Goal: Information Seeking & Learning: Check status

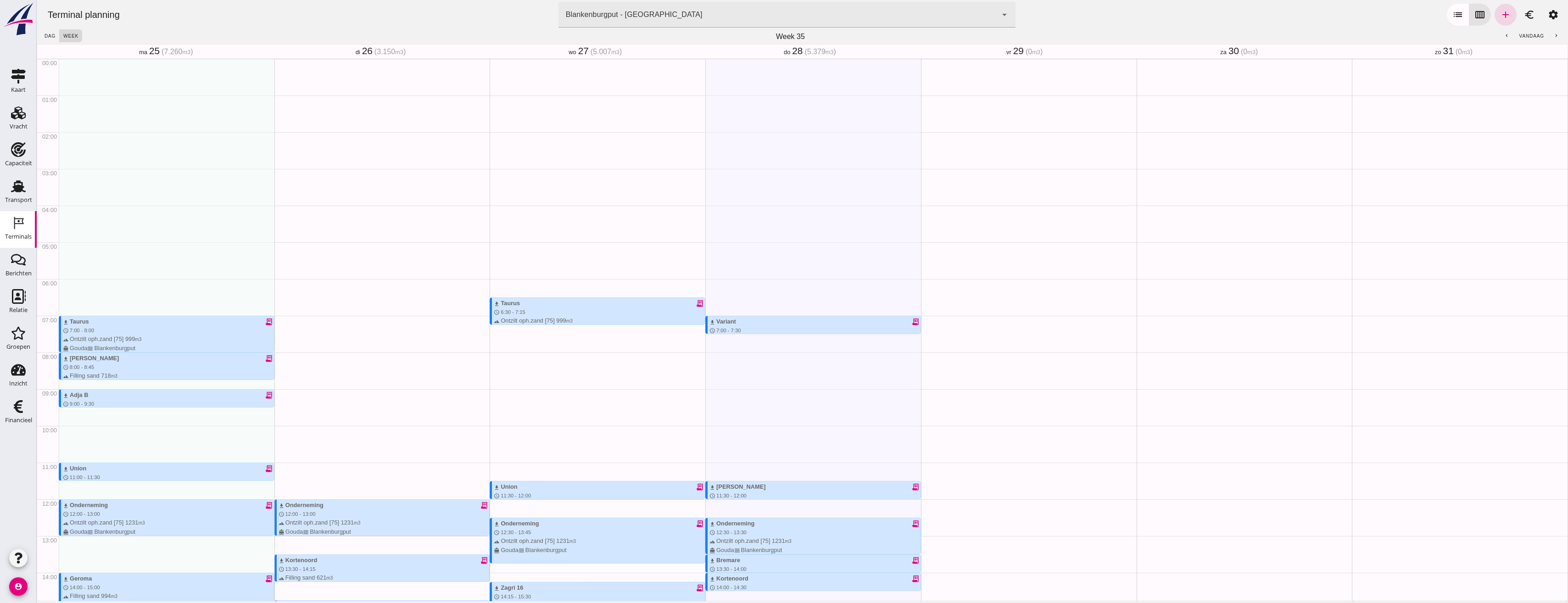
scroll to position [247, 0]
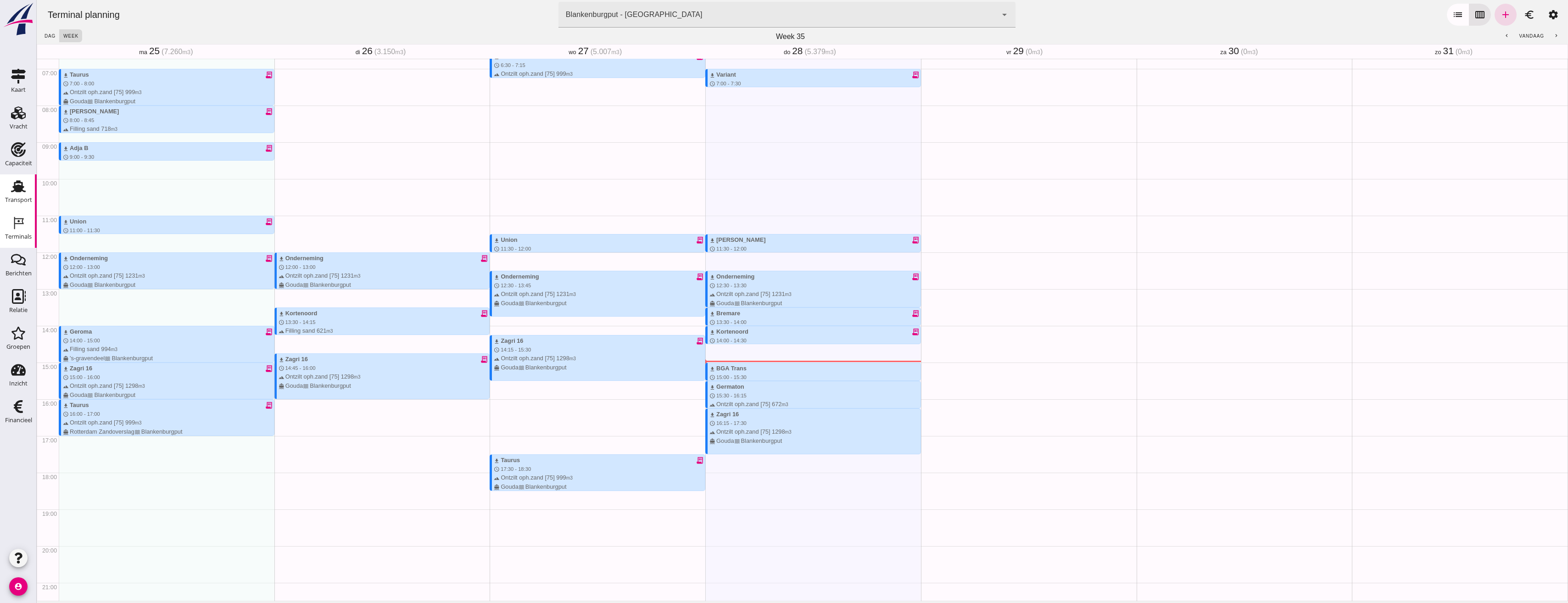
click at [18, 187] on use at bounding box center [18, 186] width 15 height 12
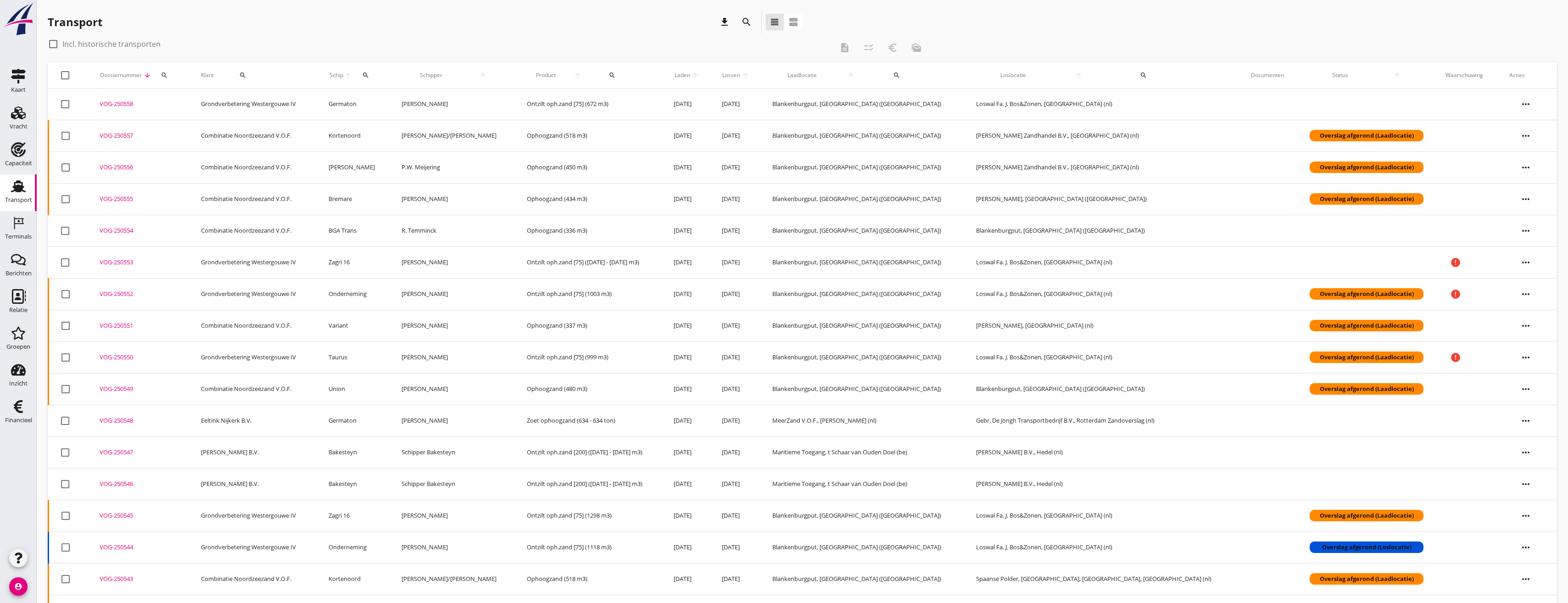
click at [110, 165] on div "VOG-250556" at bounding box center [139, 167] width 79 height 9
click at [168, 77] on icon "search" at bounding box center [164, 75] width 7 height 7
click at [197, 102] on input "Zoeken op dossiernummer..." at bounding box center [214, 102] width 96 height 15
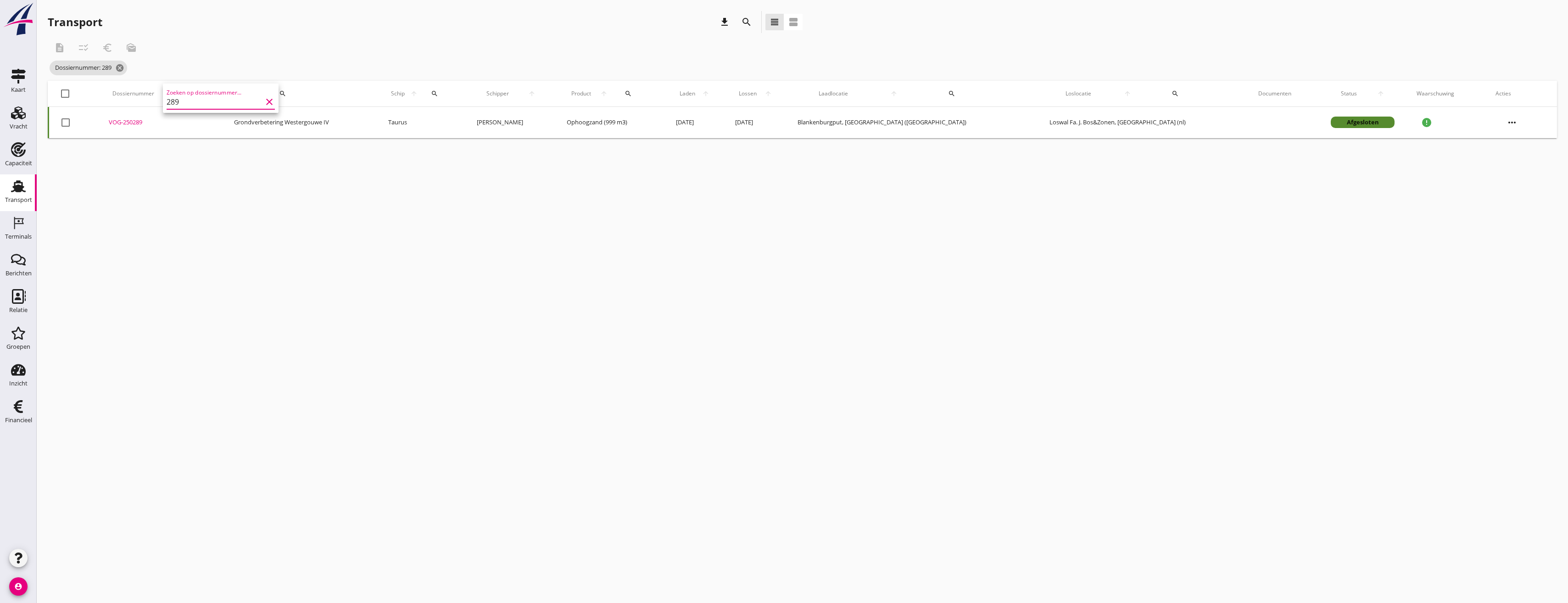
type input "289"
click at [250, 57] on div "description checklist_rtl euro_symbol mark_as_unread" at bounding box center [488, 47] width 881 height 22
click at [64, 91] on div at bounding box center [65, 94] width 16 height 16
checkbox input "true"
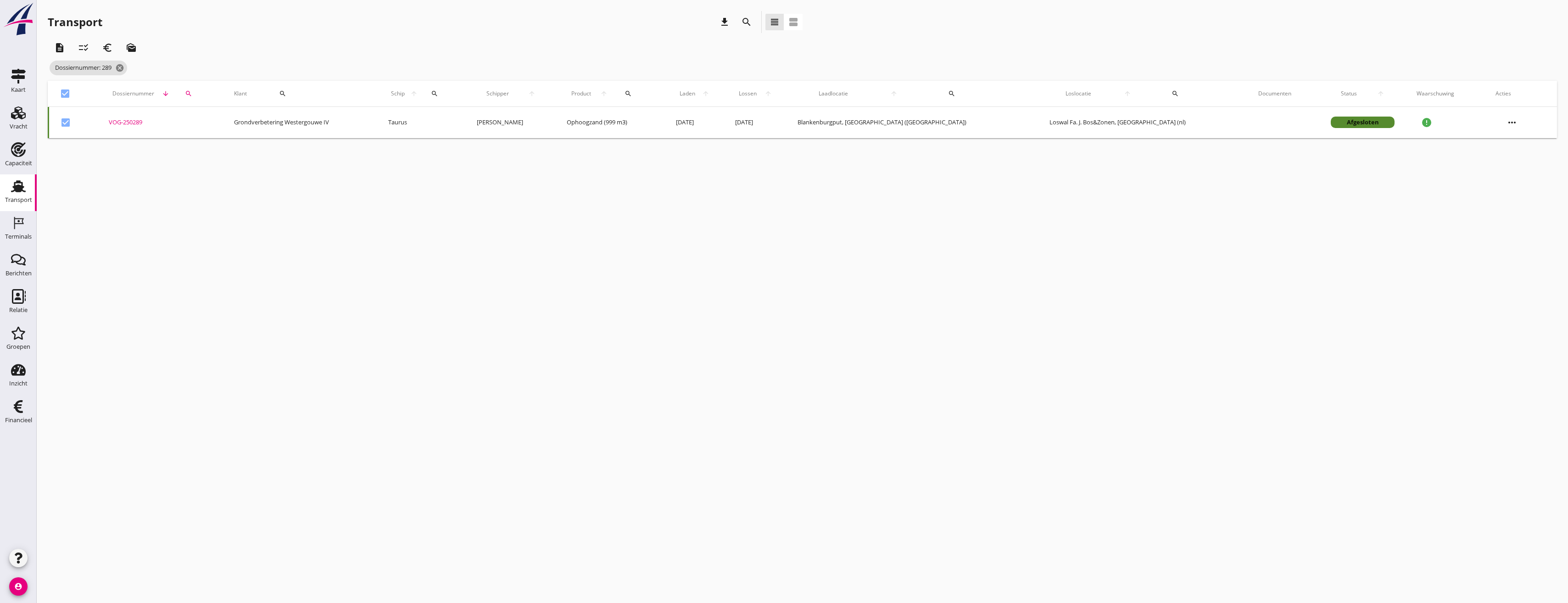
click at [67, 91] on div at bounding box center [65, 94] width 16 height 16
checkbox input "false"
click at [121, 68] on icon "cancel" at bounding box center [119, 68] width 9 height 9
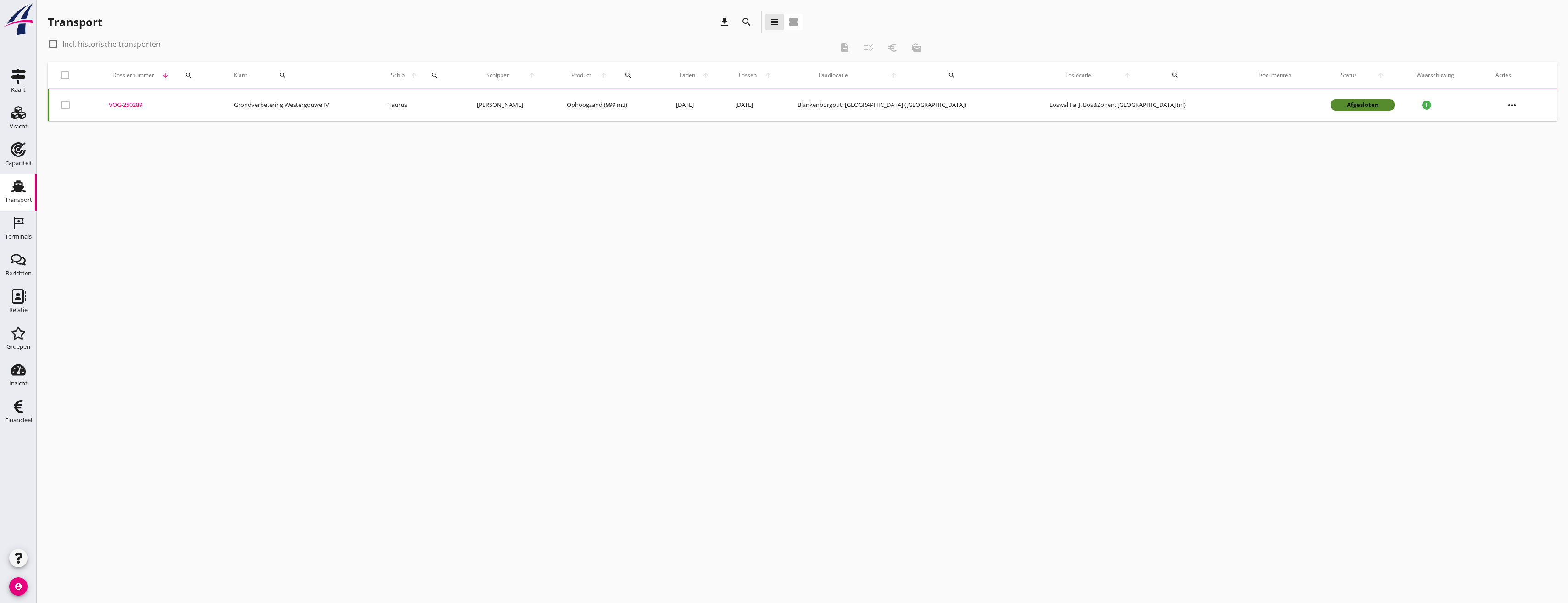
click at [55, 42] on div at bounding box center [54, 44] width 16 height 16
checkbox input "true"
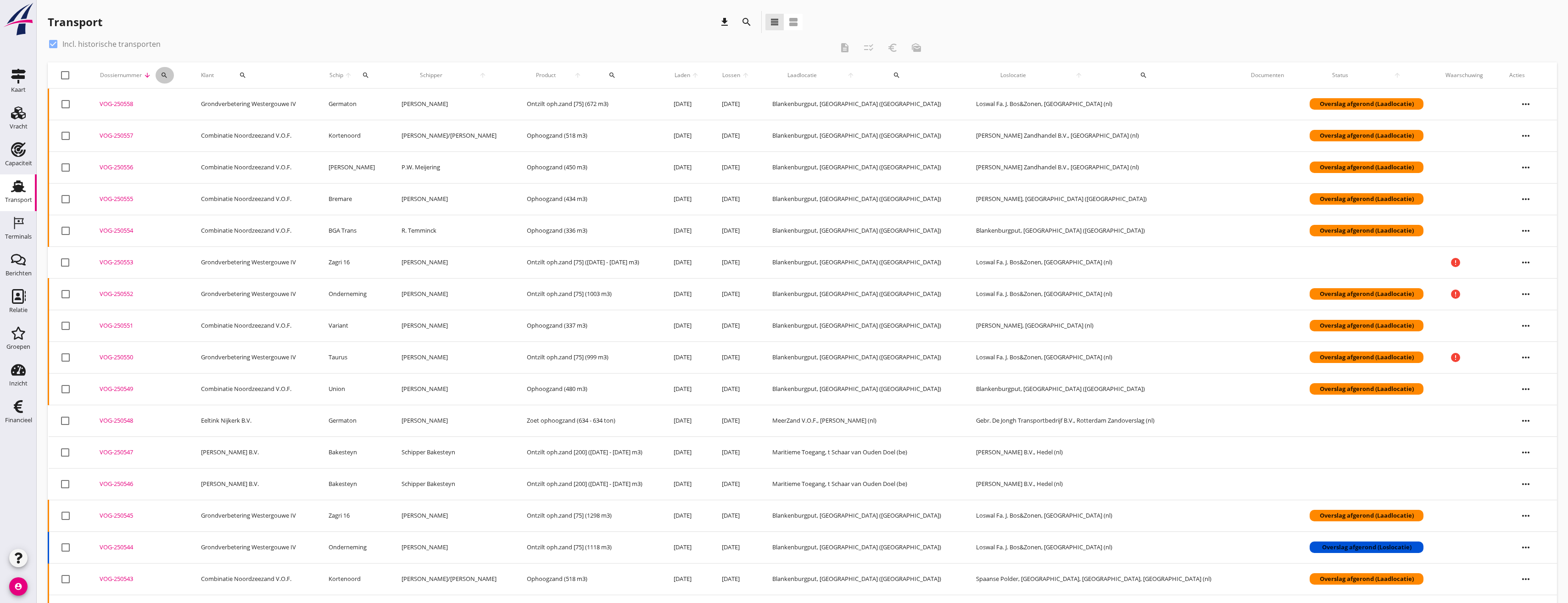
click at [174, 75] on div "search" at bounding box center [165, 75] width 18 height 7
click at [189, 99] on input "Zoeken op dossiernummer..." at bounding box center [214, 102] width 96 height 15
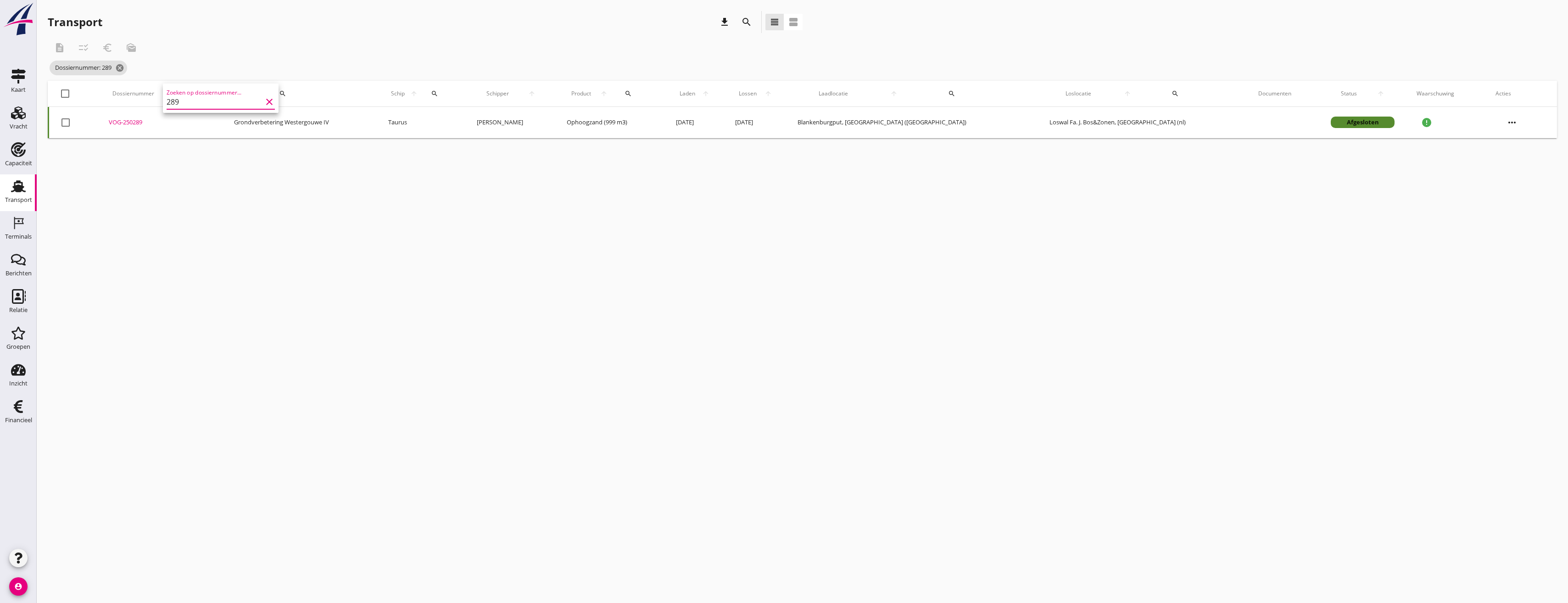
type input "289"
click at [237, 45] on div "description checklist_rtl euro_symbol mark_as_unread" at bounding box center [488, 47] width 881 height 22
click at [141, 120] on div "VOG-250289" at bounding box center [161, 122] width 103 height 9
click at [121, 69] on icon "cancel" at bounding box center [119, 68] width 9 height 9
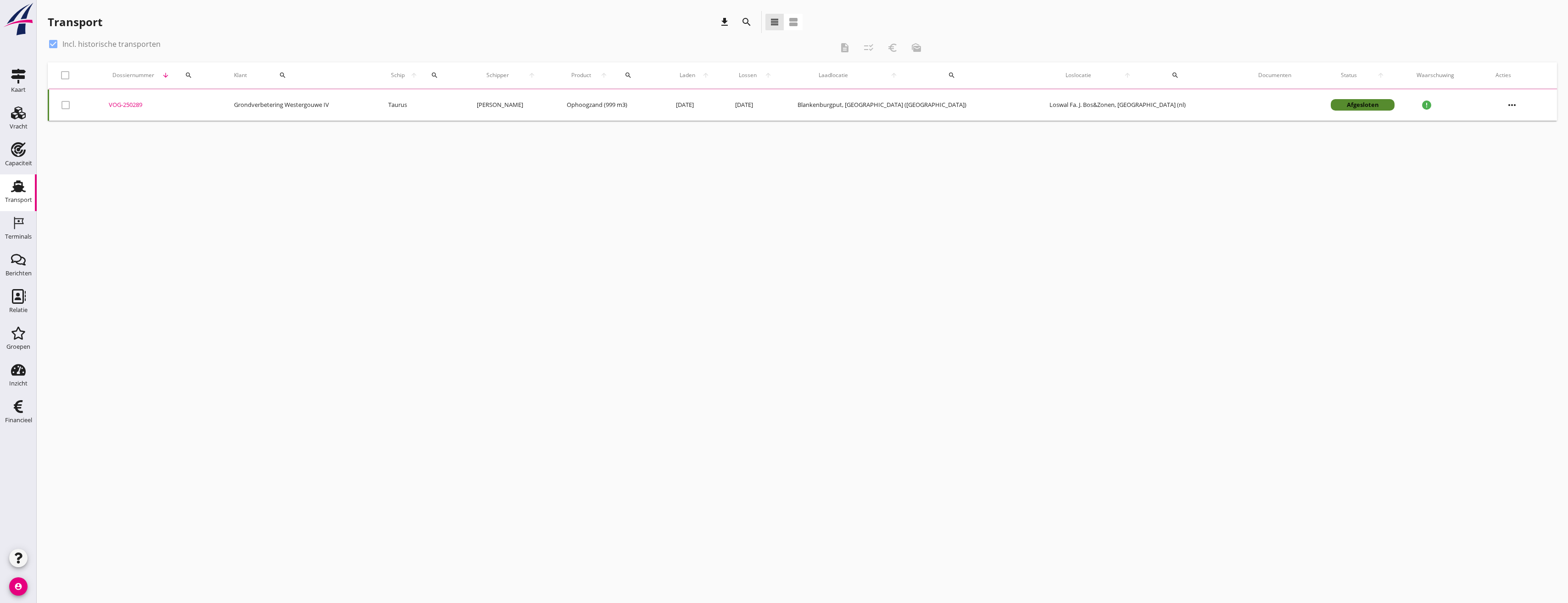
click at [192, 74] on icon "search" at bounding box center [189, 75] width 7 height 7
click at [239, 102] on input "Zoeken op dossiernummer..." at bounding box center [242, 102] width 96 height 15
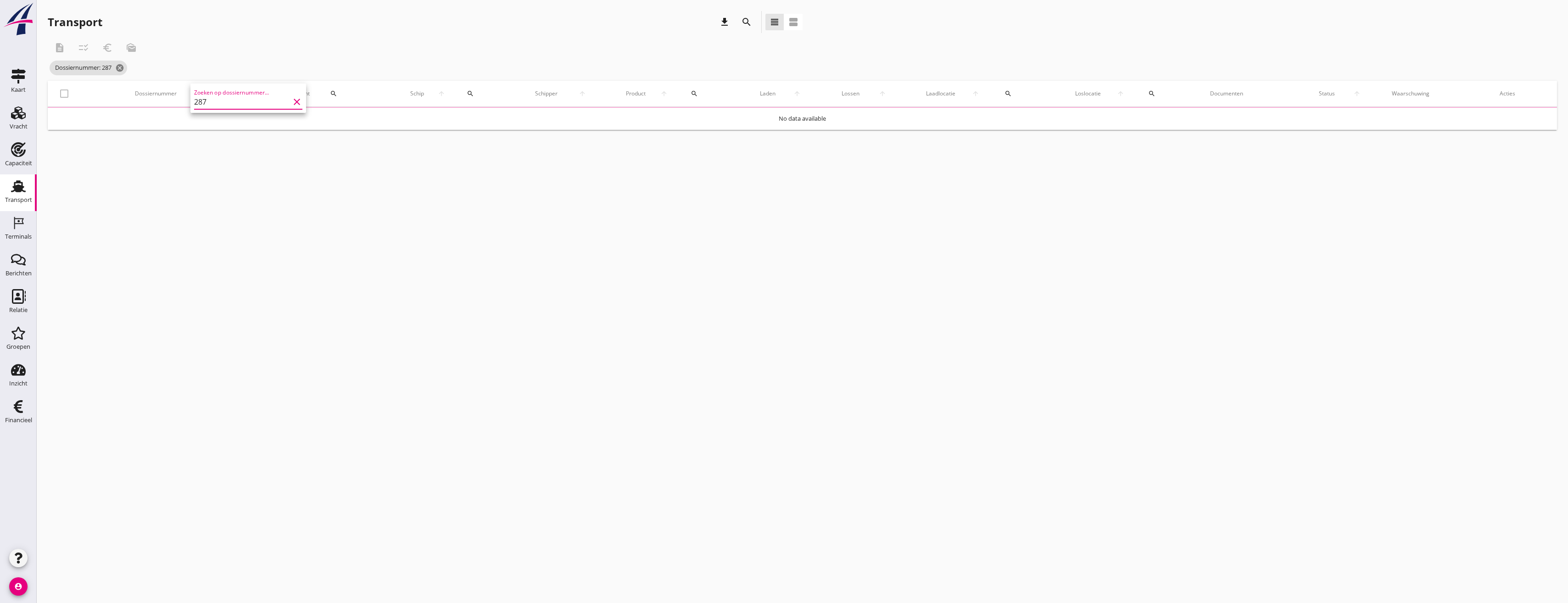
type input "287"
click at [233, 166] on div "cancel You are impersonating another user. Transport download search view_headl…" at bounding box center [802, 301] width 1531 height 603
click at [126, 119] on div "VOG-250287" at bounding box center [161, 122] width 103 height 9
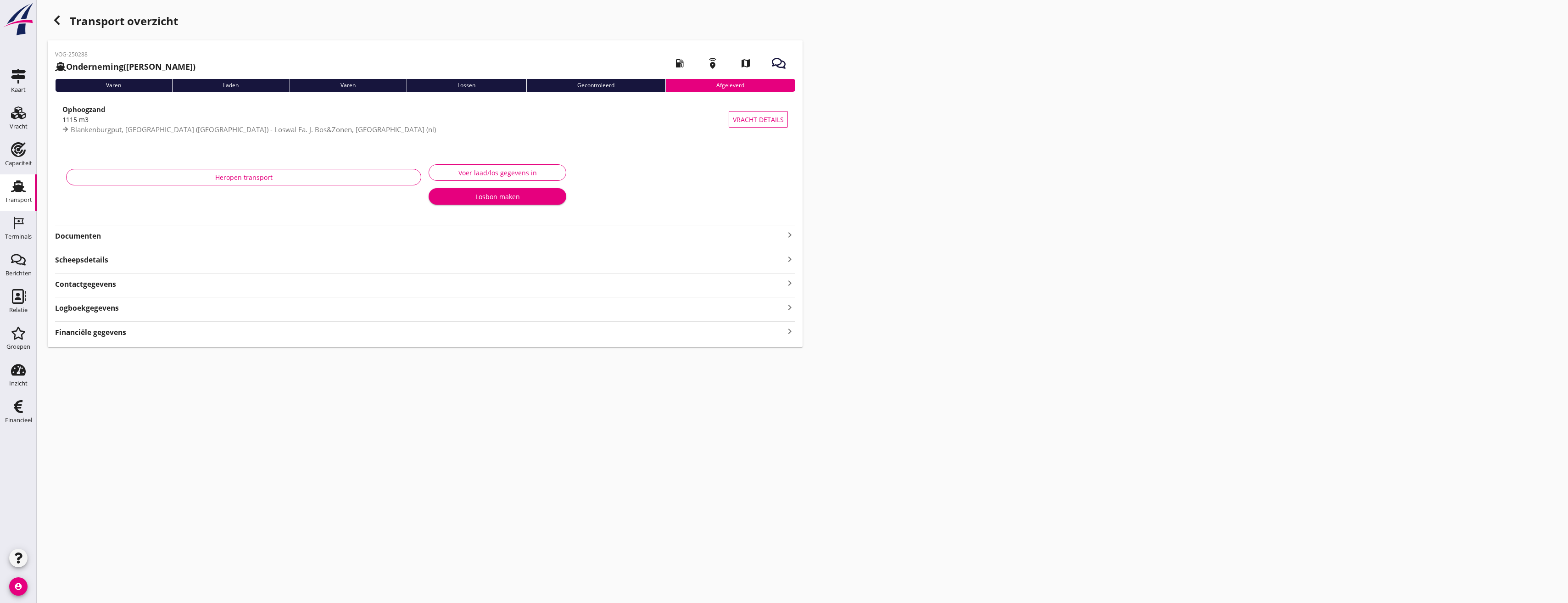
click at [118, 215] on div "Heropen transport" at bounding box center [244, 186] width 363 height 58
click at [103, 256] on strong "Documenten" at bounding box center [419, 259] width 729 height 10
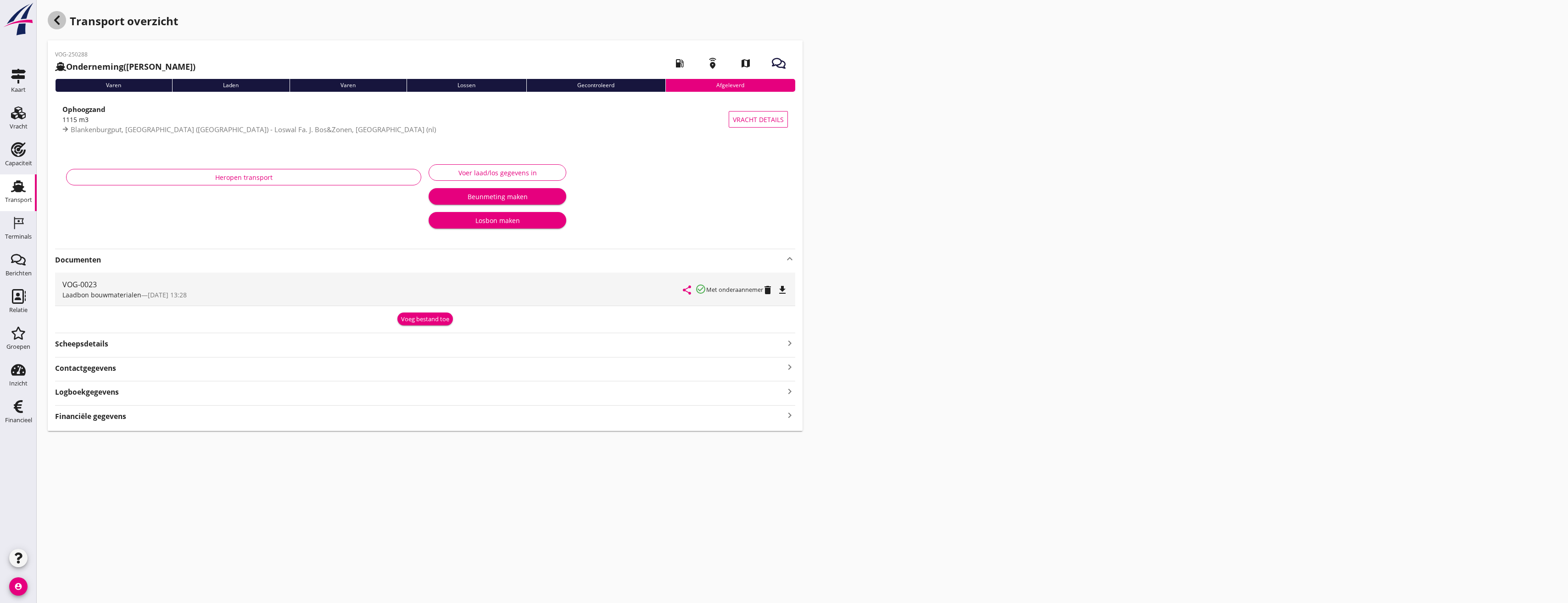
click at [61, 18] on icon "button" at bounding box center [57, 20] width 11 height 11
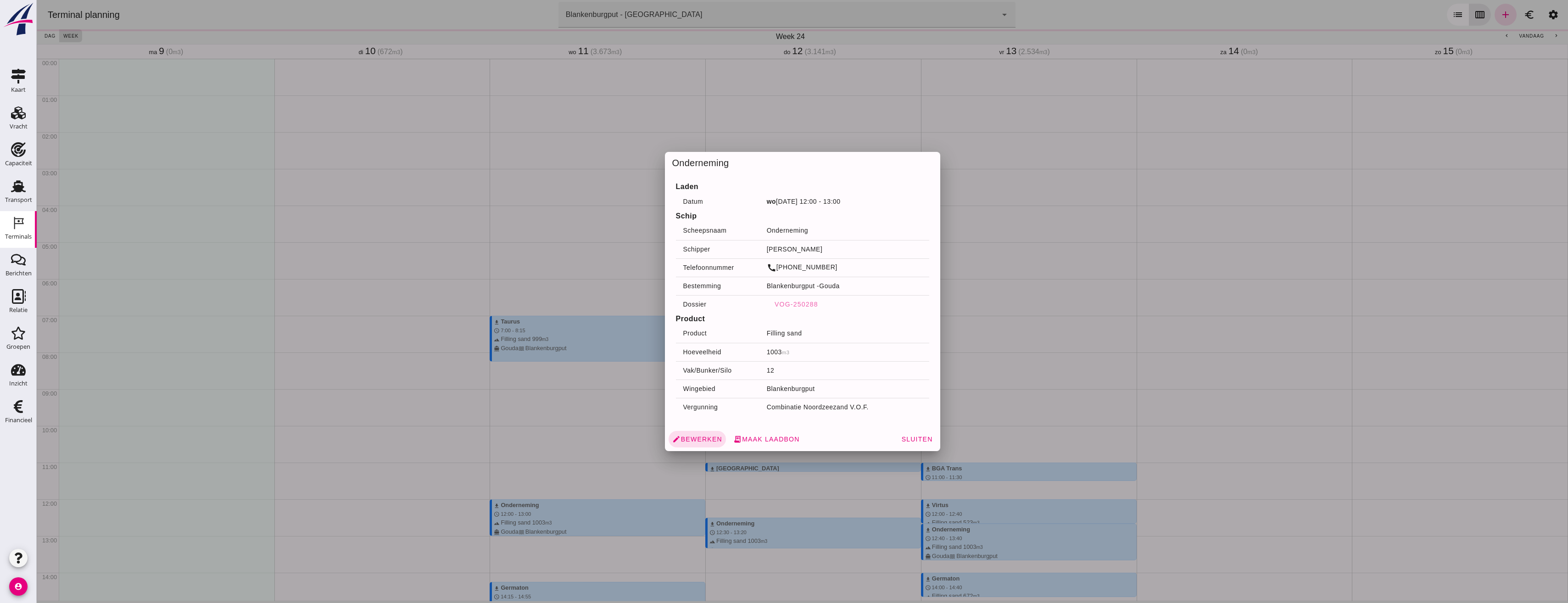
click at [545, 180] on div at bounding box center [802, 301] width 1531 height 603
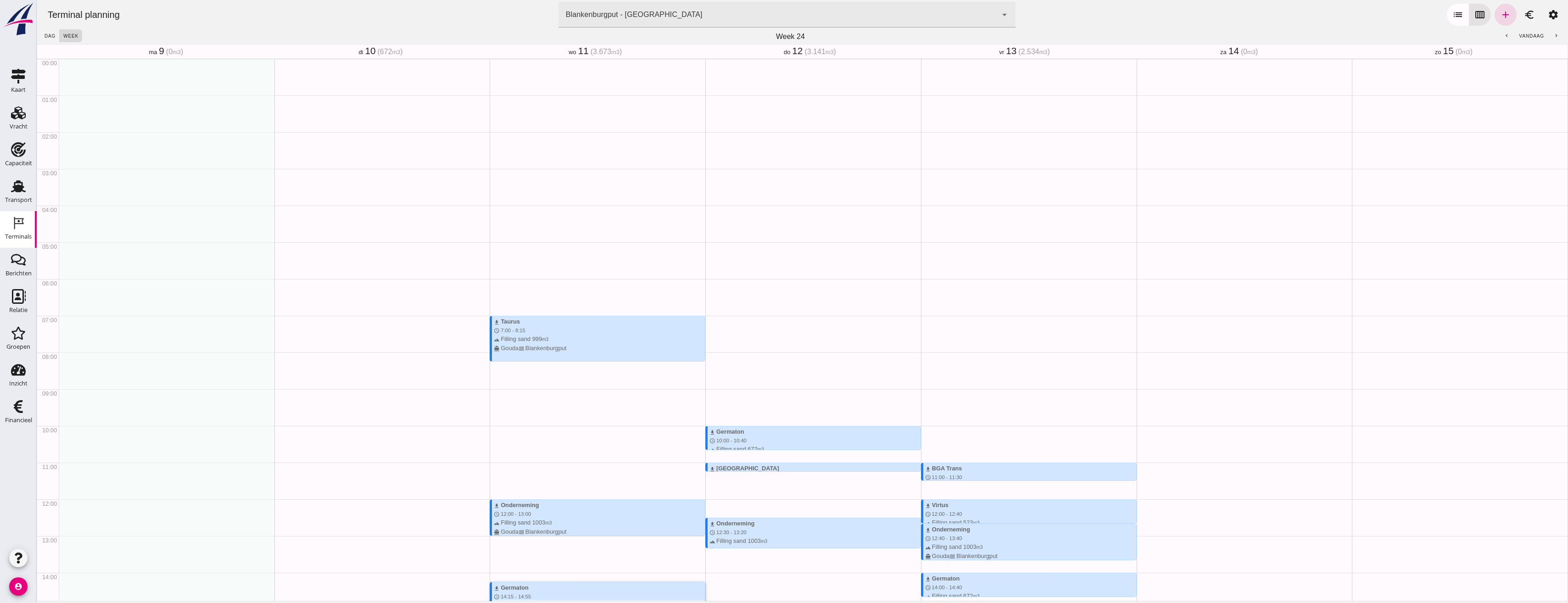
click at [585, 583] on div "download Germaton schedule 14:15 - 14:55 terrain Filling sand 672 m3 directions…" at bounding box center [599, 601] width 211 height 35
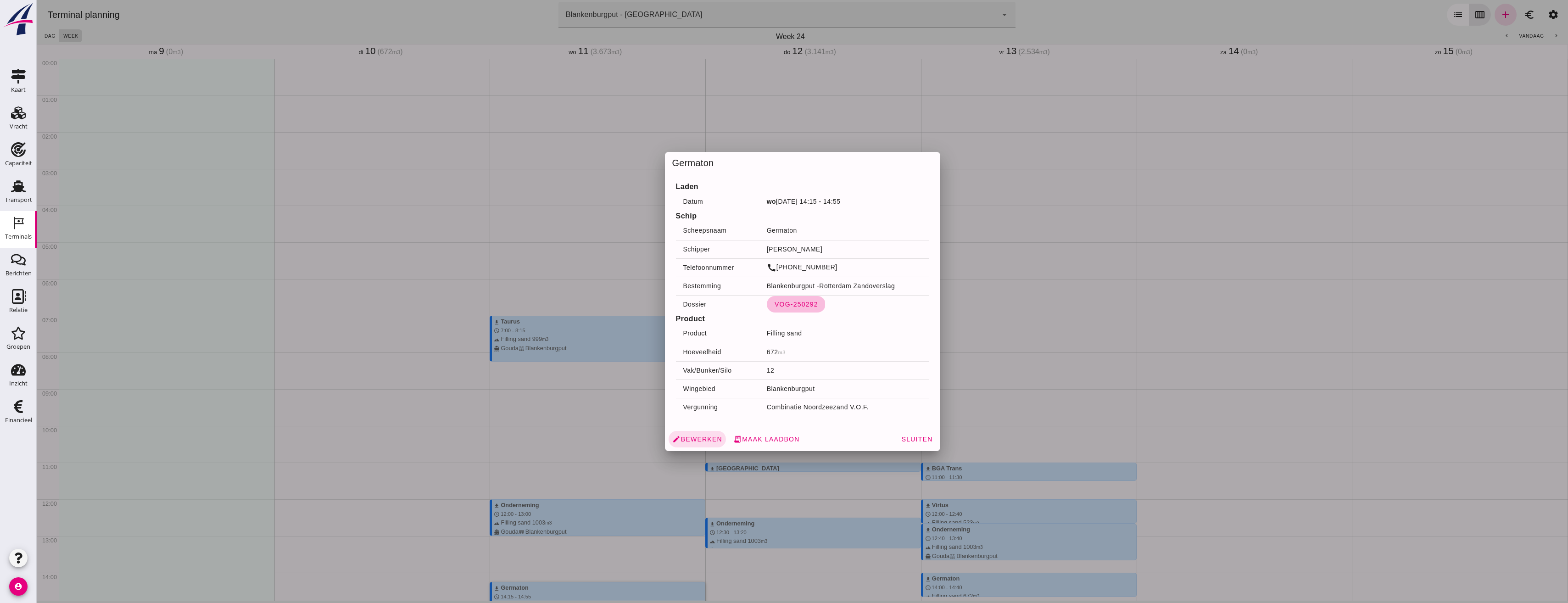
click at [802, 307] on span "VOG-250292" at bounding box center [796, 304] width 44 height 7
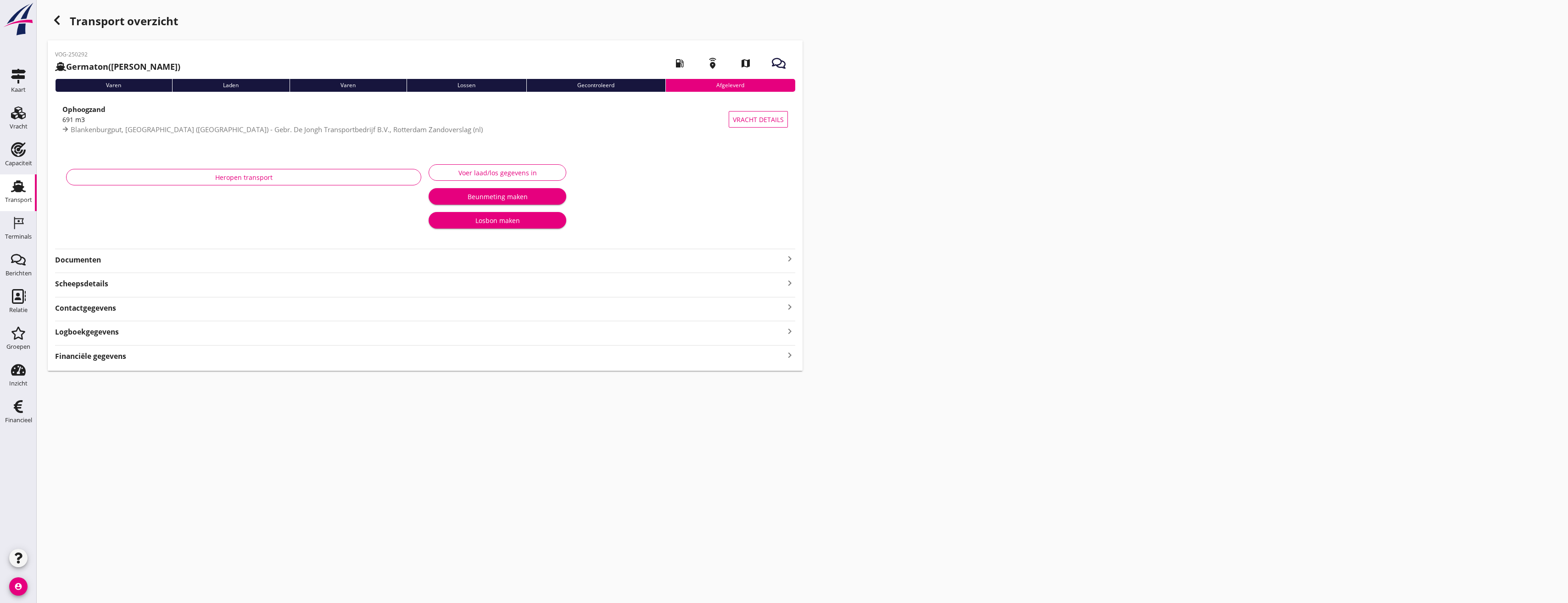
click at [133, 231] on div "Heropen transport" at bounding box center [244, 198] width 363 height 82
click at [116, 259] on strong "Documenten" at bounding box center [419, 259] width 729 height 10
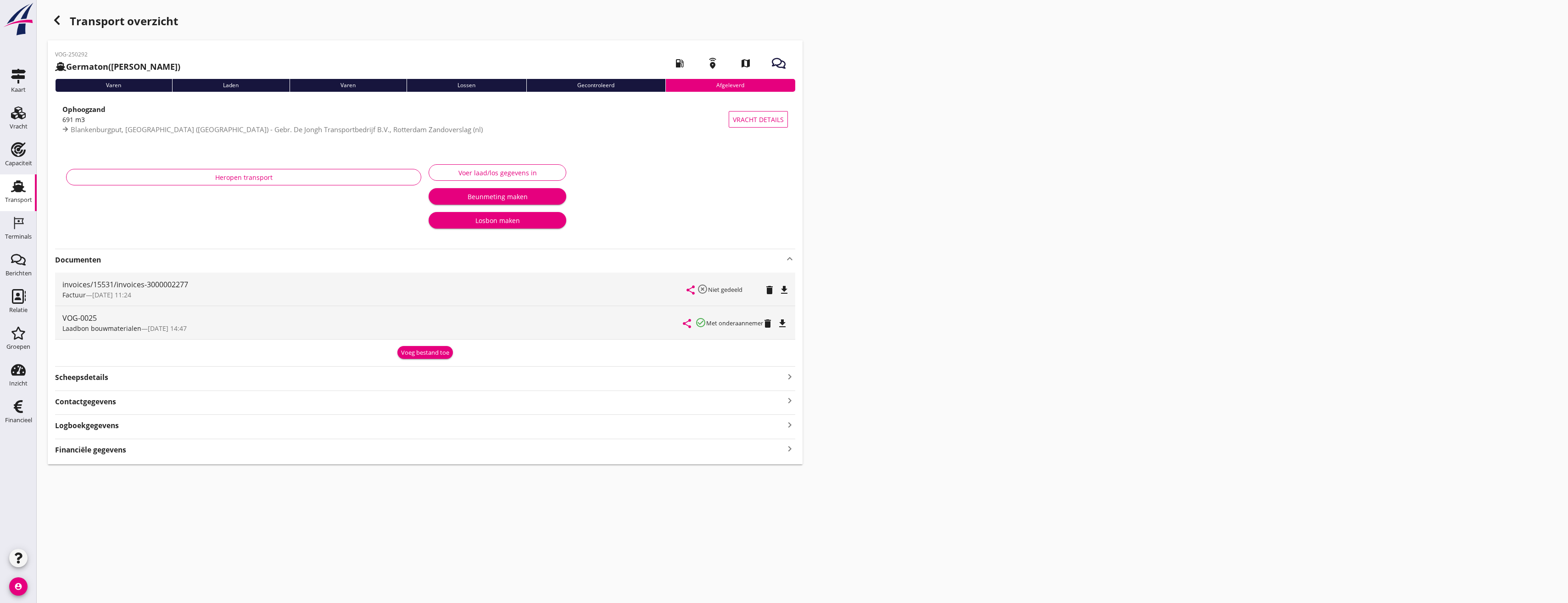
click at [55, 13] on div "button" at bounding box center [57, 20] width 18 height 18
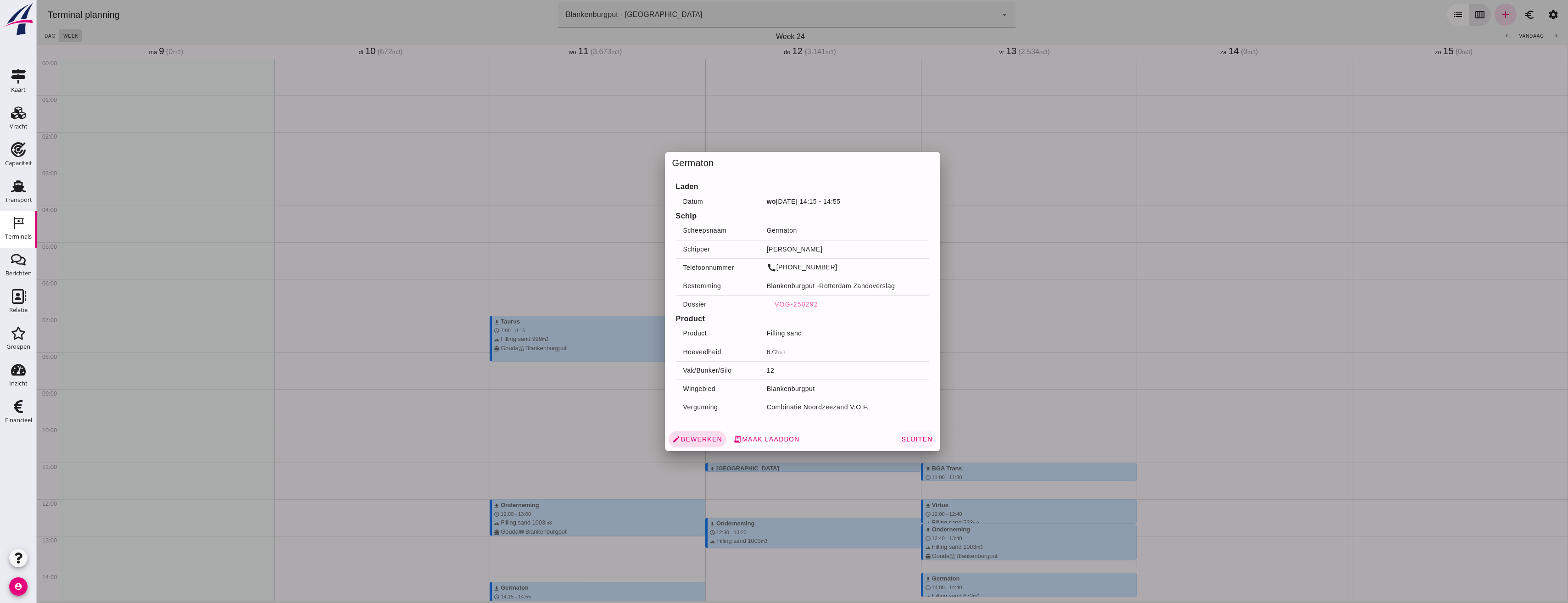
click at [922, 441] on span "Sluiten" at bounding box center [917, 439] width 32 height 7
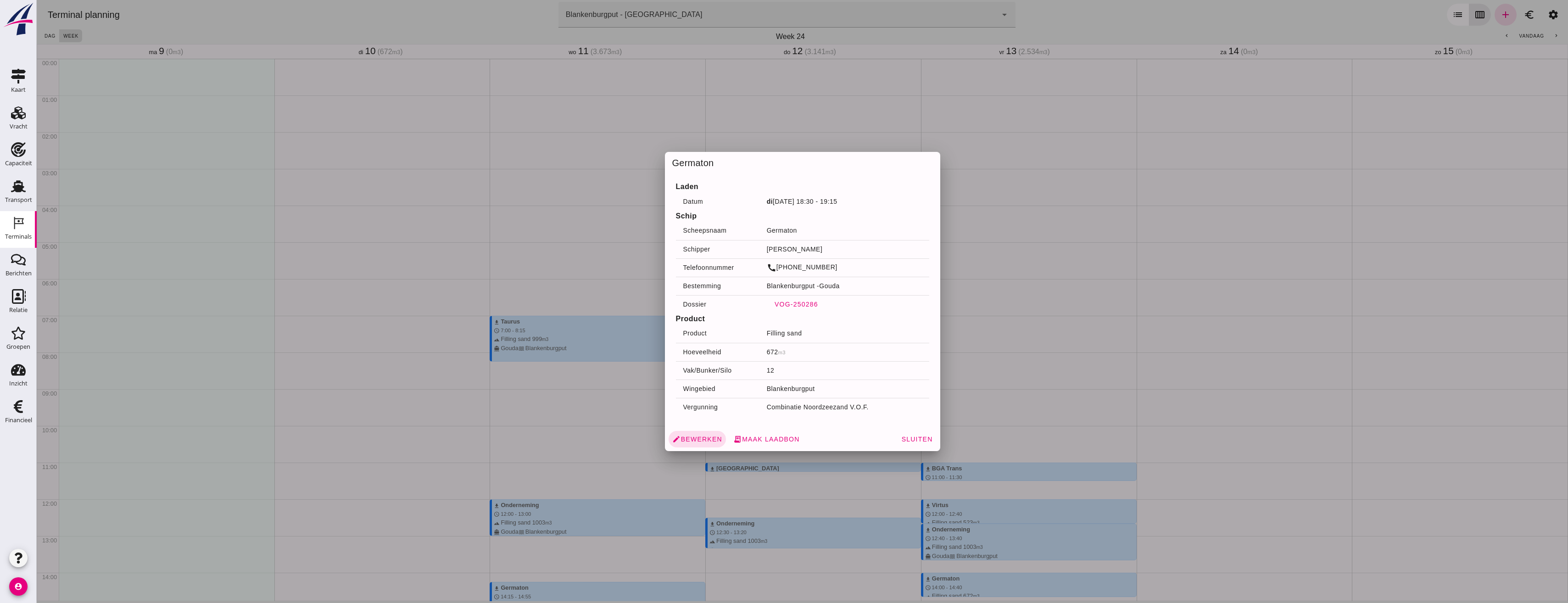
click at [807, 304] on span "VOG-250286" at bounding box center [796, 304] width 44 height 7
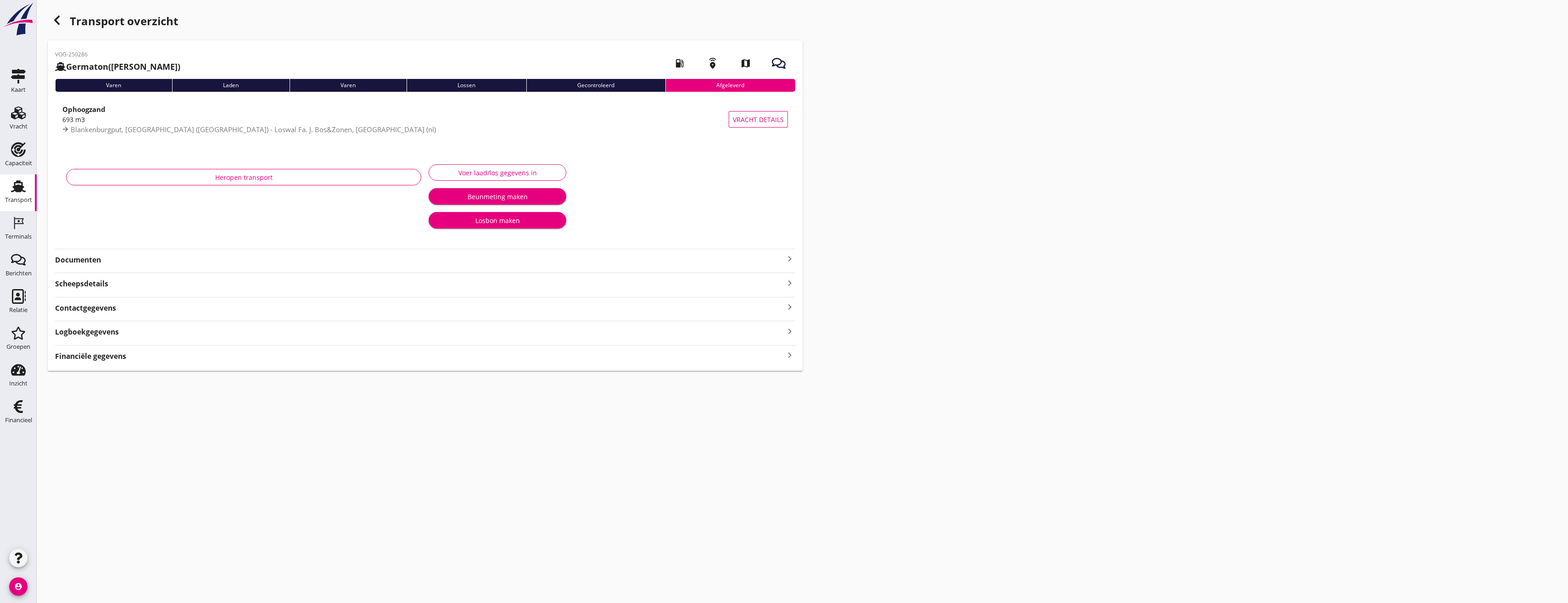
click at [99, 242] on div "Heropen transport Voer laad/los gegevens in Beunmeting maken Losbon maken" at bounding box center [425, 198] width 740 height 96
click at [91, 270] on div "VOG-250286 Germaton ([PERSON_NAME]) local_gas_station emergency_share map Varen…" at bounding box center [425, 205] width 755 height 330
click at [94, 265] on strong "Documenten" at bounding box center [419, 259] width 729 height 10
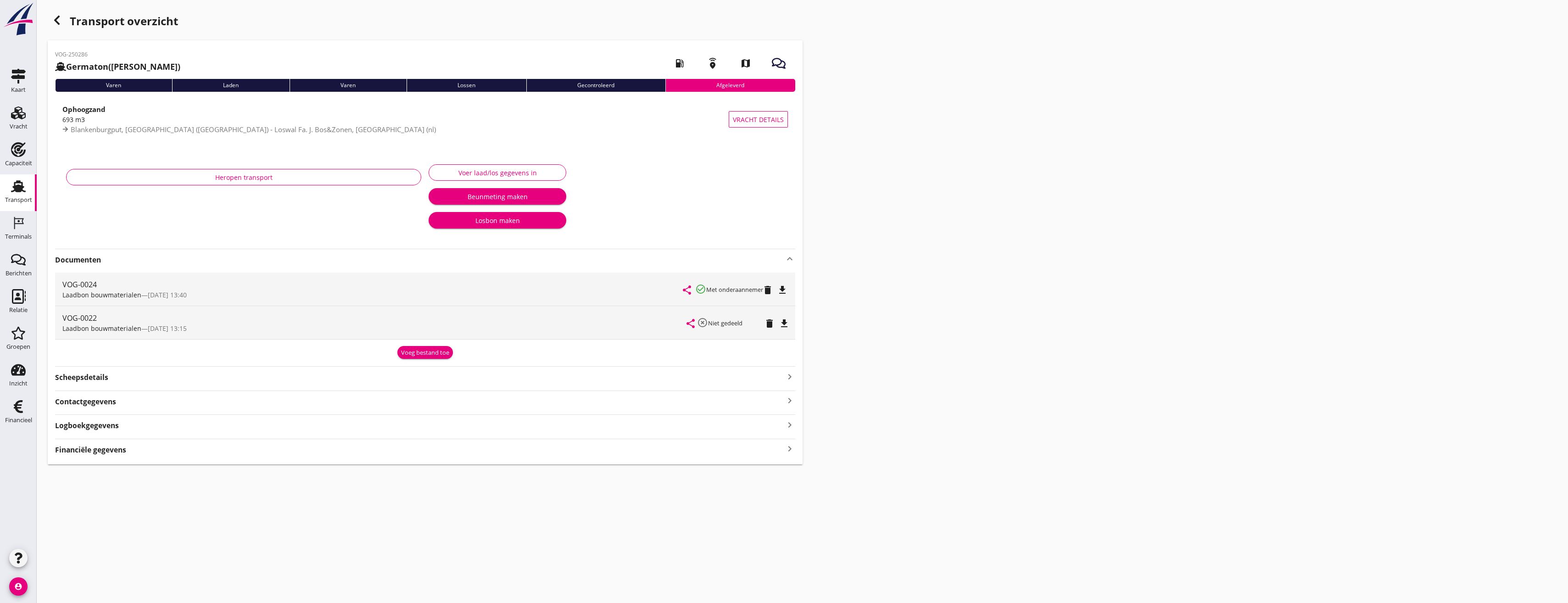
click at [58, 18] on icon "button" at bounding box center [57, 20] width 11 height 11
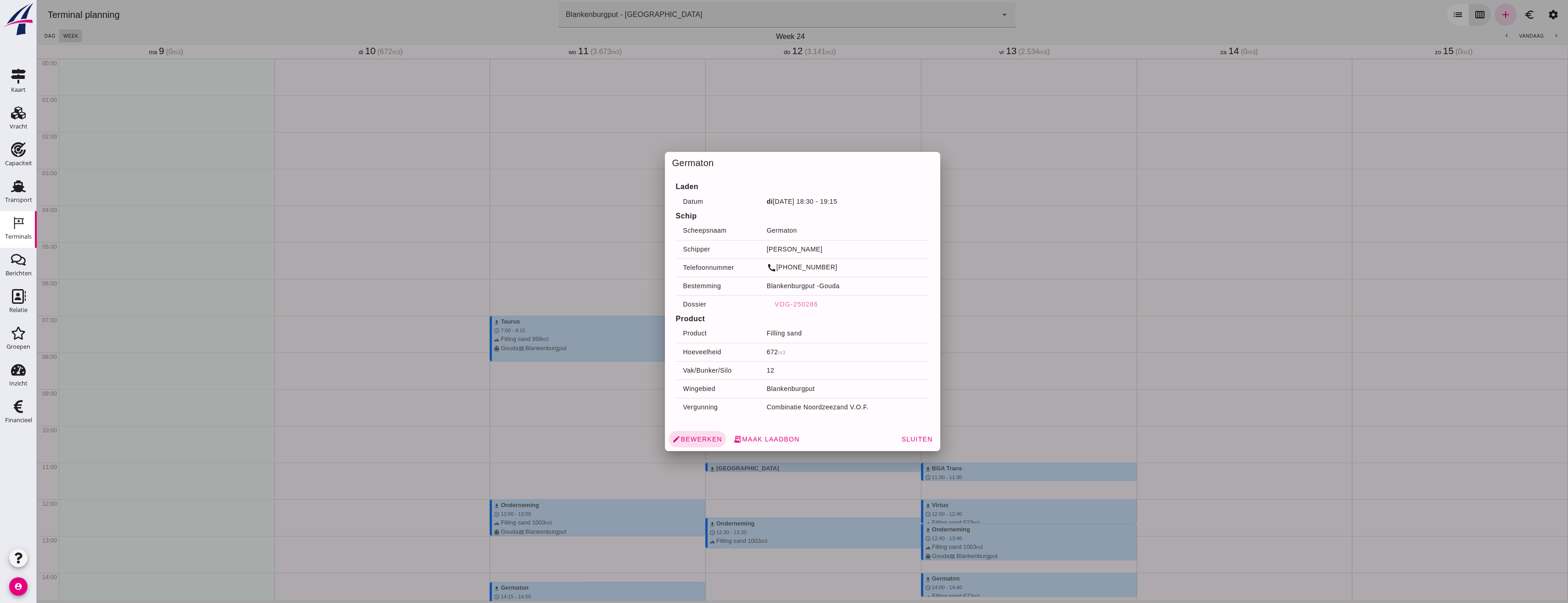
click at [886, 101] on div at bounding box center [802, 301] width 1531 height 603
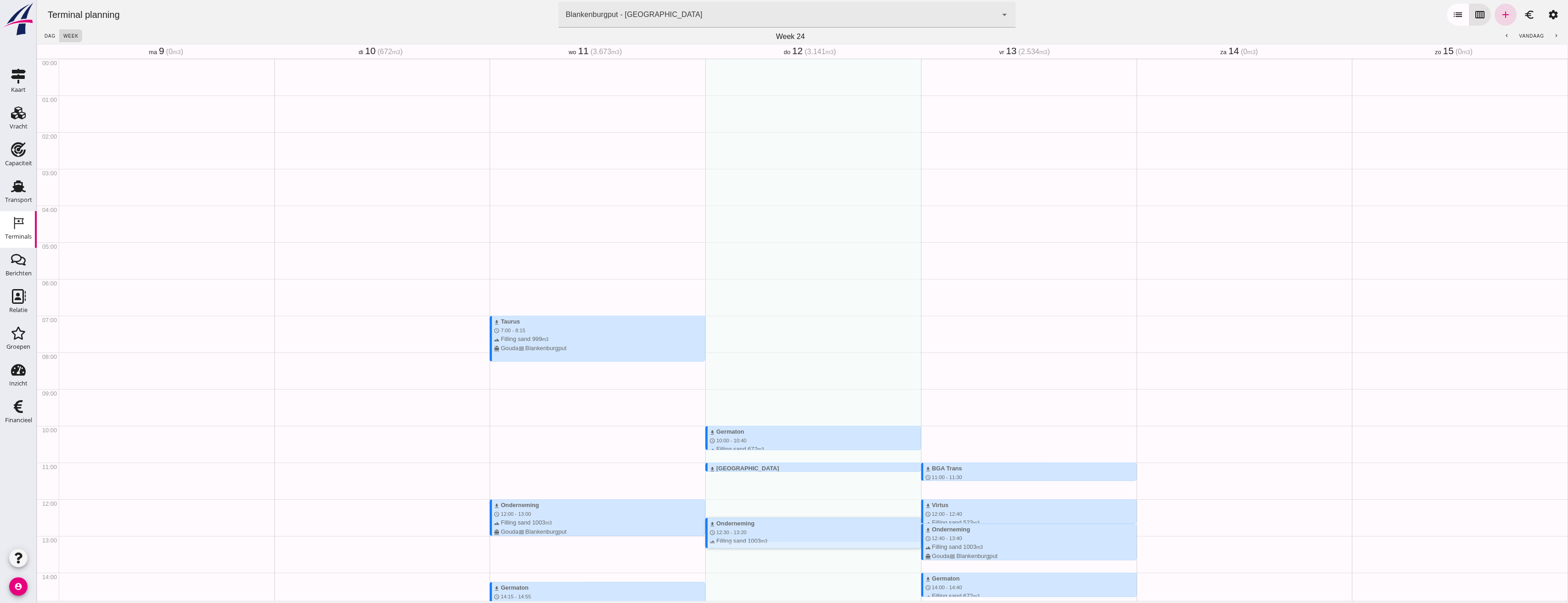
click at [735, 529] on span "12:30 - 13:20" at bounding box center [732, 532] width 30 height 5
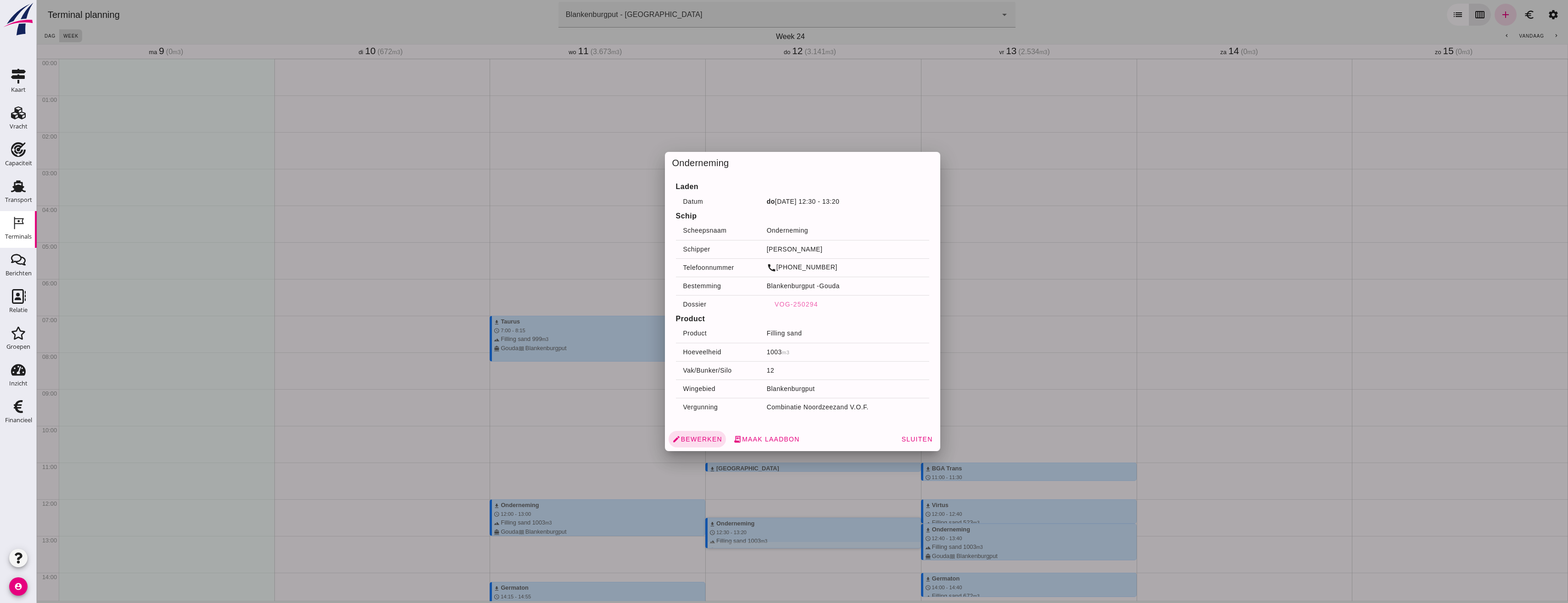
click at [1043, 461] on div at bounding box center [802, 301] width 1531 height 603
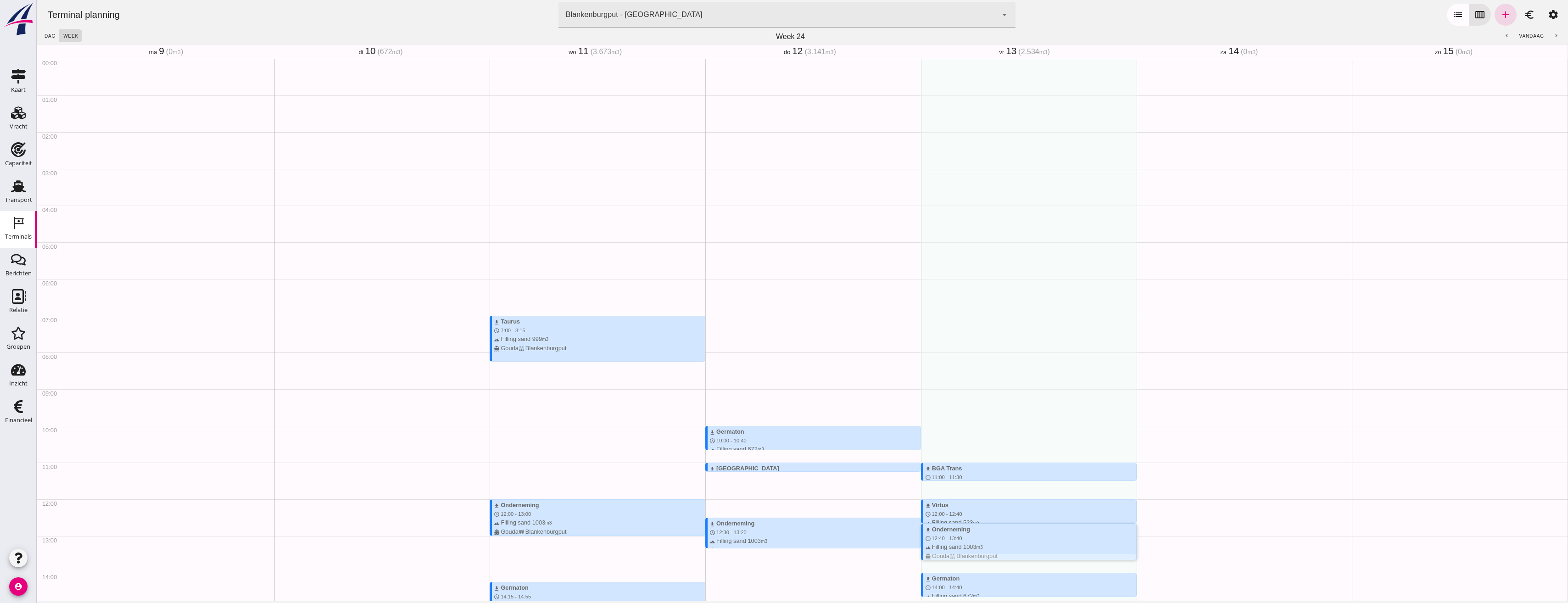
click at [970, 542] on div "terrain Filling sand 1003 m3 directions_boat Gouda waves [GEOGRAPHIC_DATA]" at bounding box center [1031, 551] width 211 height 18
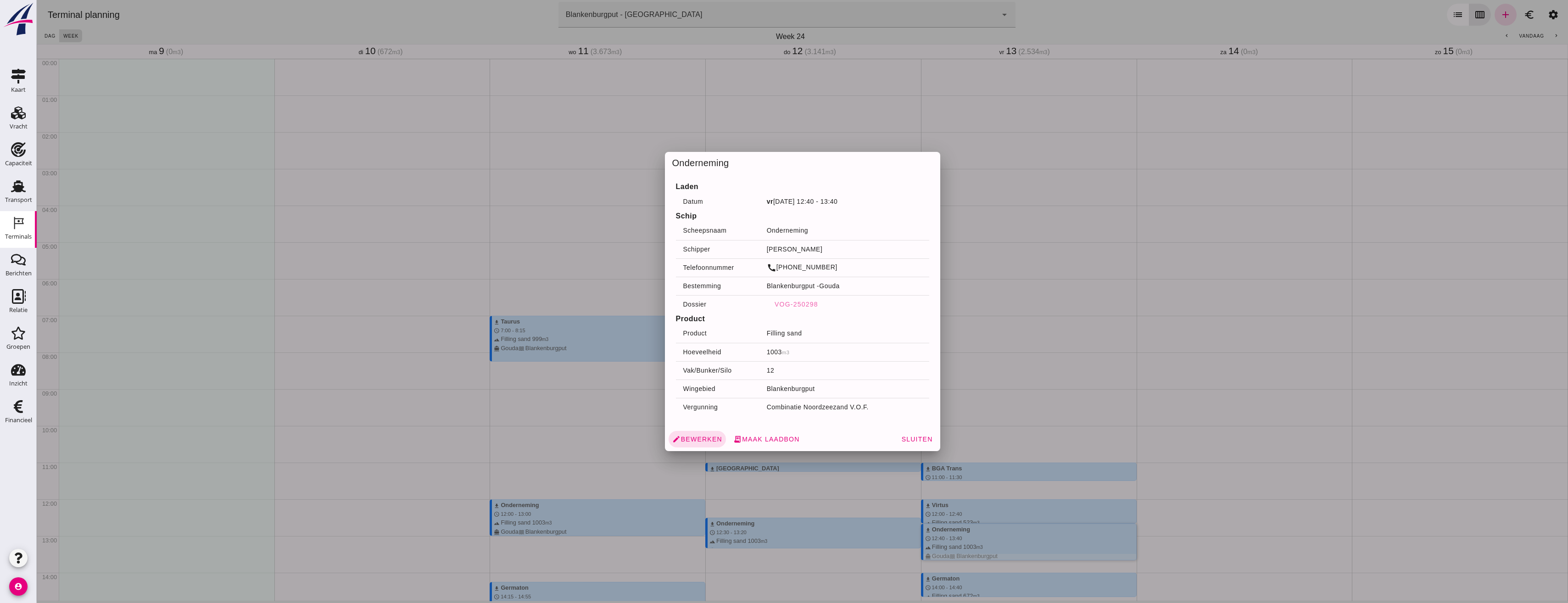
click at [1121, 181] on div at bounding box center [802, 301] width 1531 height 603
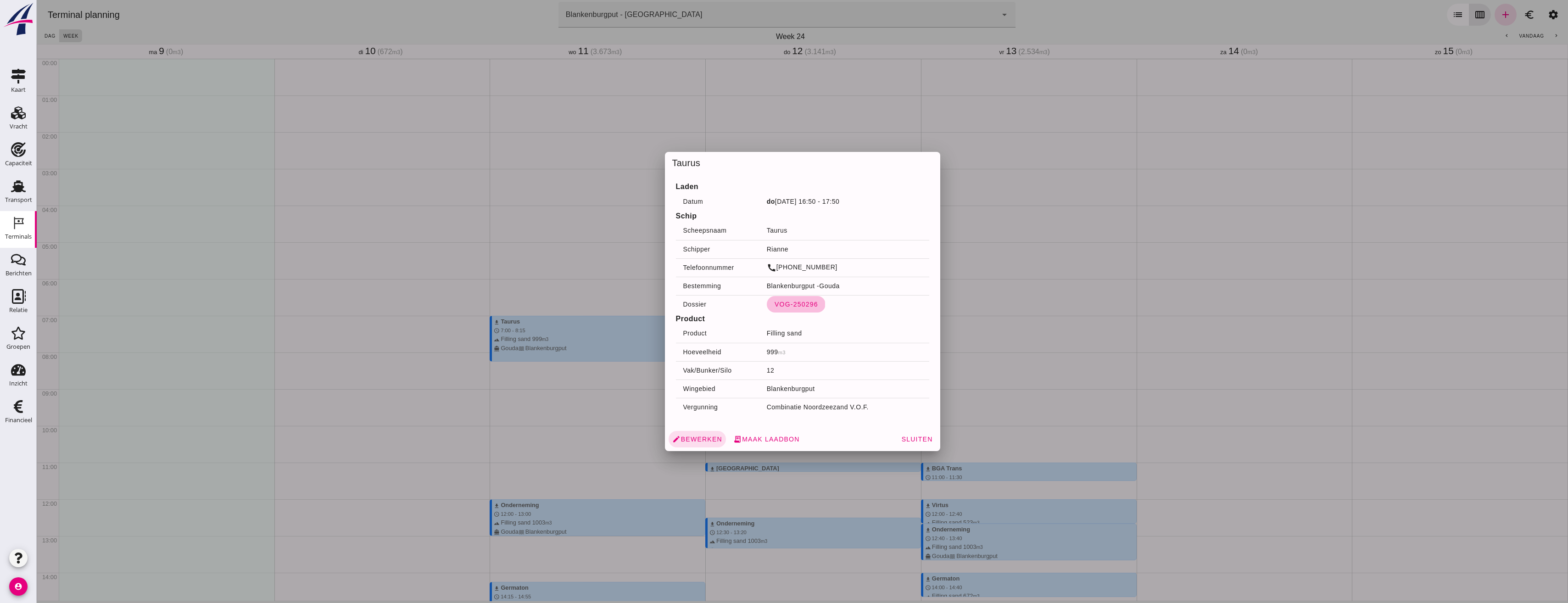
click at [797, 307] on span "VOG-250296" at bounding box center [796, 304] width 44 height 7
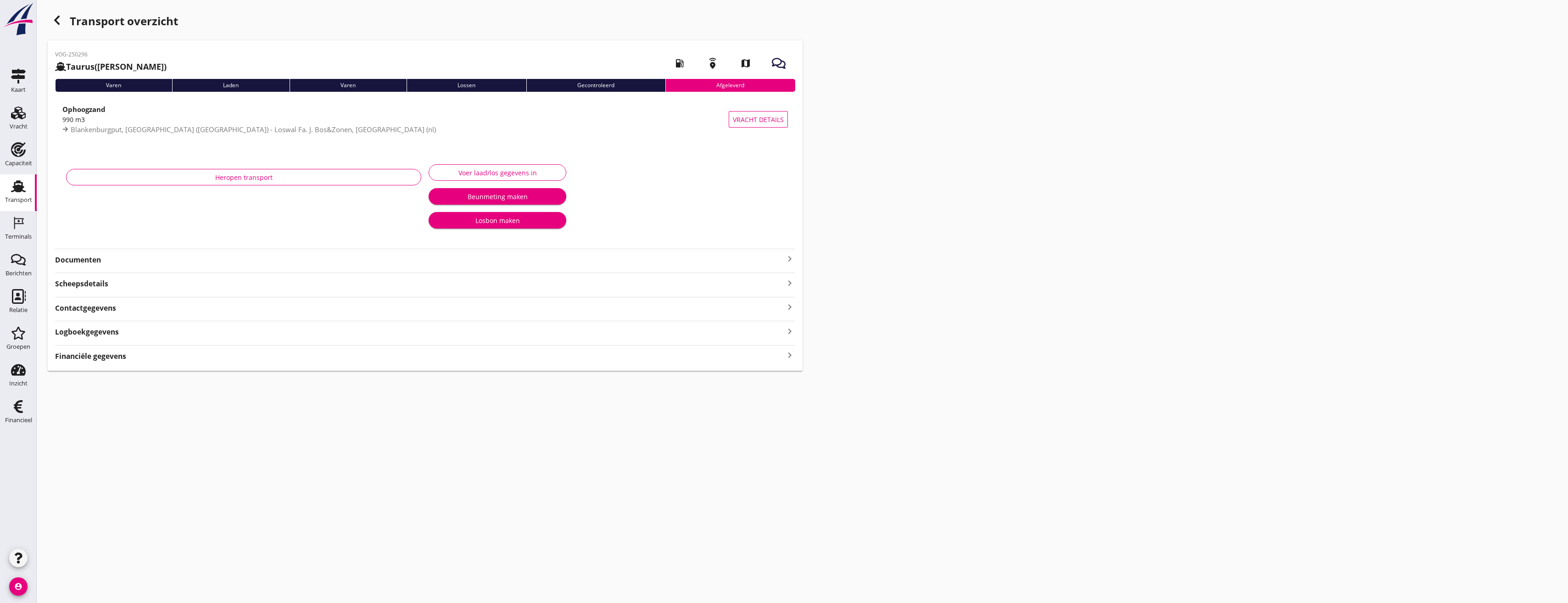
click at [144, 260] on strong "Documenten" at bounding box center [419, 259] width 729 height 10
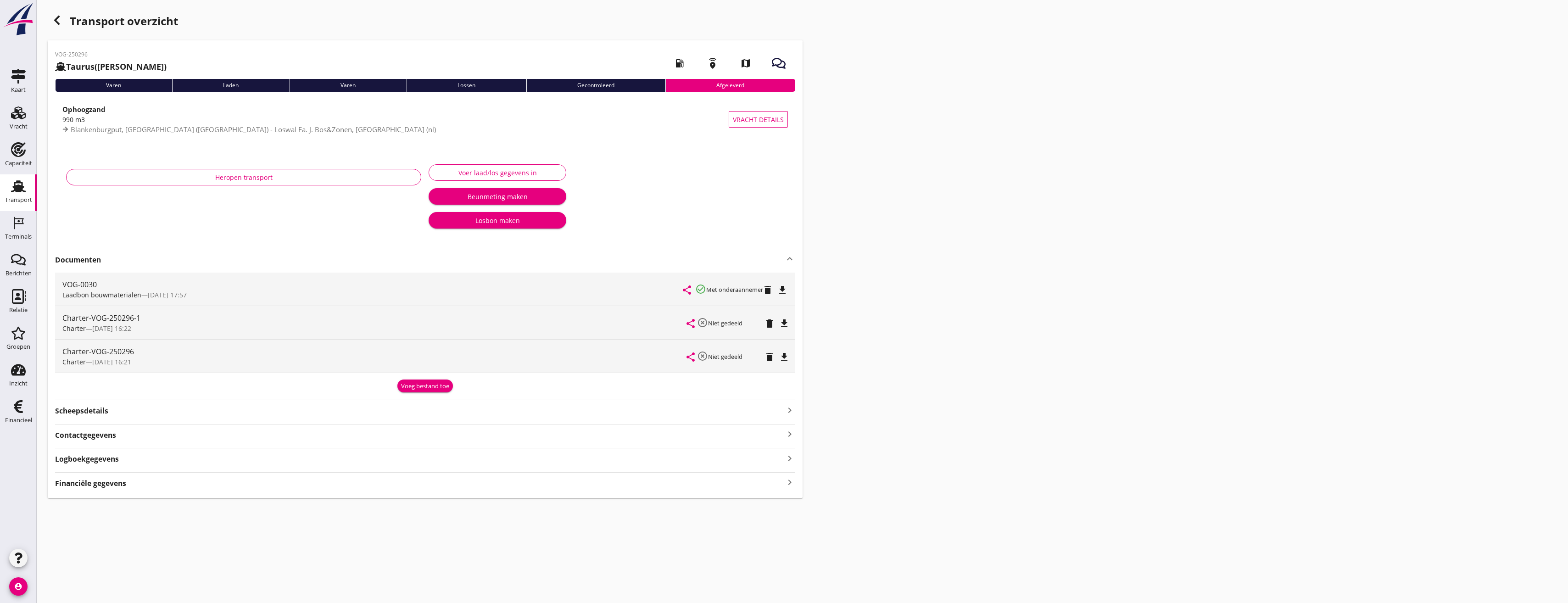
click at [58, 24] on use "button" at bounding box center [57, 20] width 5 height 9
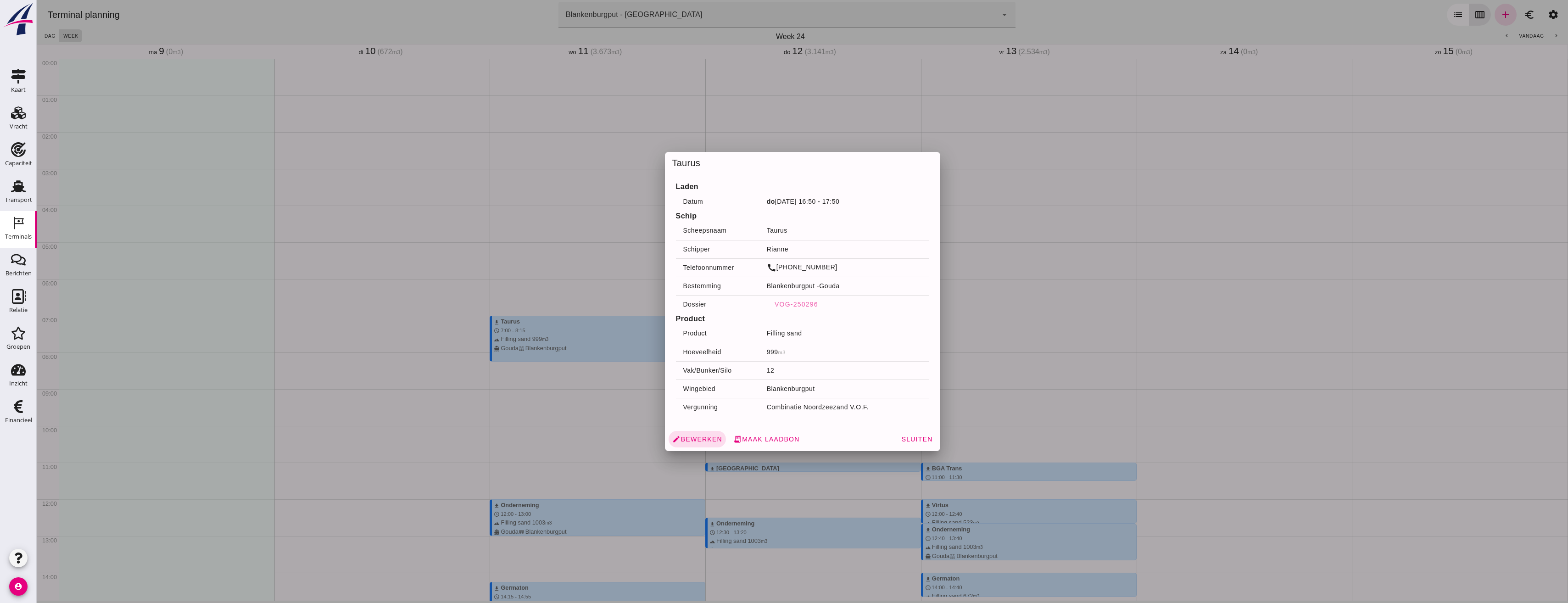
click at [967, 444] on div at bounding box center [802, 301] width 1531 height 603
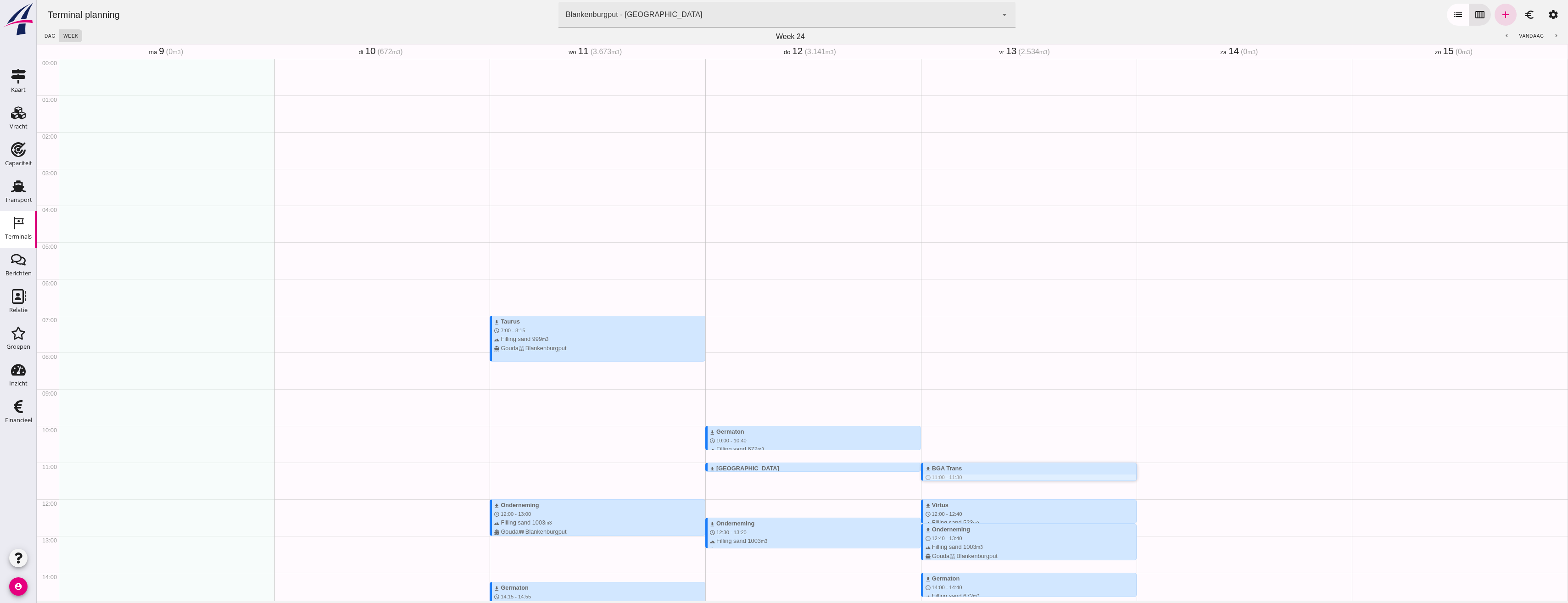
click at [985, 464] on div "download BGA Trans" at bounding box center [1031, 468] width 211 height 9
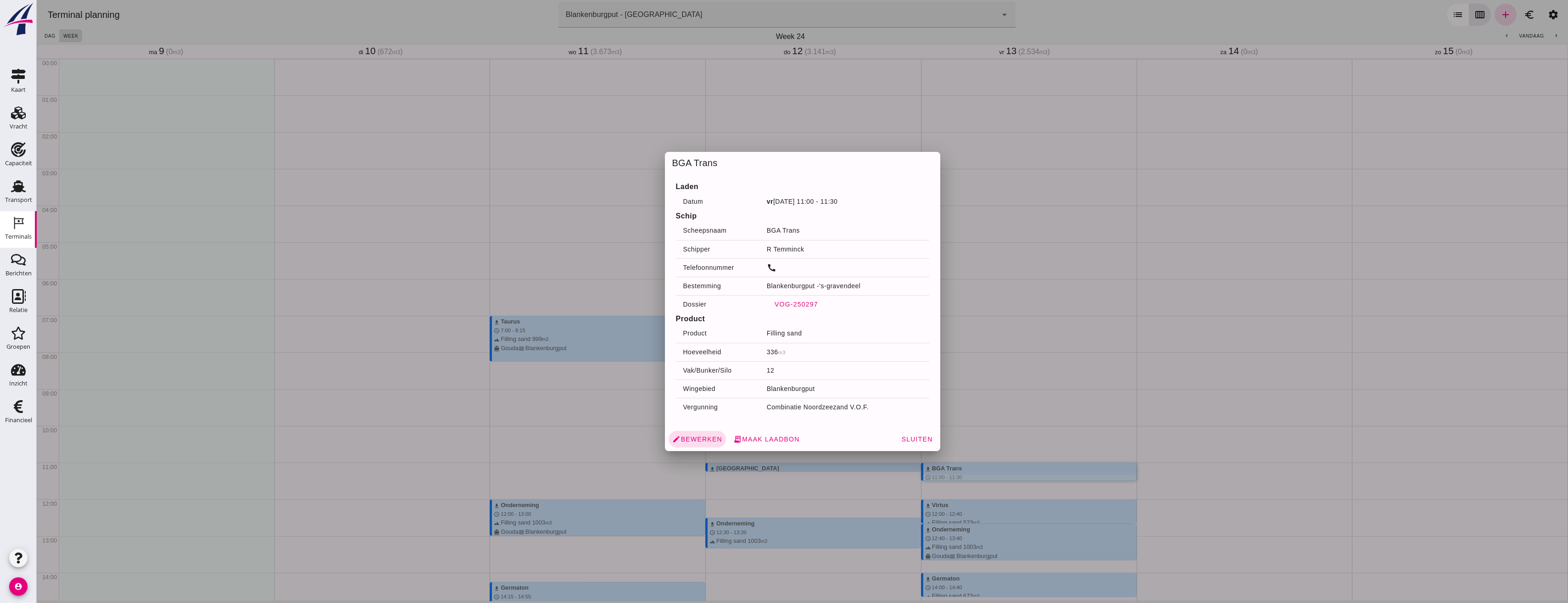
click at [807, 305] on span "VOG-250297" at bounding box center [796, 304] width 44 height 7
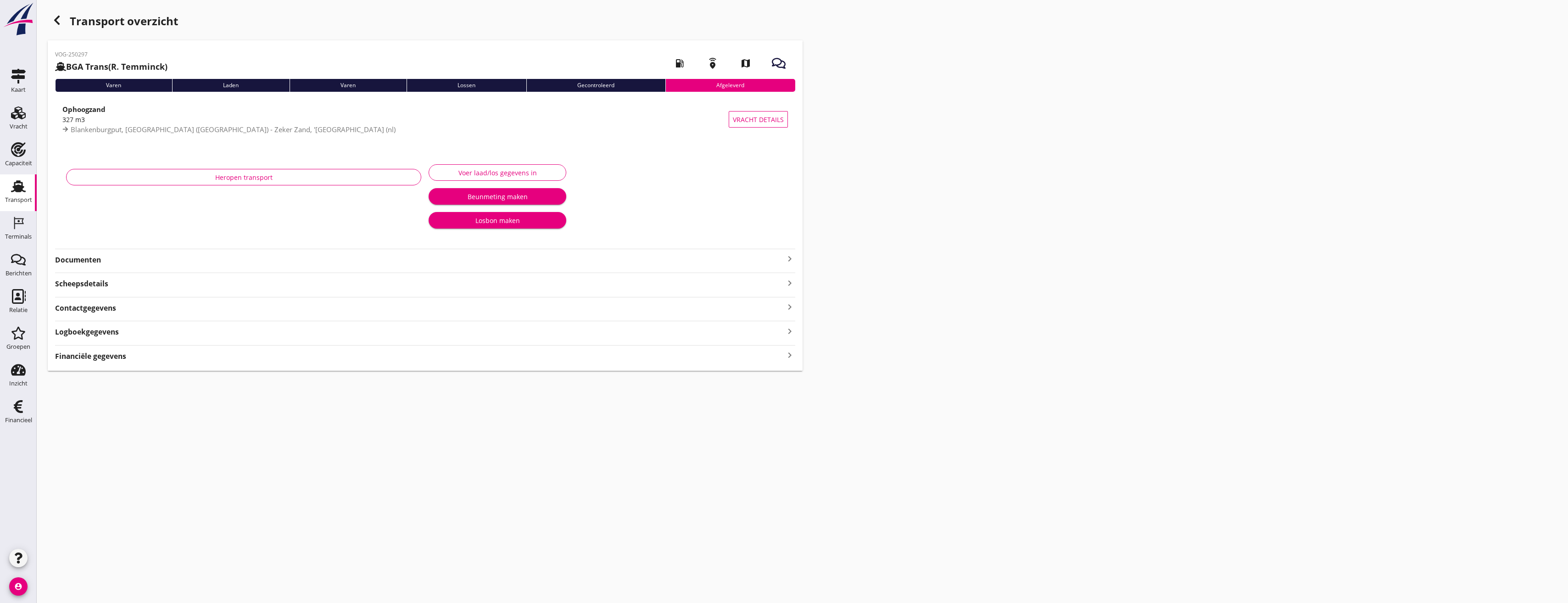
click at [99, 262] on strong "Documenten" at bounding box center [419, 259] width 729 height 10
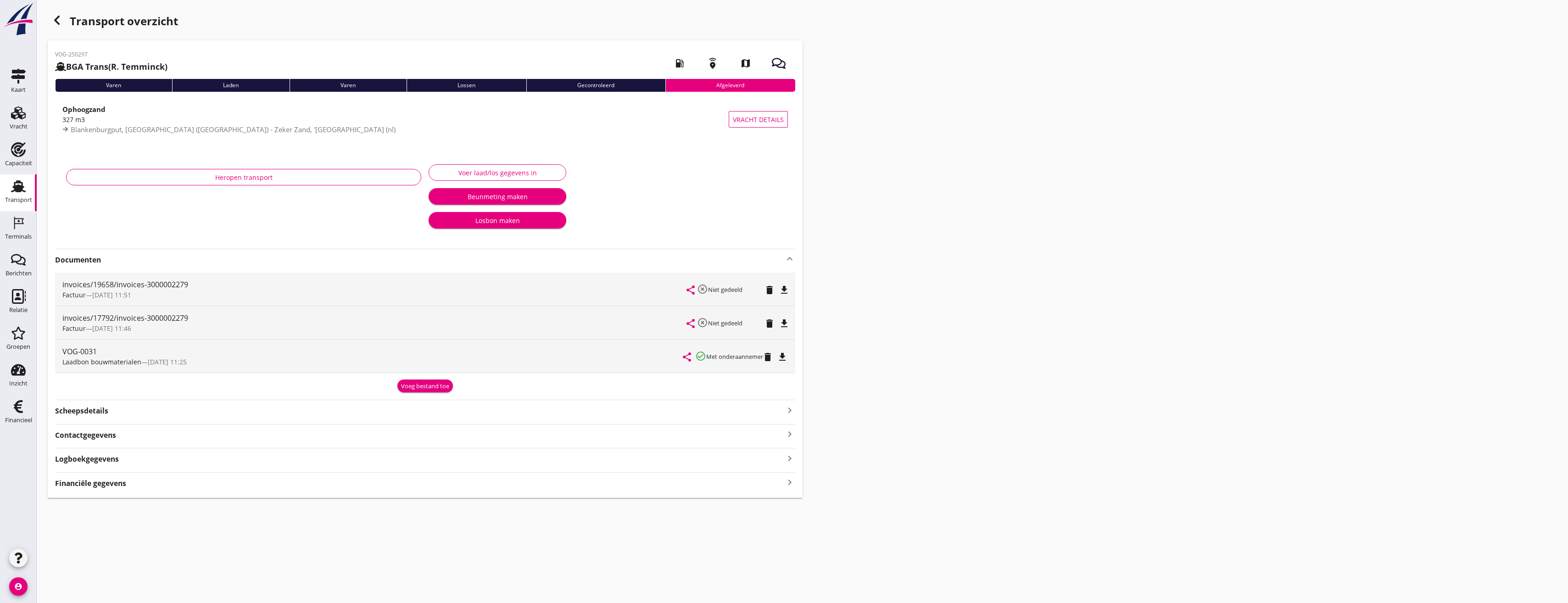
click at [59, 20] on icon "button" at bounding box center [57, 20] width 11 height 11
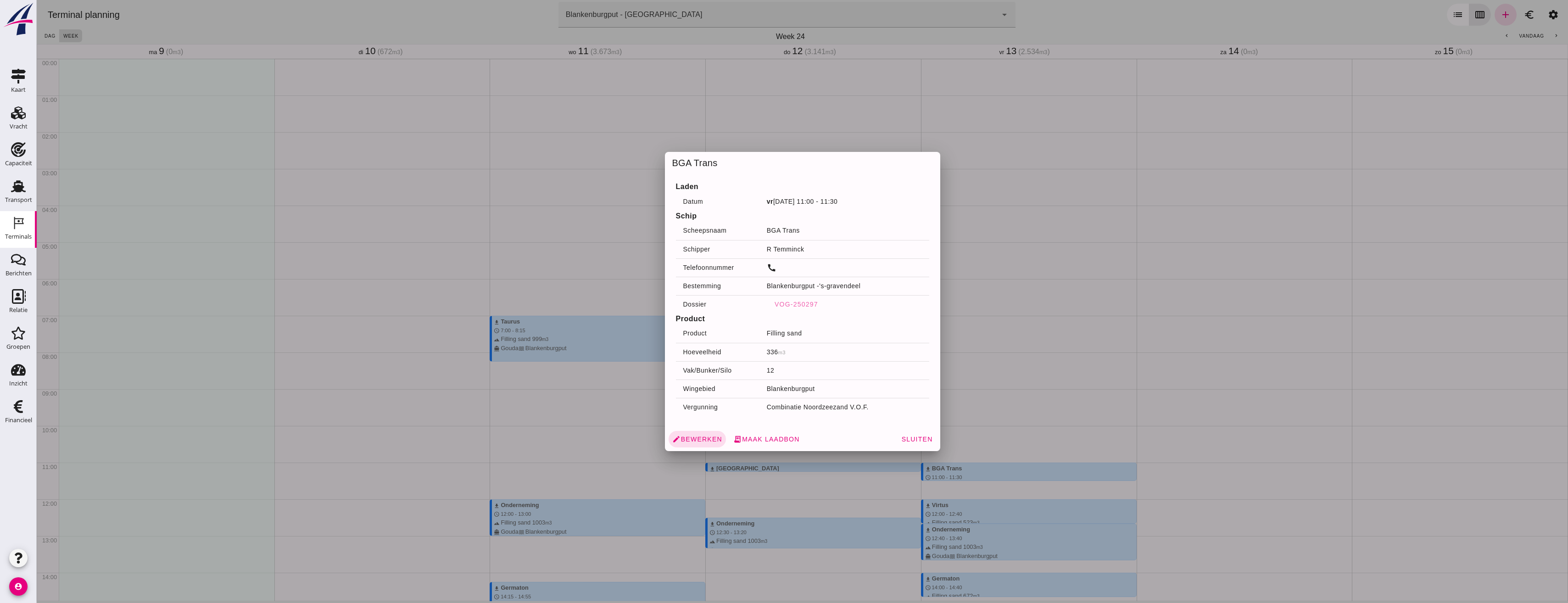
click at [1010, 398] on div at bounding box center [802, 301] width 1531 height 603
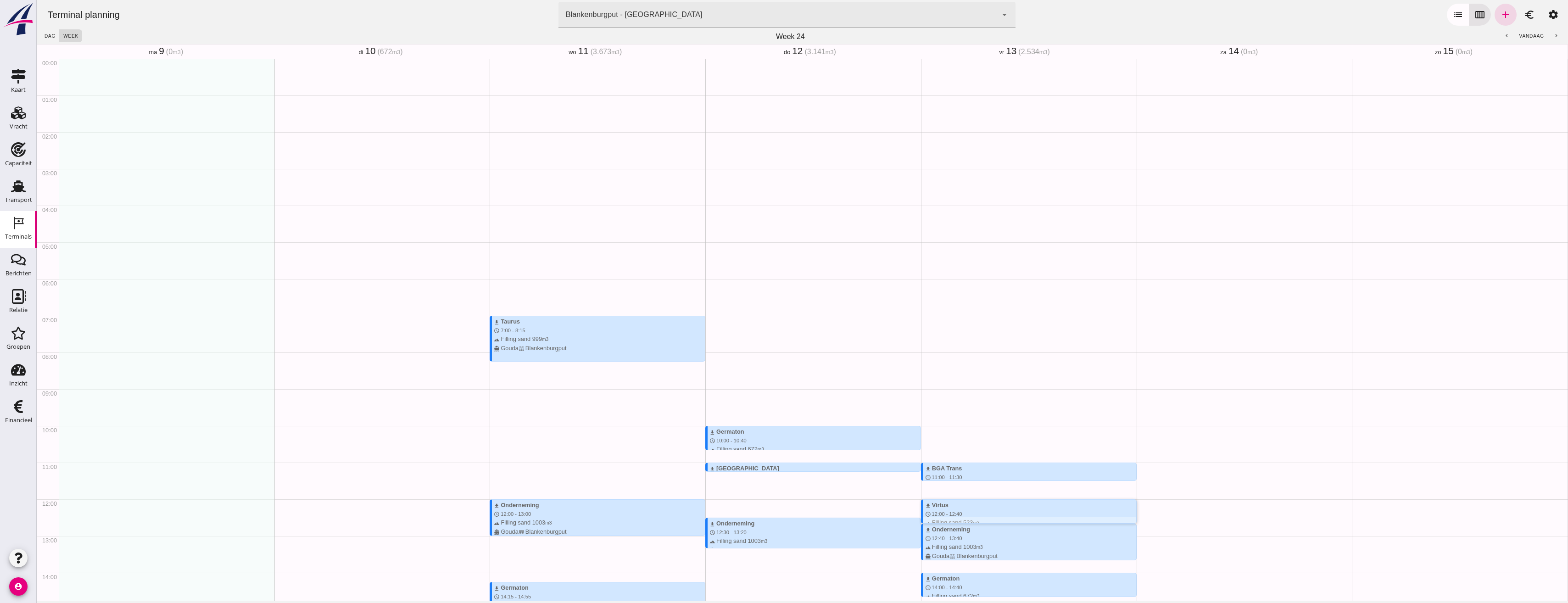
click at [965, 517] on div at bounding box center [1030, 520] width 213 height 6
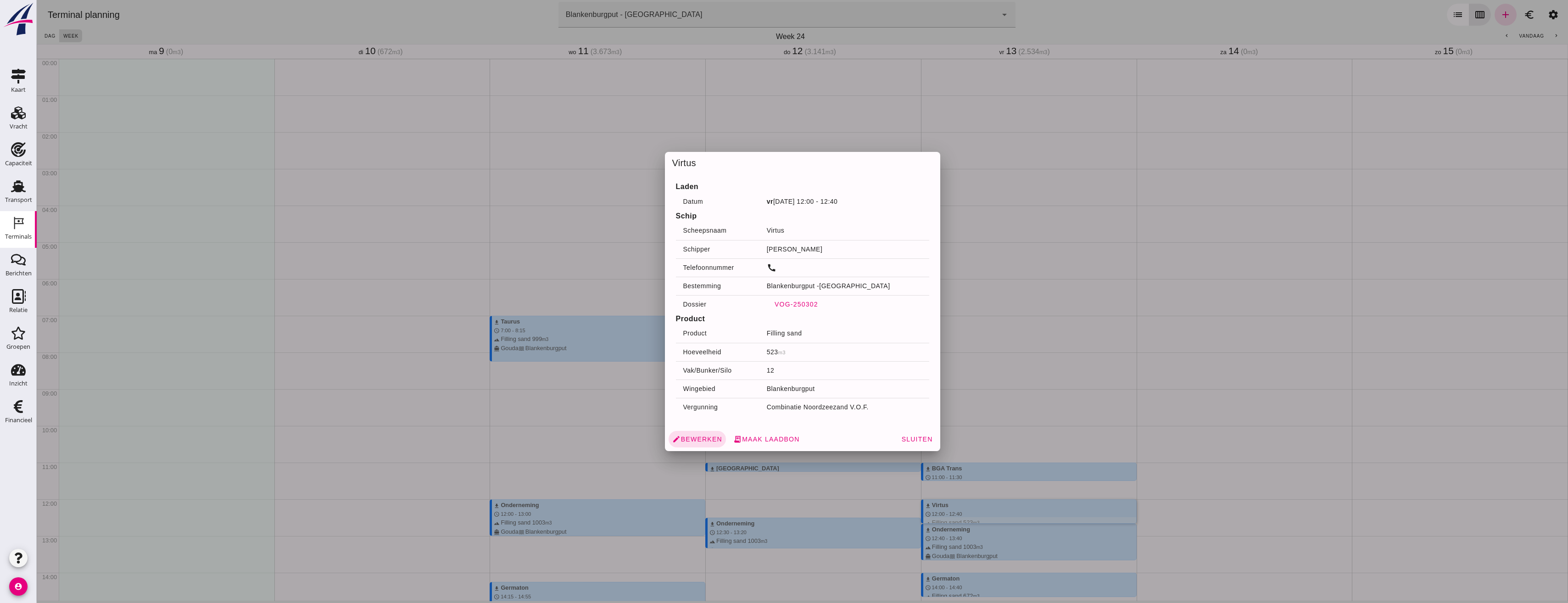
click at [802, 304] on span "VOG-250302" at bounding box center [796, 304] width 44 height 7
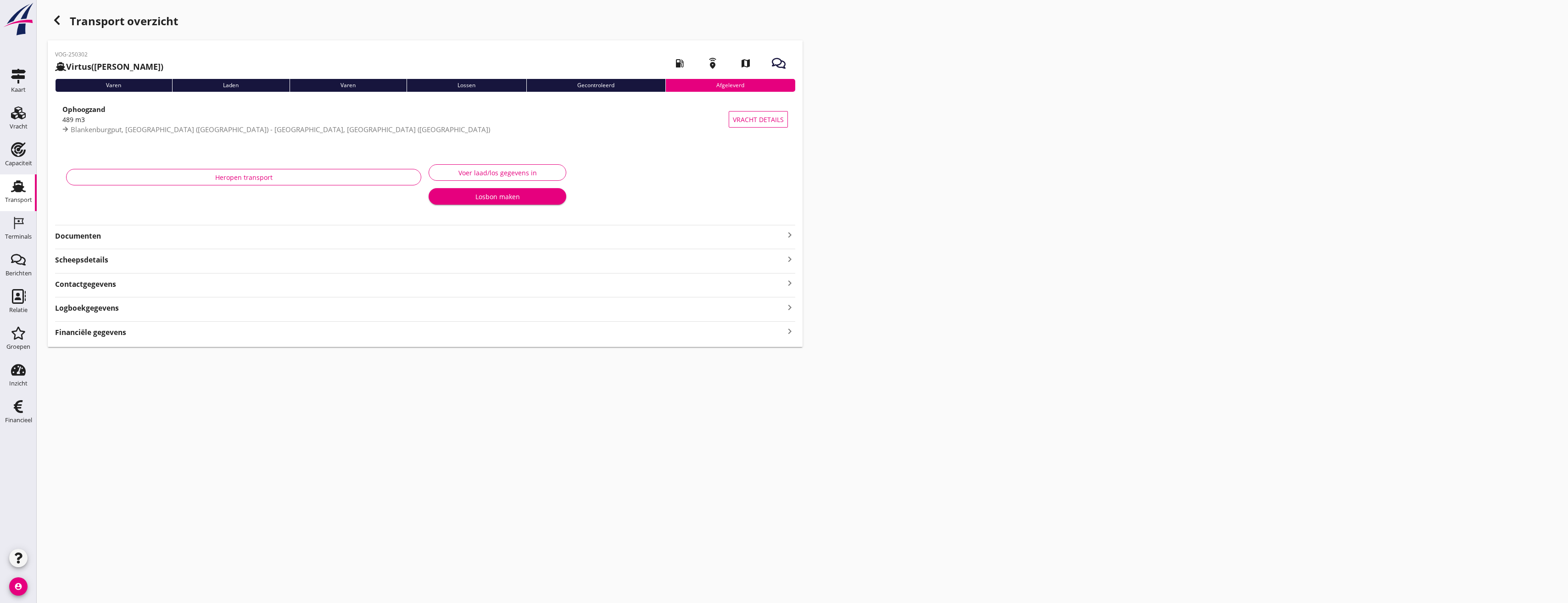
click at [105, 215] on div "Heropen transport" at bounding box center [244, 186] width 363 height 58
click at [110, 257] on strong "Documenten" at bounding box center [419, 259] width 729 height 10
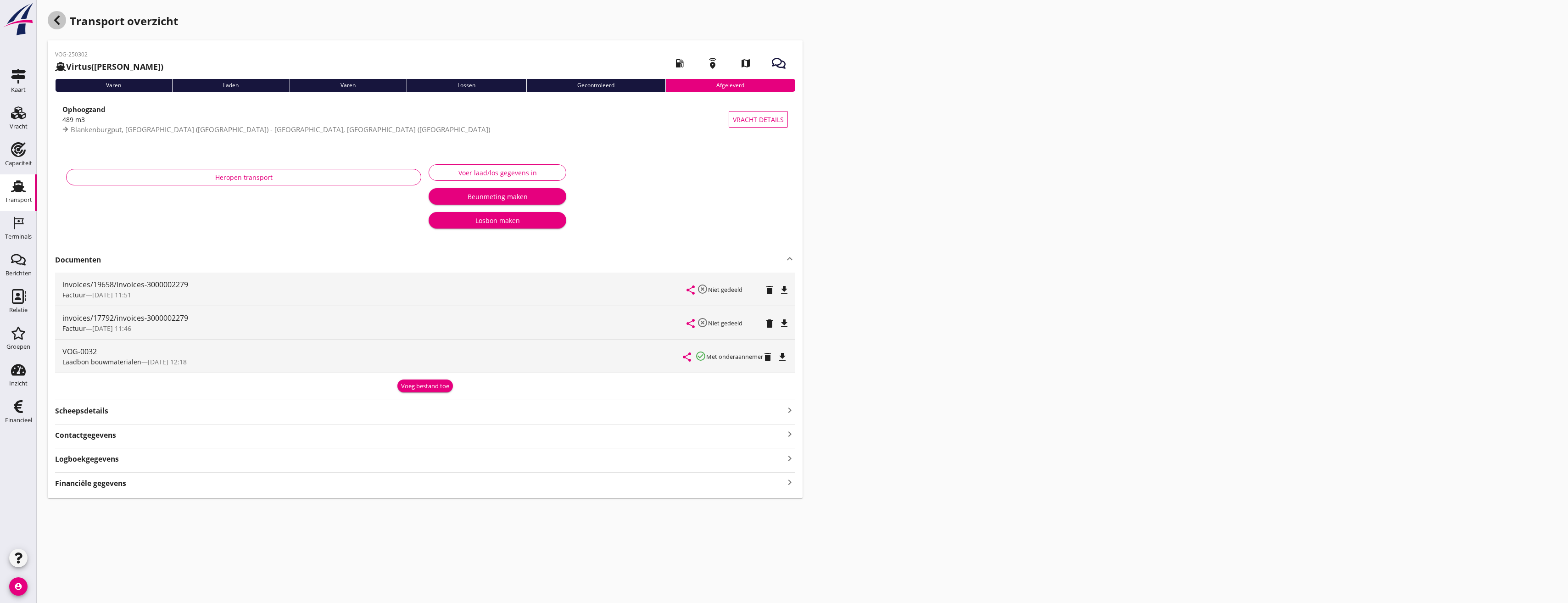
click at [63, 21] on div "button" at bounding box center [57, 20] width 18 height 18
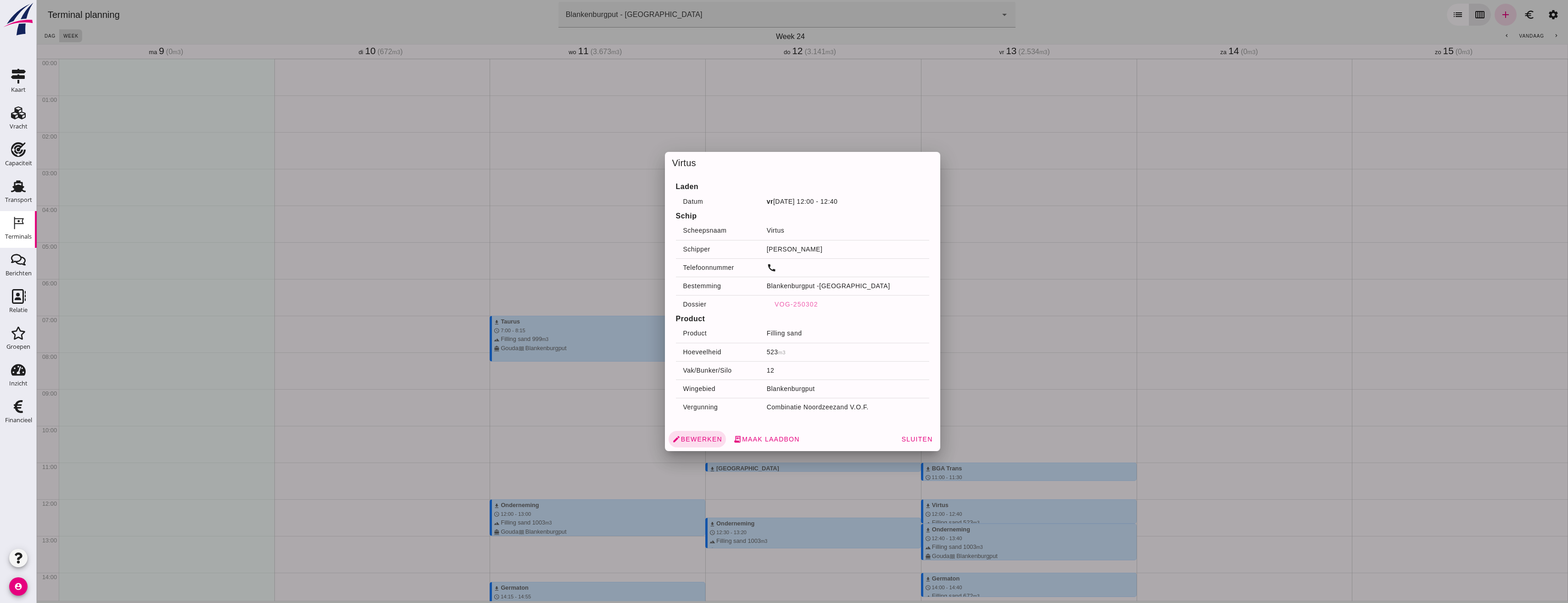
click at [902, 125] on div at bounding box center [802, 301] width 1531 height 603
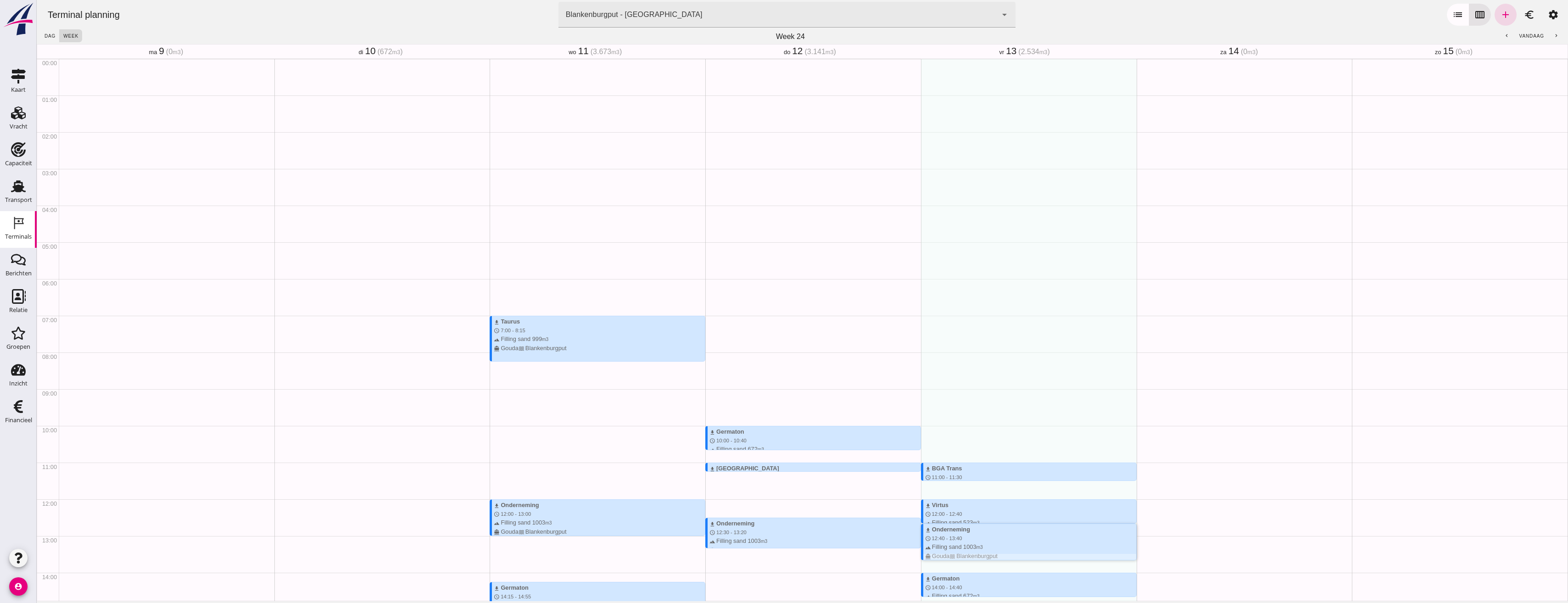
click at [984, 525] on div "download Onderneming" at bounding box center [1031, 529] width 211 height 9
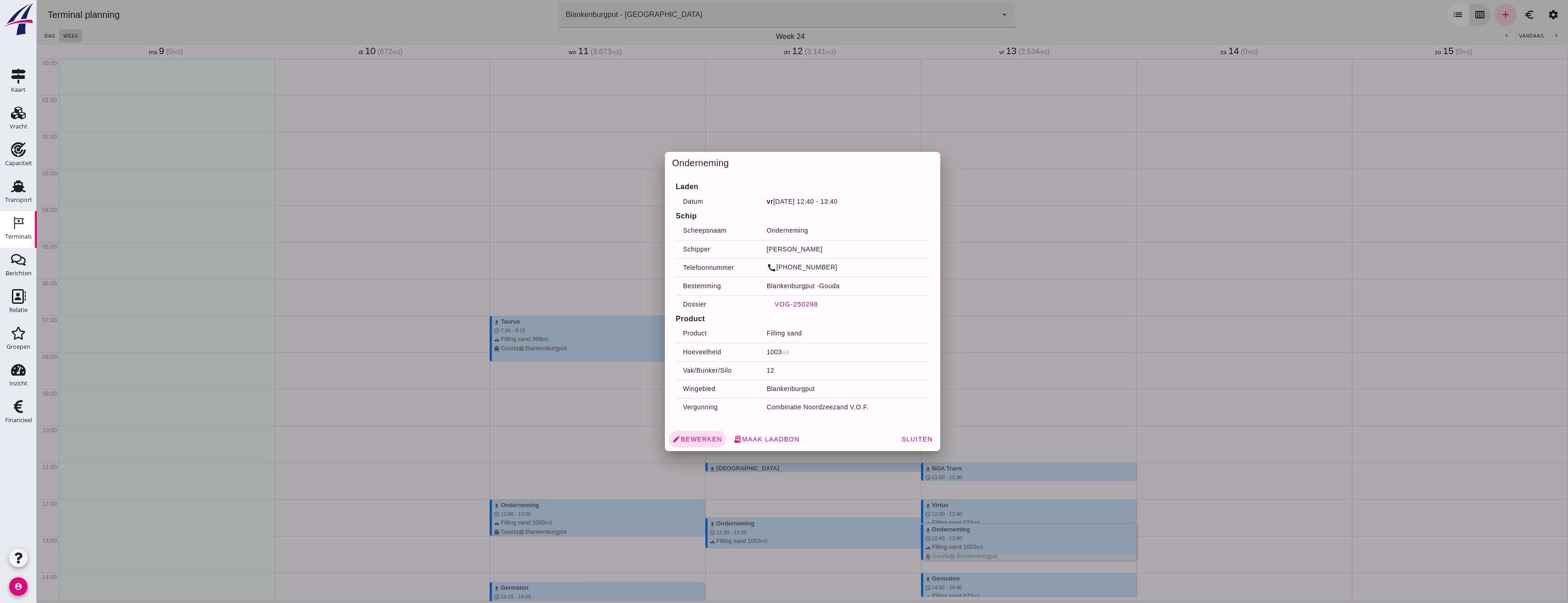
click at [791, 298] on button "VOG-250298" at bounding box center [796, 304] width 58 height 16
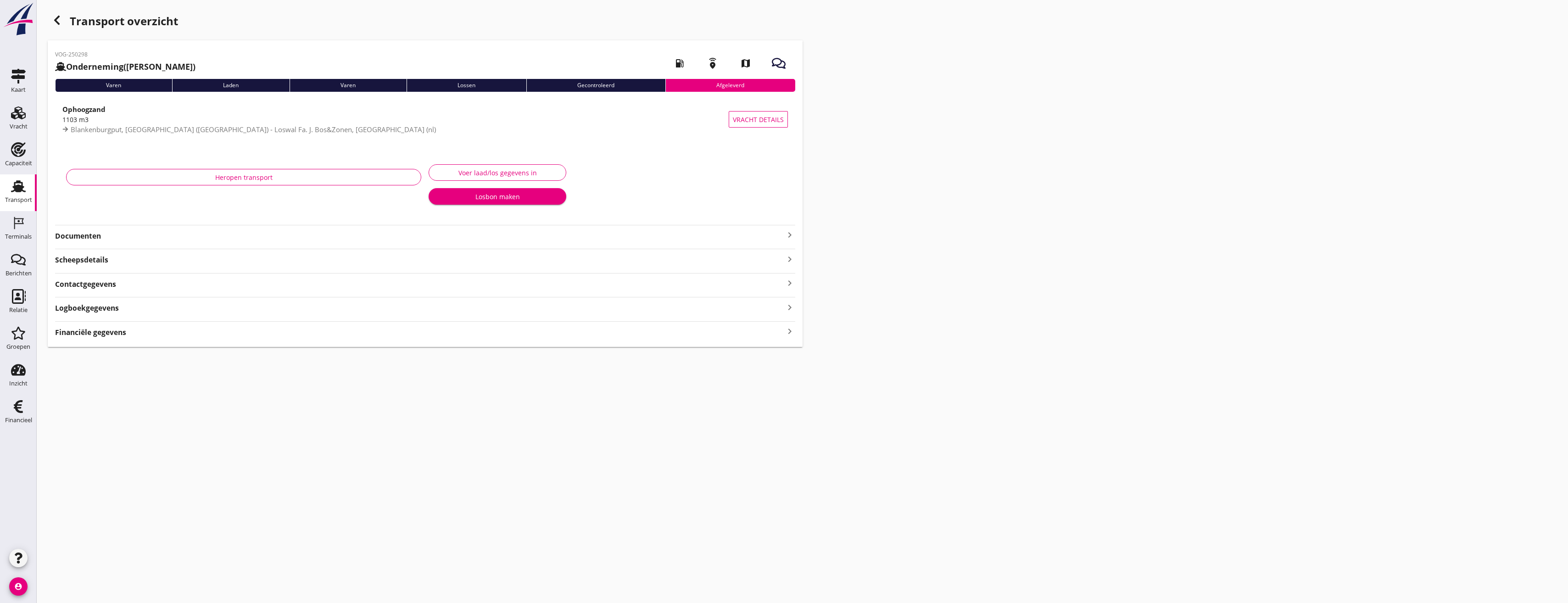
click at [101, 243] on div "VOG-250298 Onderneming ([PERSON_NAME]) local_gas_station emergency_share map Va…" at bounding box center [425, 193] width 755 height 307
click at [83, 260] on strong "Documenten" at bounding box center [419, 259] width 729 height 10
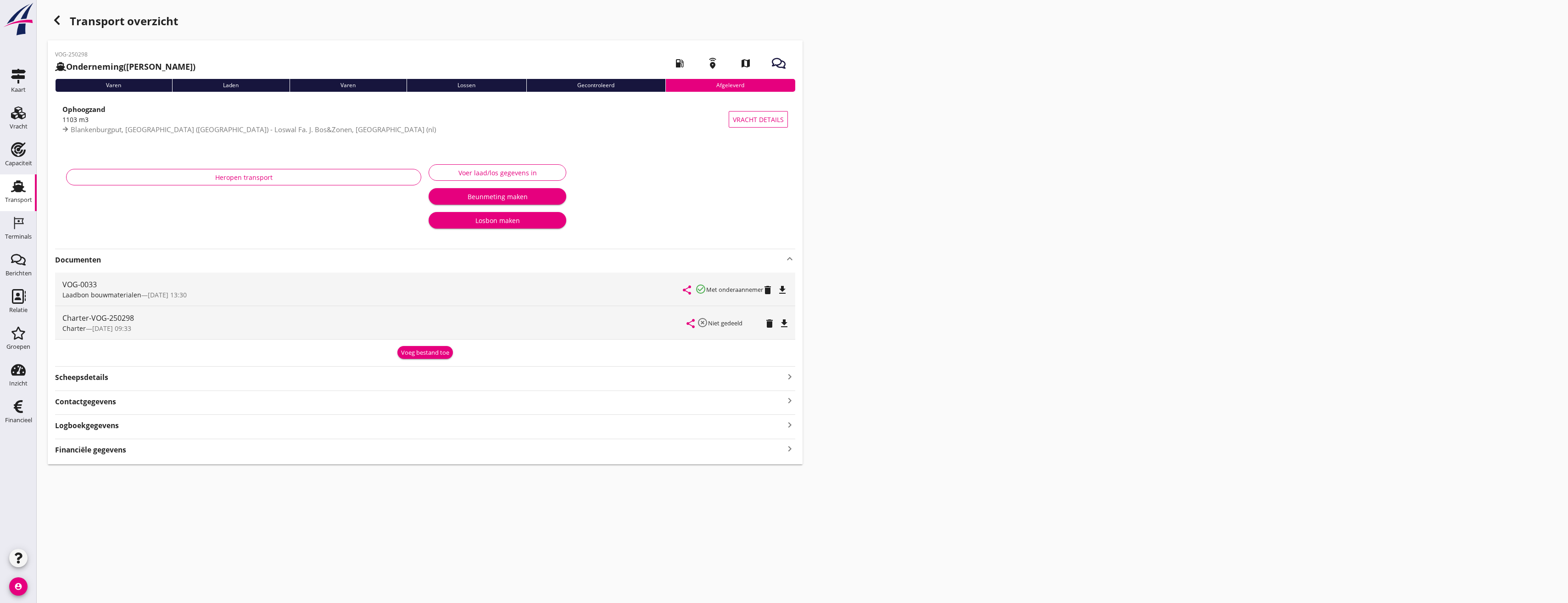
click at [60, 23] on icon "button" at bounding box center [57, 20] width 11 height 11
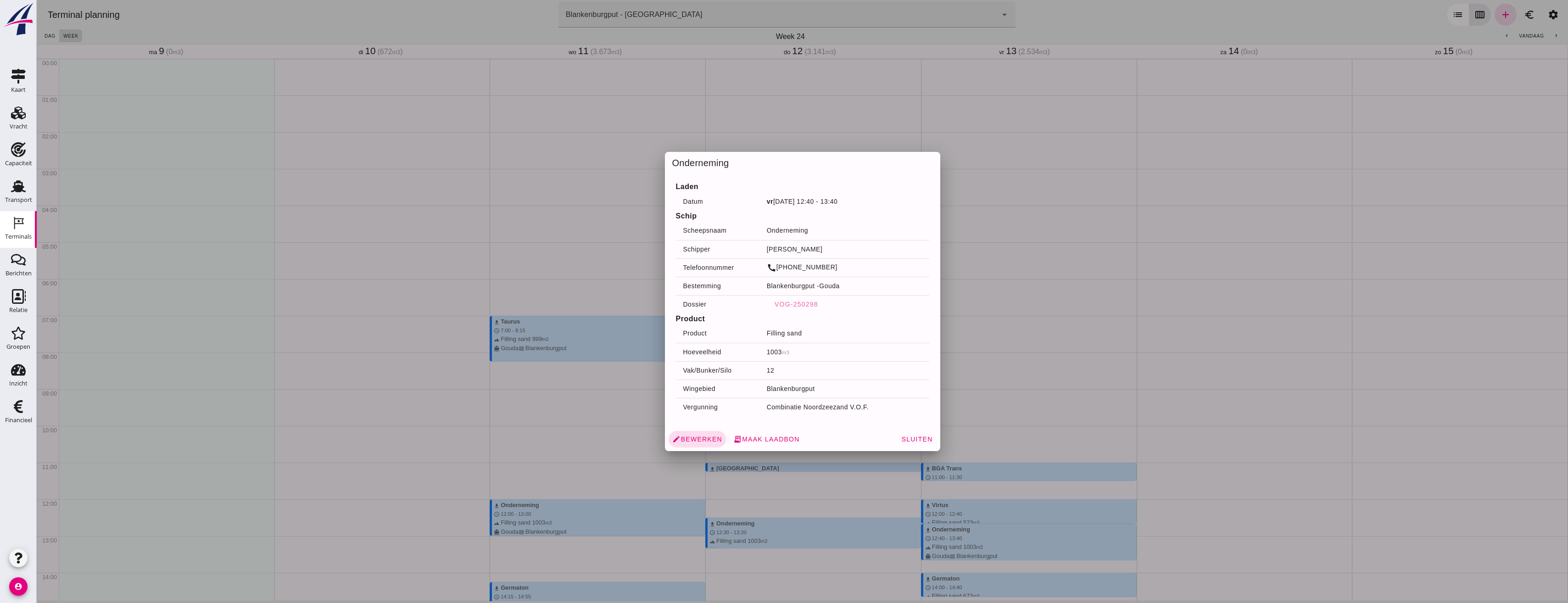
click at [1108, 417] on div at bounding box center [802, 301] width 1531 height 603
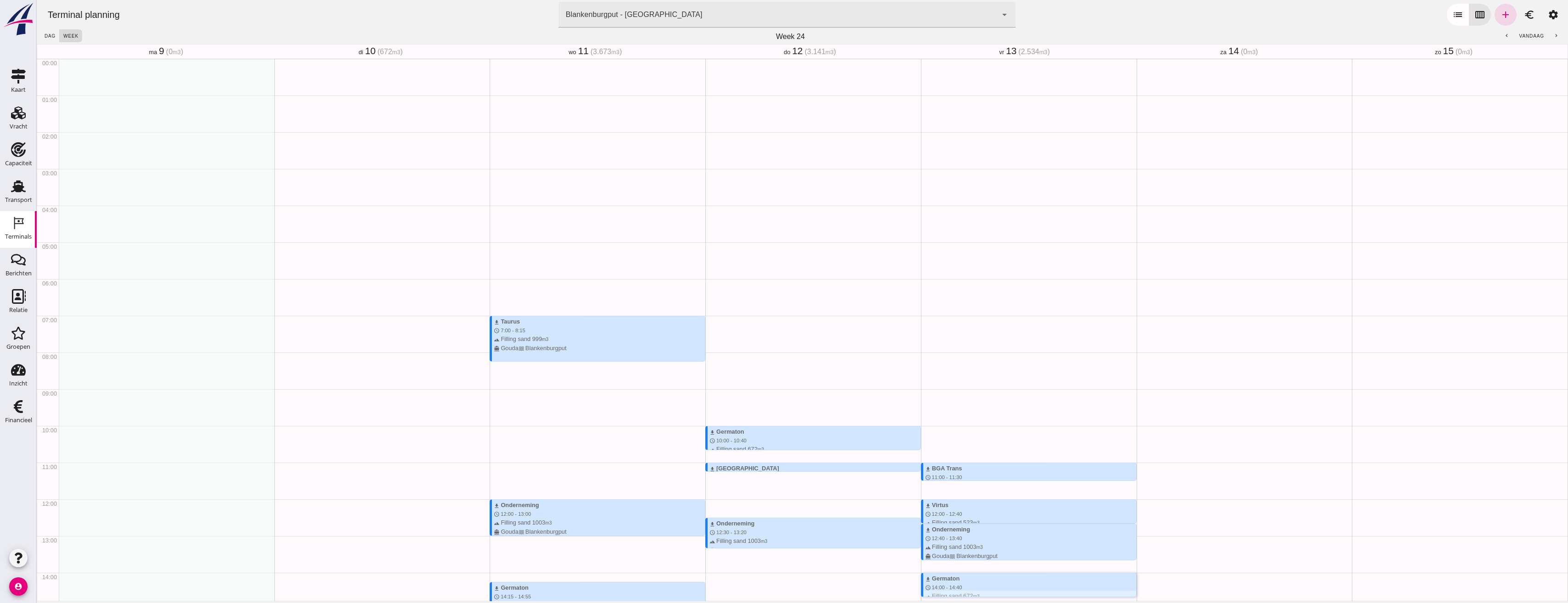
click at [954, 574] on div "download Germaton schedule 14:00 - 14:40 terrain Filling sand 672 m3 directions…" at bounding box center [1031, 591] width 211 height 35
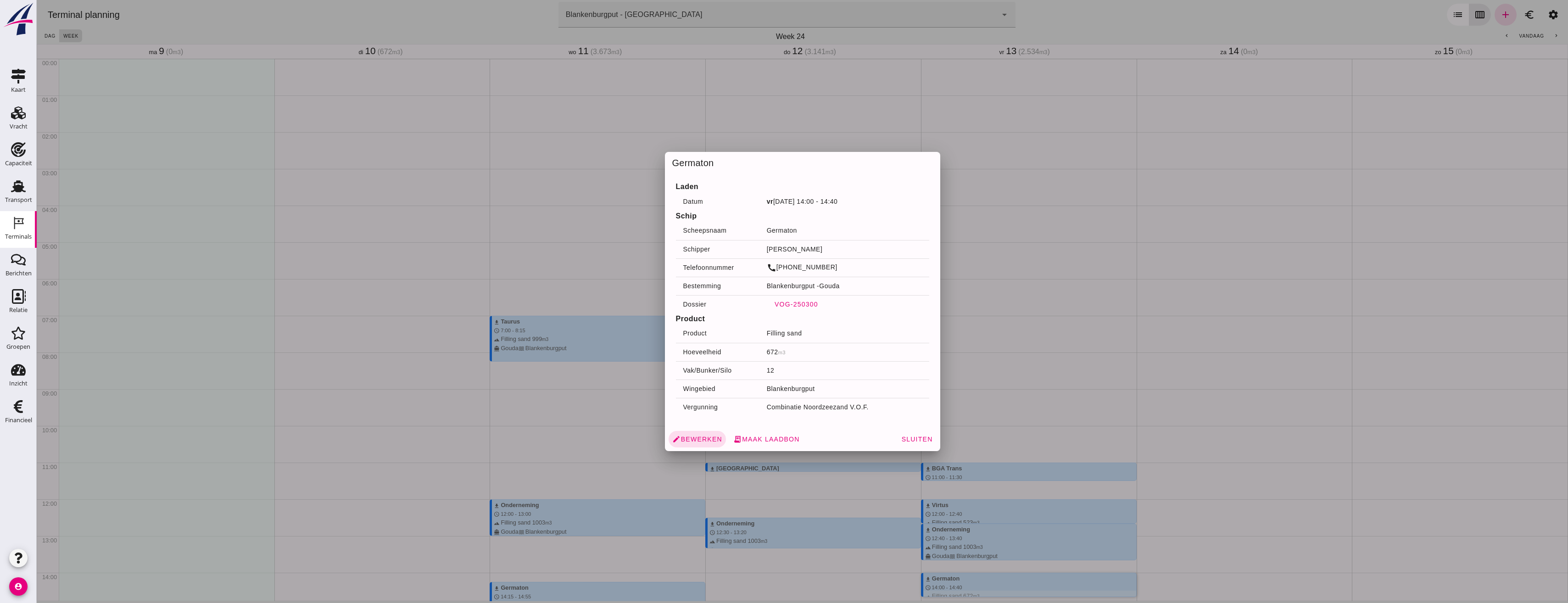
click at [795, 304] on span "VOG-250300" at bounding box center [796, 304] width 44 height 7
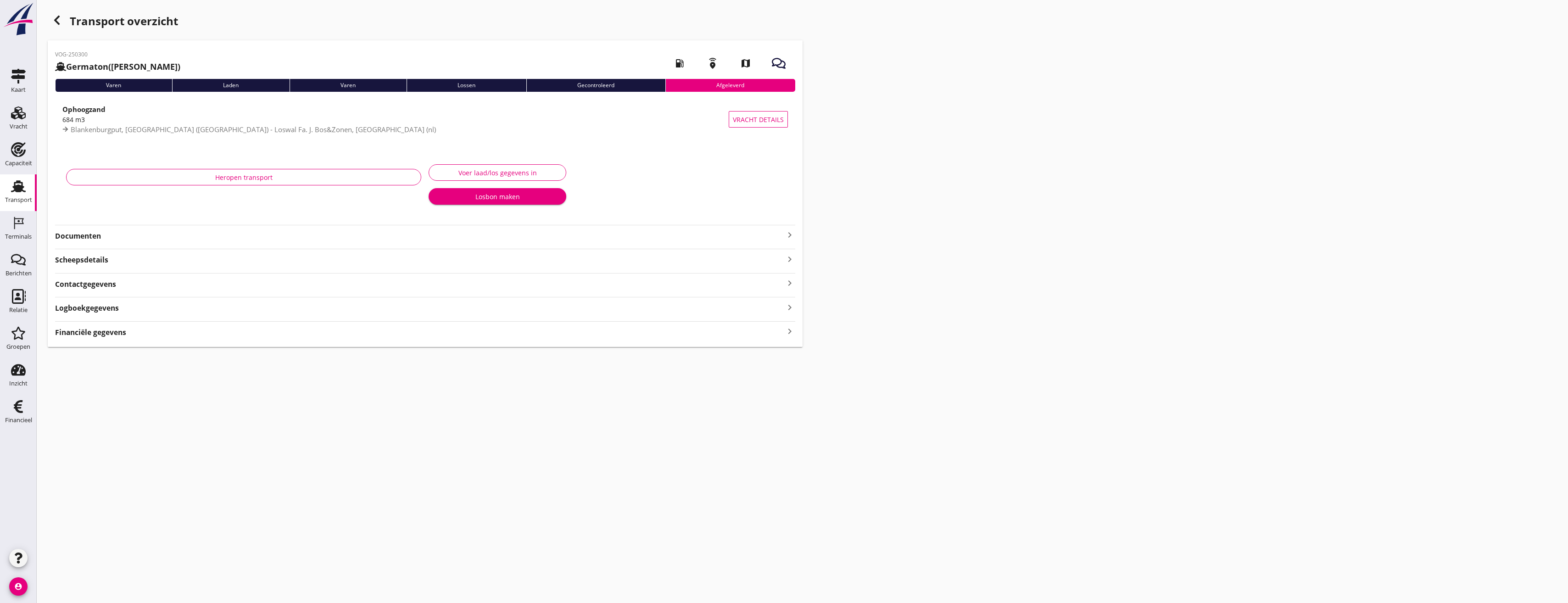
click at [105, 238] on strong "Documenten" at bounding box center [419, 235] width 729 height 10
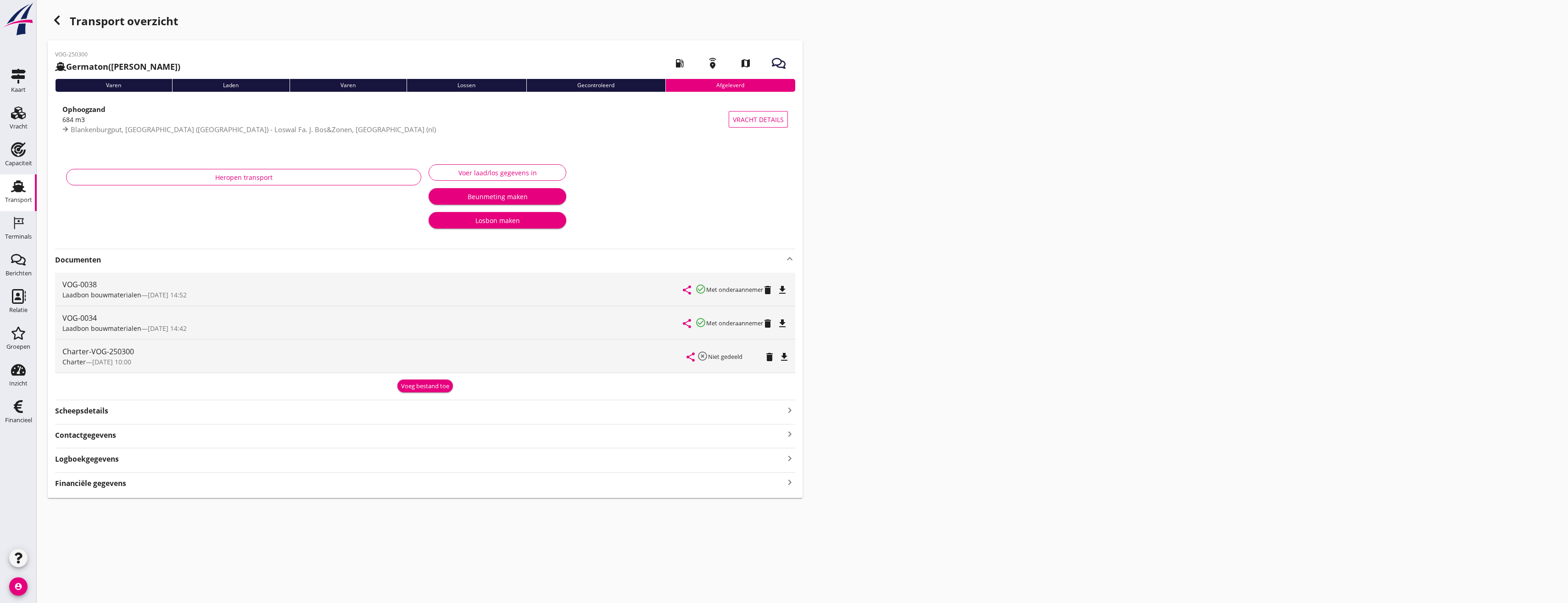
click at [60, 22] on icon "button" at bounding box center [57, 20] width 11 height 11
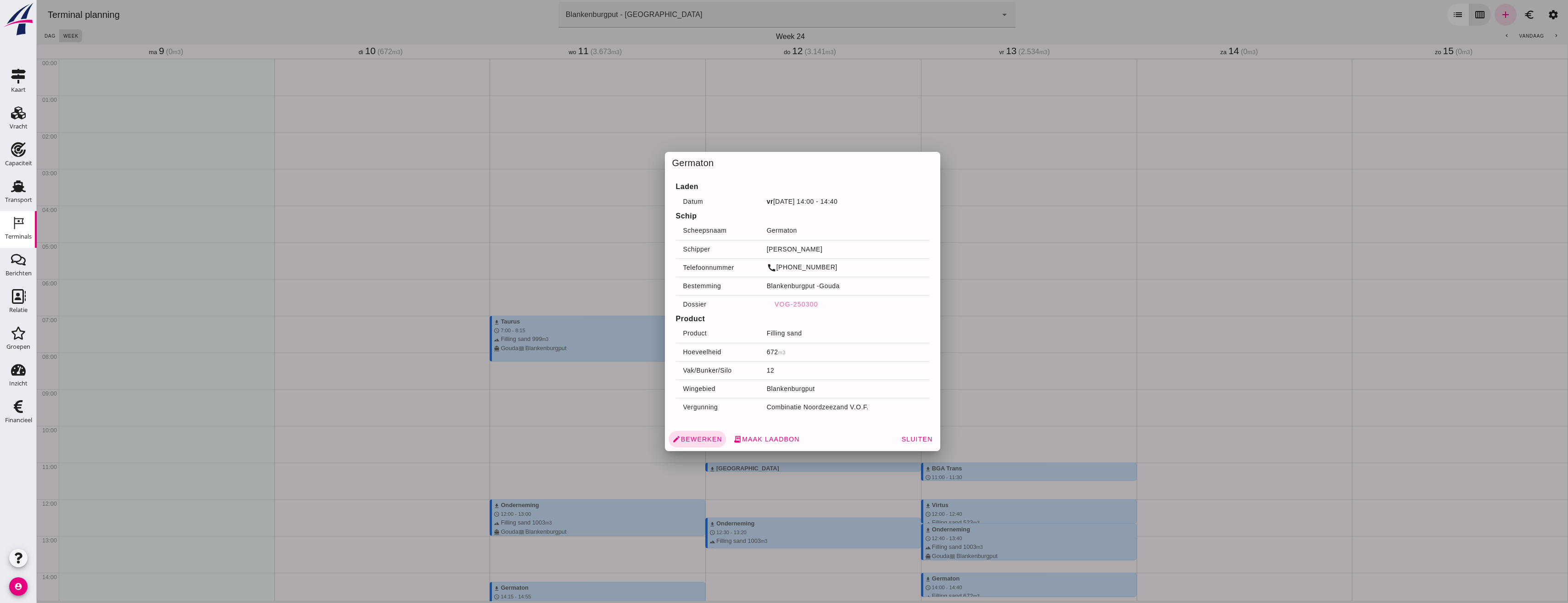
click at [1088, 190] on div at bounding box center [802, 301] width 1531 height 603
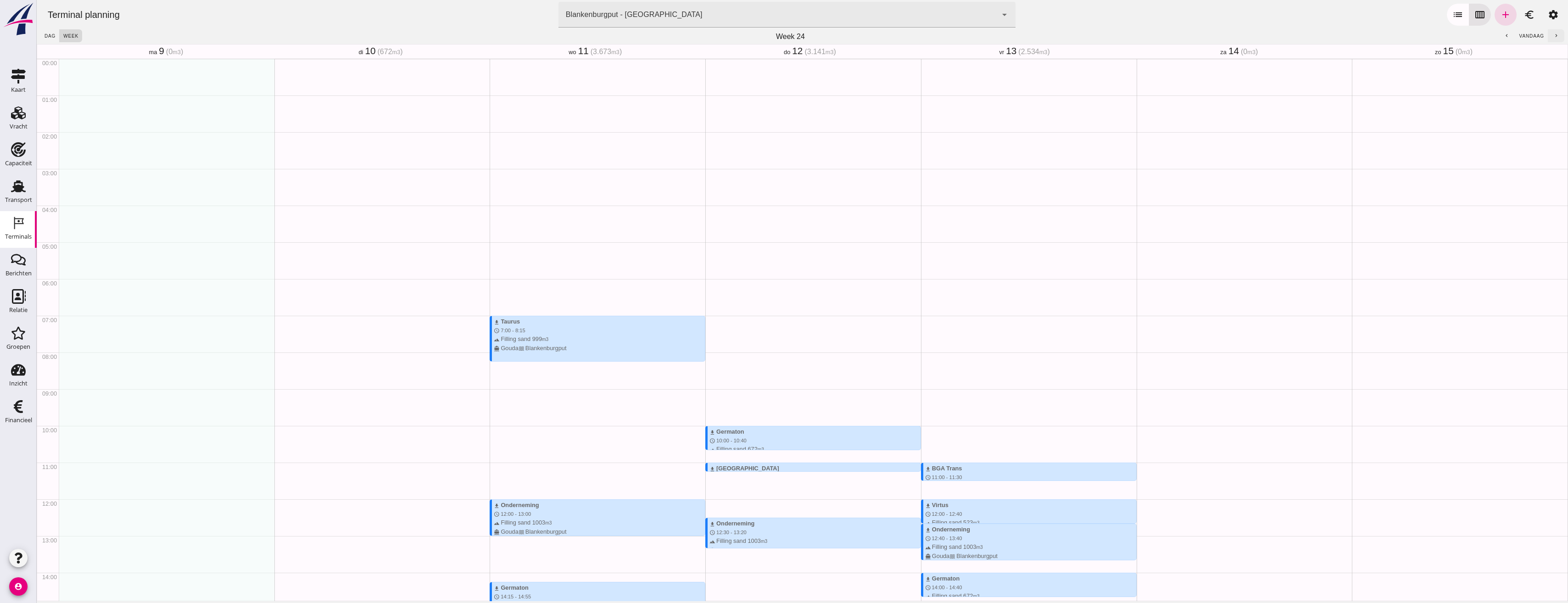
click at [1548, 37] on button "chevron_right" at bounding box center [1556, 35] width 16 height 13
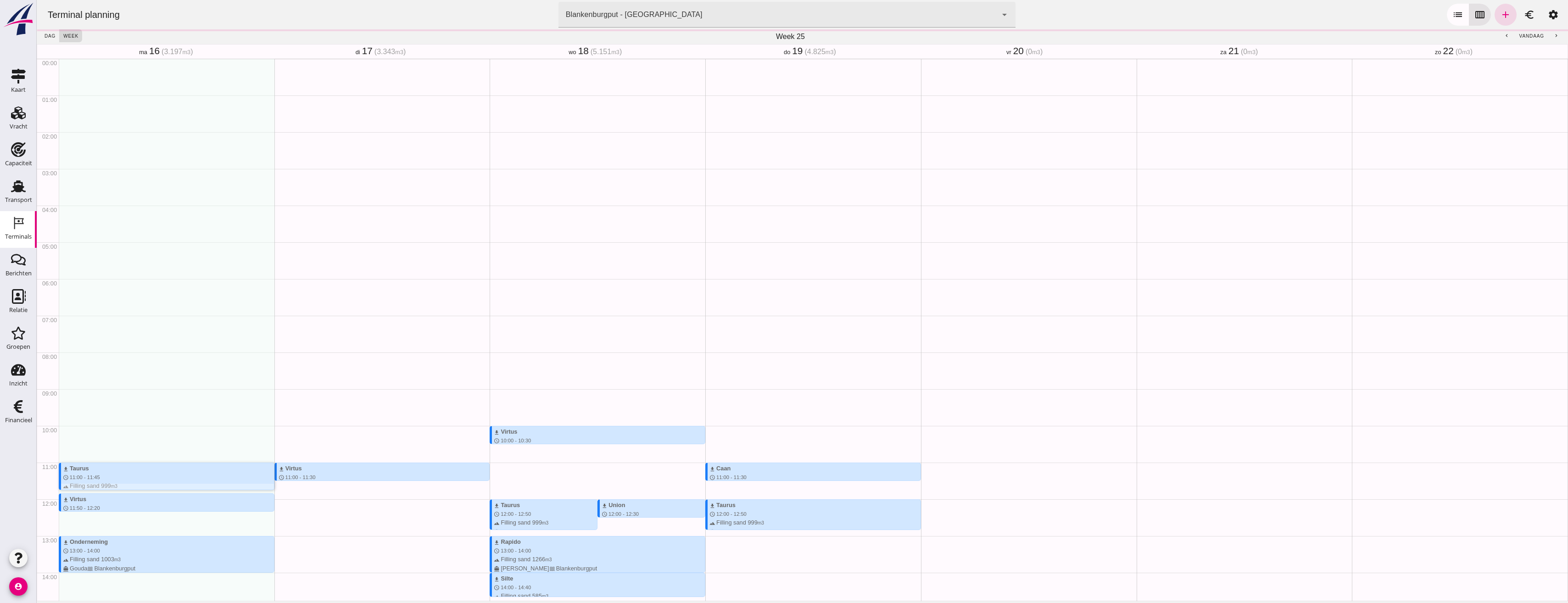
click at [93, 475] on span "11:00 - 11:45" at bounding box center [85, 477] width 30 height 5
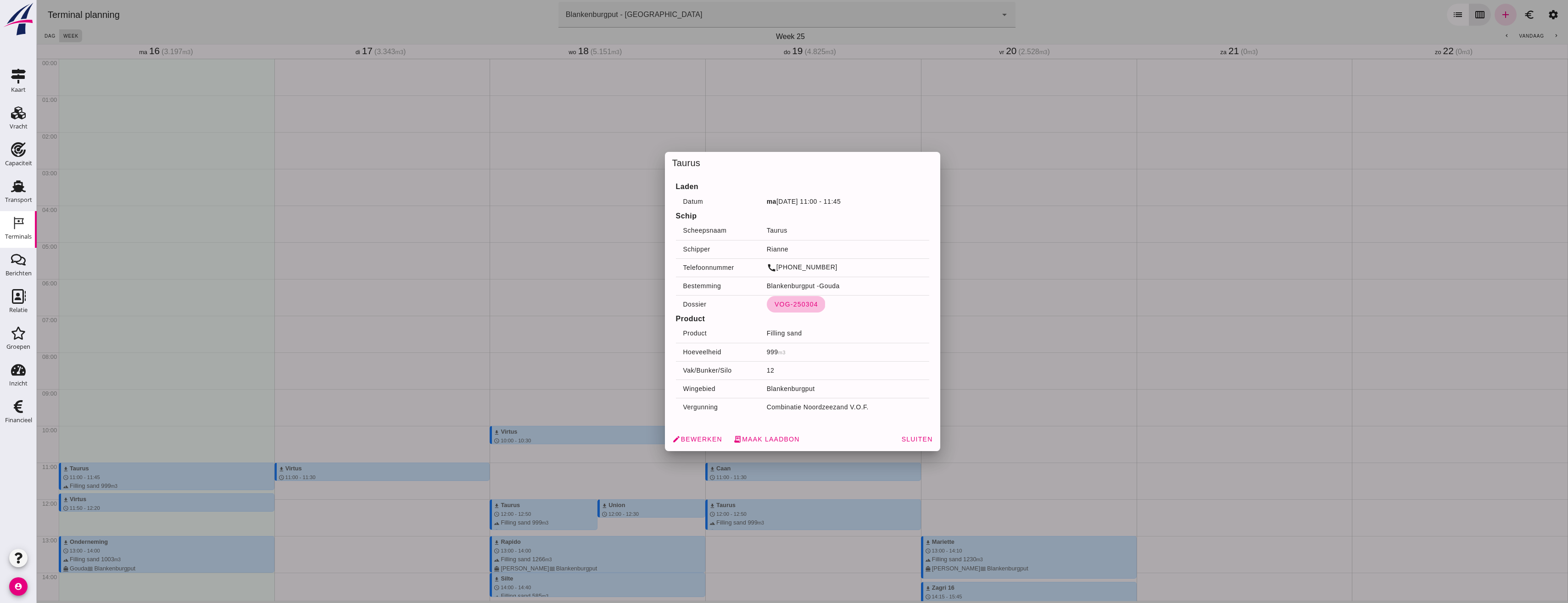
click at [793, 307] on span "VOG-250304" at bounding box center [796, 304] width 44 height 7
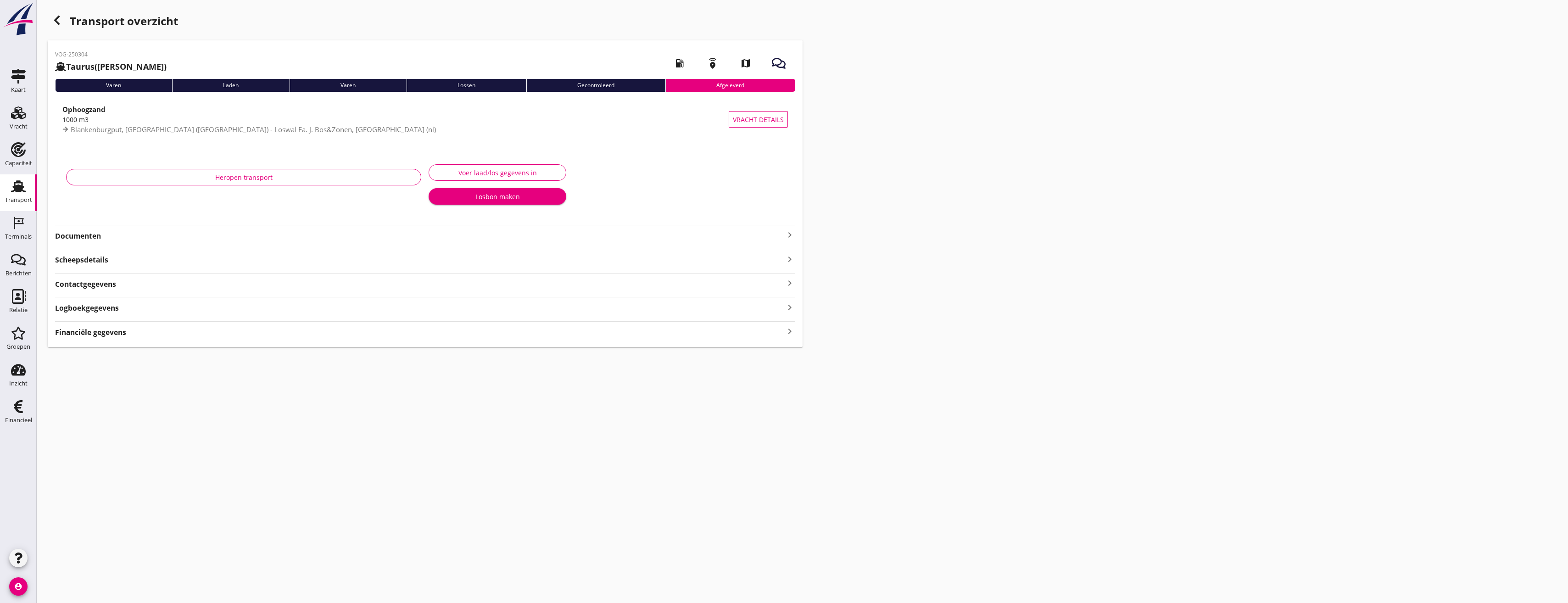
click at [85, 239] on strong "Documenten" at bounding box center [419, 235] width 729 height 10
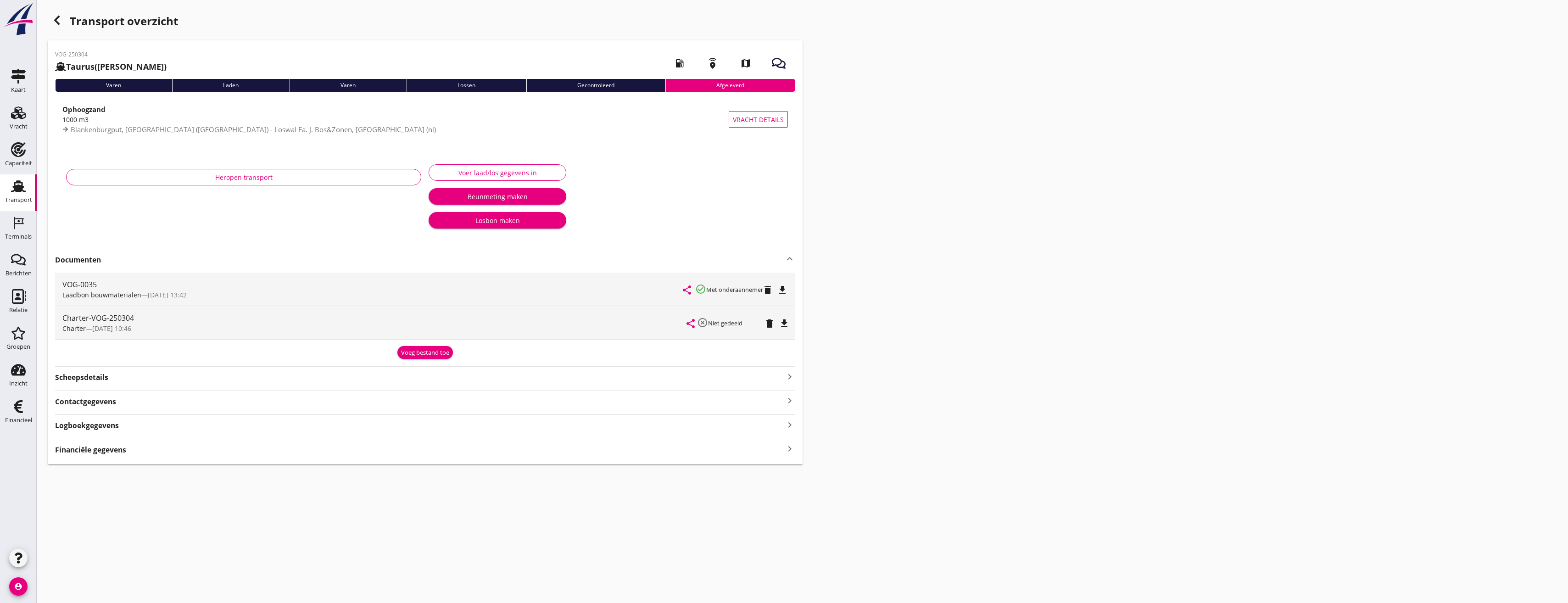
click at [53, 16] on icon "button" at bounding box center [57, 20] width 11 height 11
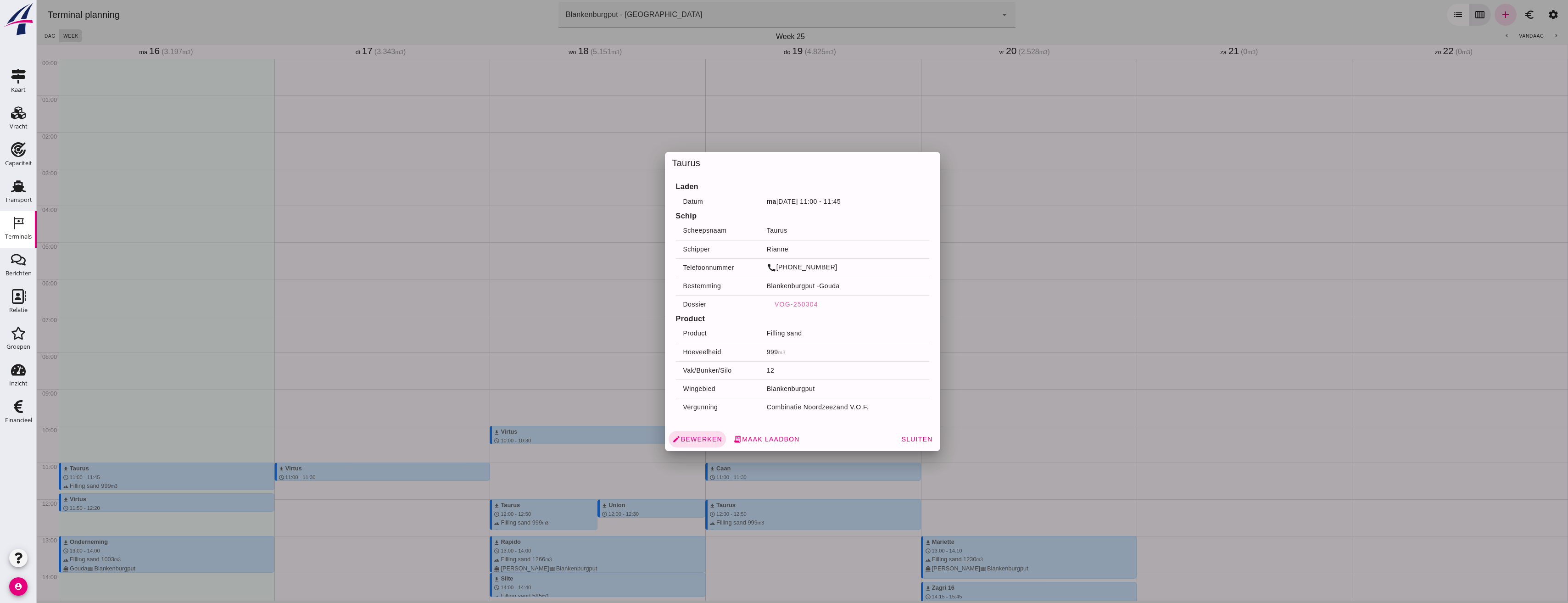
click at [108, 146] on div at bounding box center [802, 301] width 1531 height 603
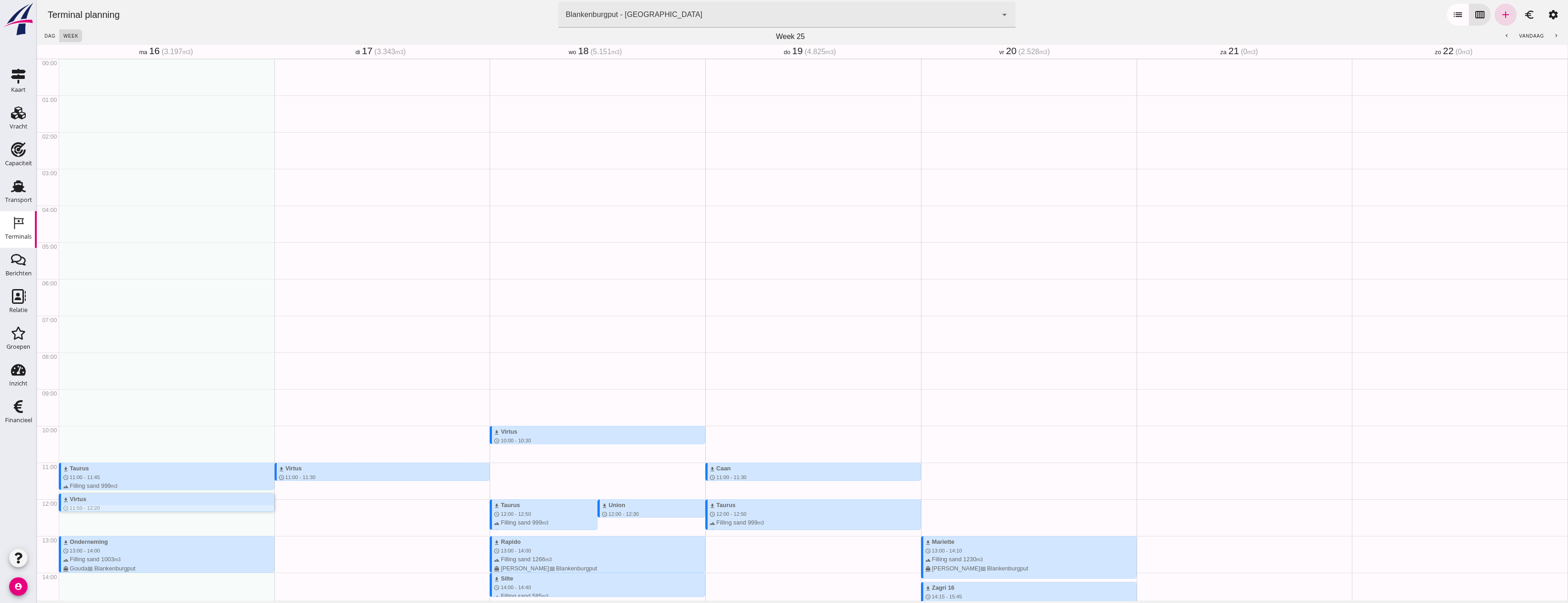
click at [127, 495] on div "download Virtus" at bounding box center [168, 499] width 211 height 9
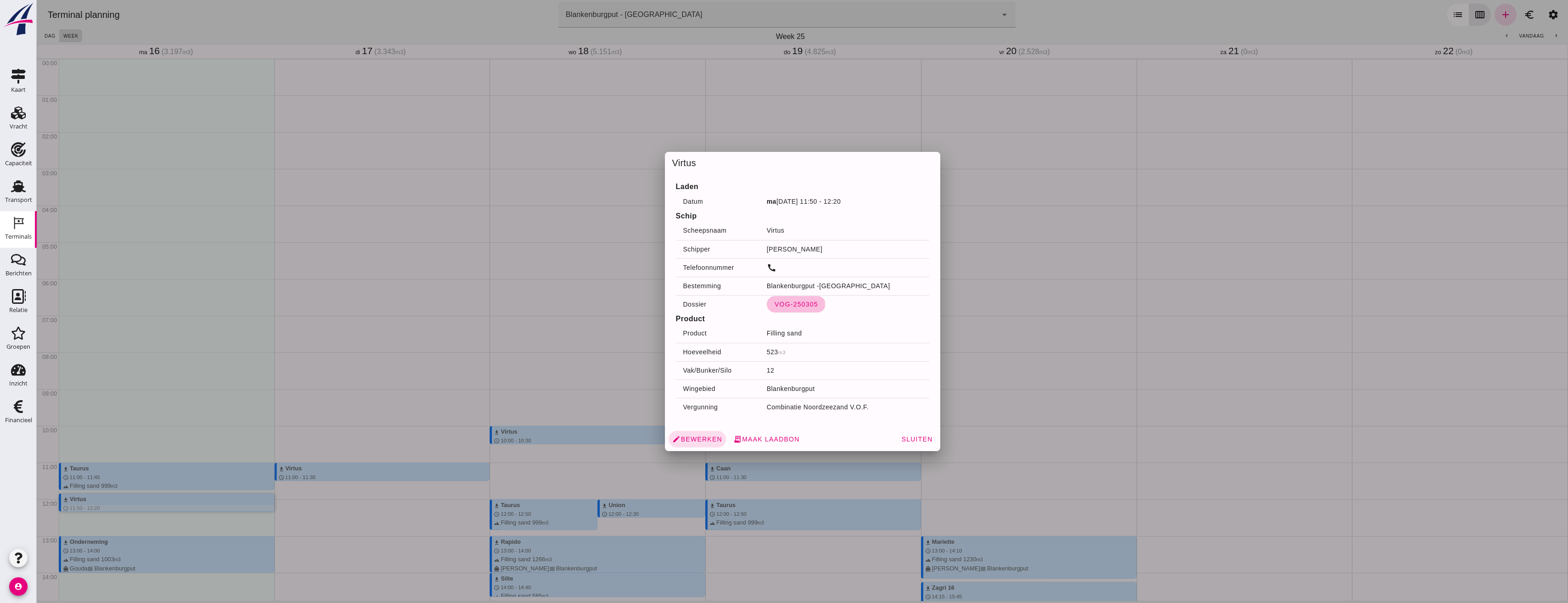
click at [793, 304] on span "VOG-250305" at bounding box center [796, 304] width 44 height 7
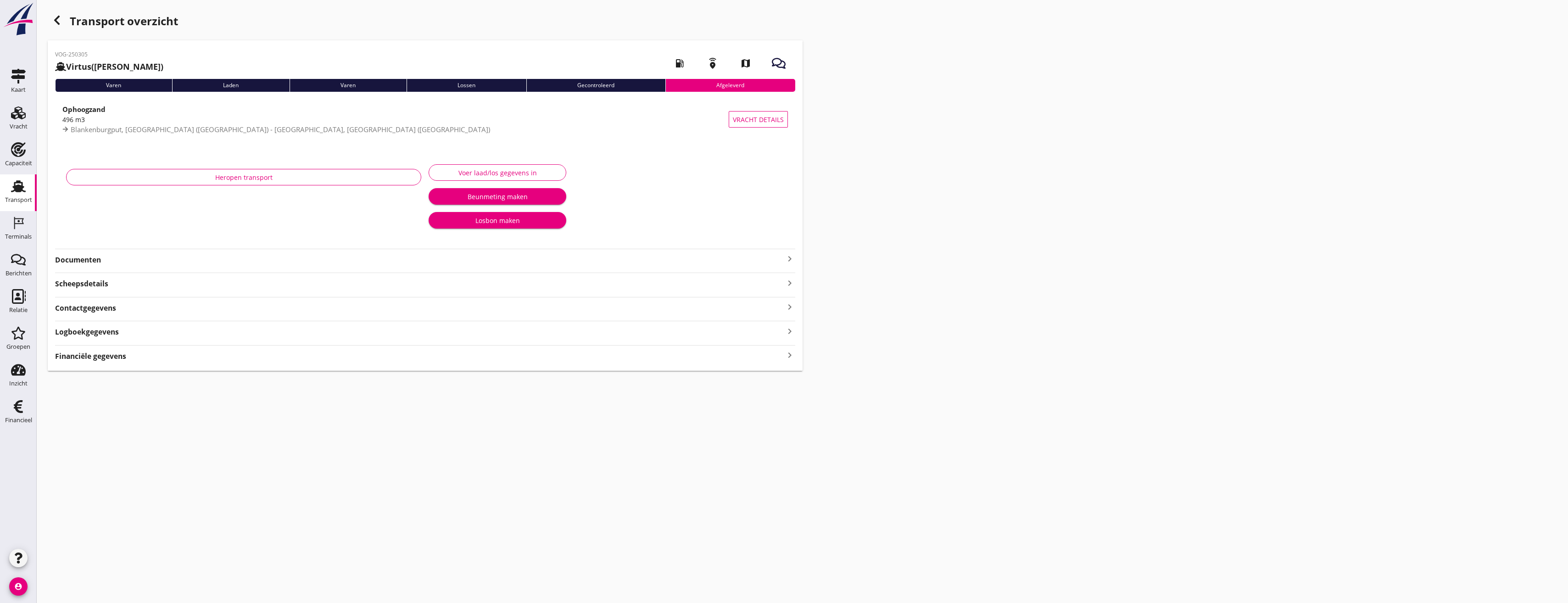
click at [103, 267] on div "VOG-250305 Virtus (J Pulleman) local_gas_station emergency_share map Varen Lade…" at bounding box center [425, 205] width 755 height 330
click at [106, 262] on strong "Documenten" at bounding box center [419, 259] width 729 height 10
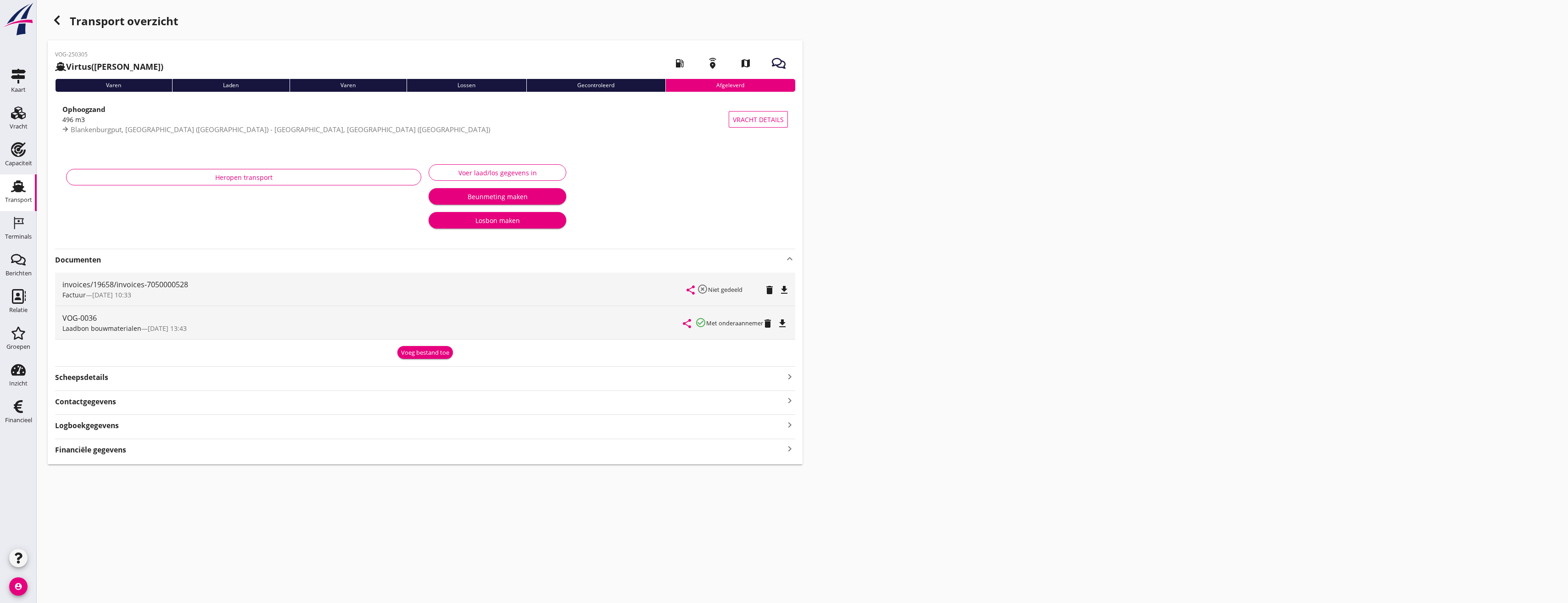
click at [64, 29] on div "Transport overzicht" at bounding box center [425, 22] width 755 height 22
click at [61, 25] on icon "button" at bounding box center [57, 20] width 11 height 11
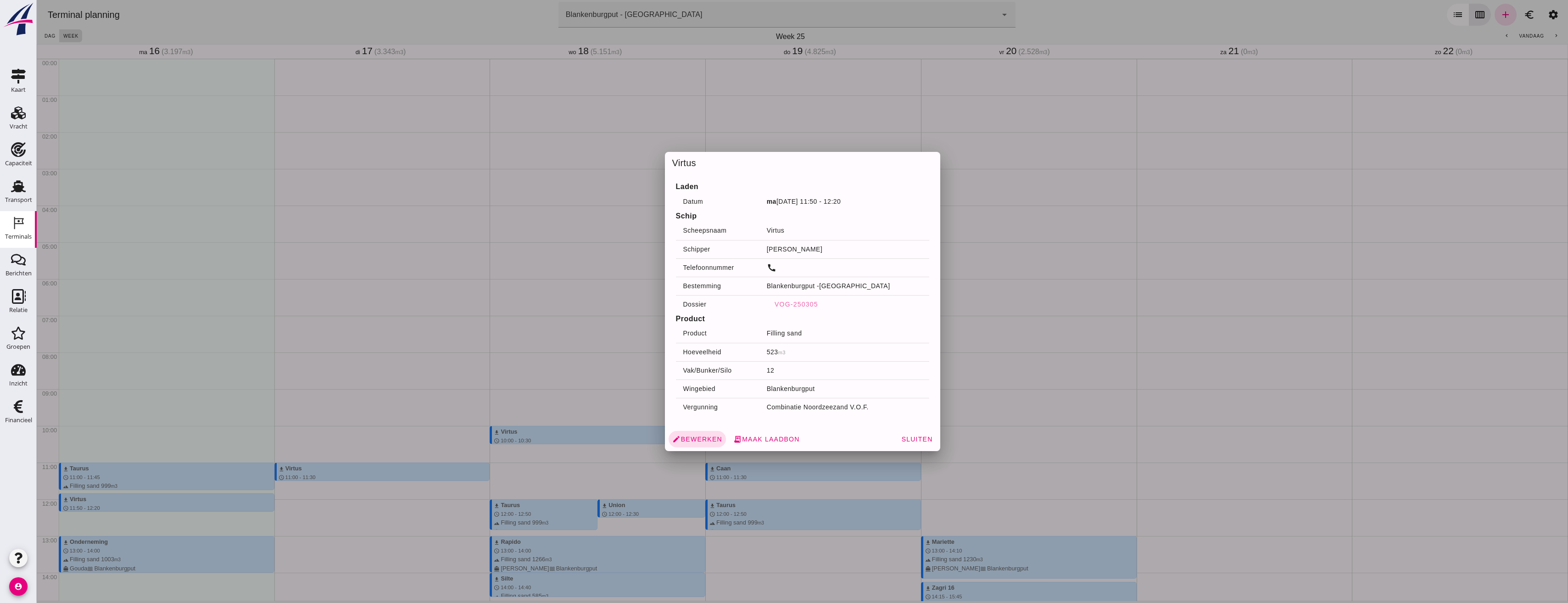
click at [148, 293] on div at bounding box center [802, 301] width 1531 height 603
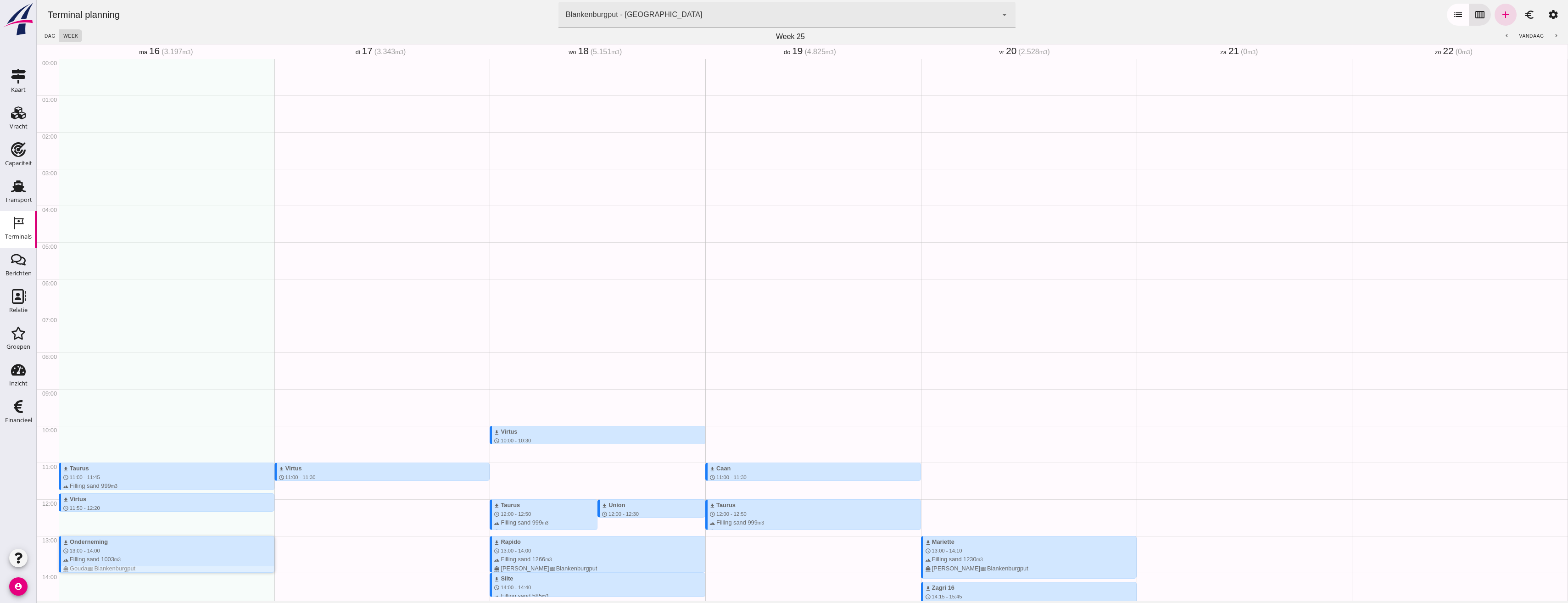
click at [104, 537] on div "download Onderneming schedule 13:00 - 14:00 terrain Filling sand 1003 m3 direct…" at bounding box center [168, 555] width 211 height 35
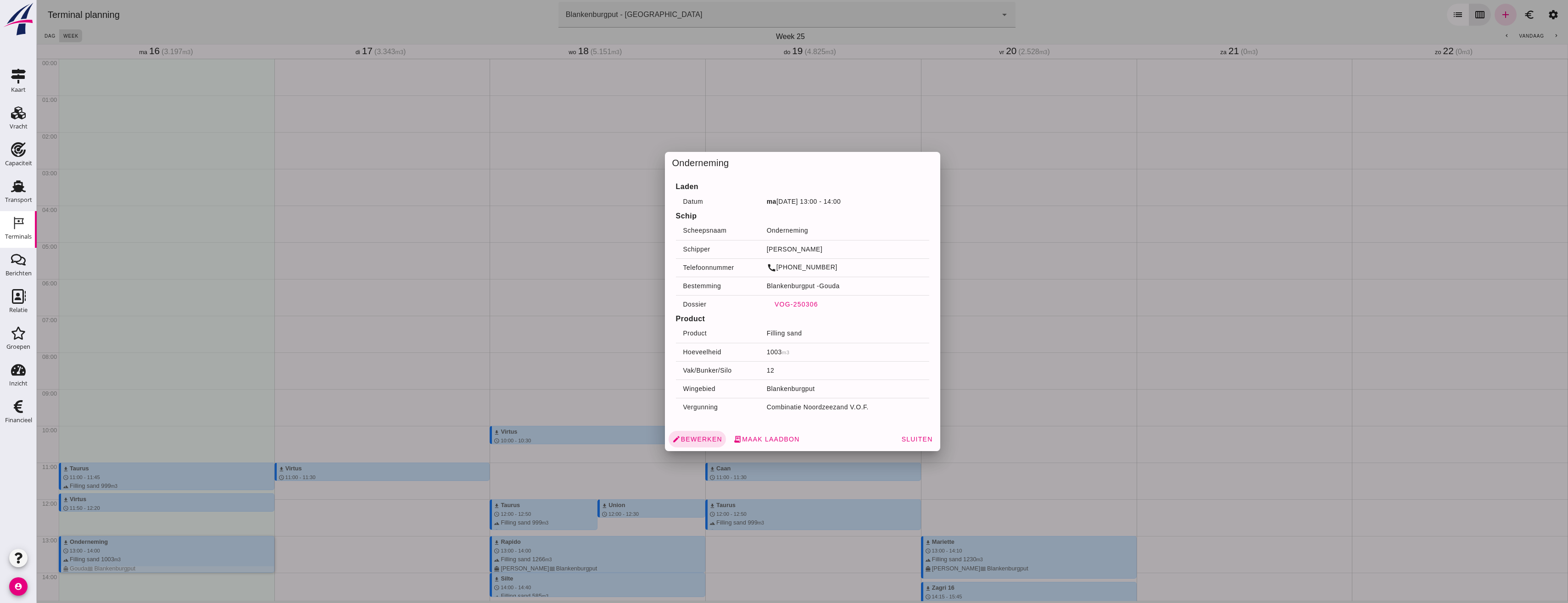
click at [810, 305] on span "VOG-250306" at bounding box center [796, 304] width 44 height 7
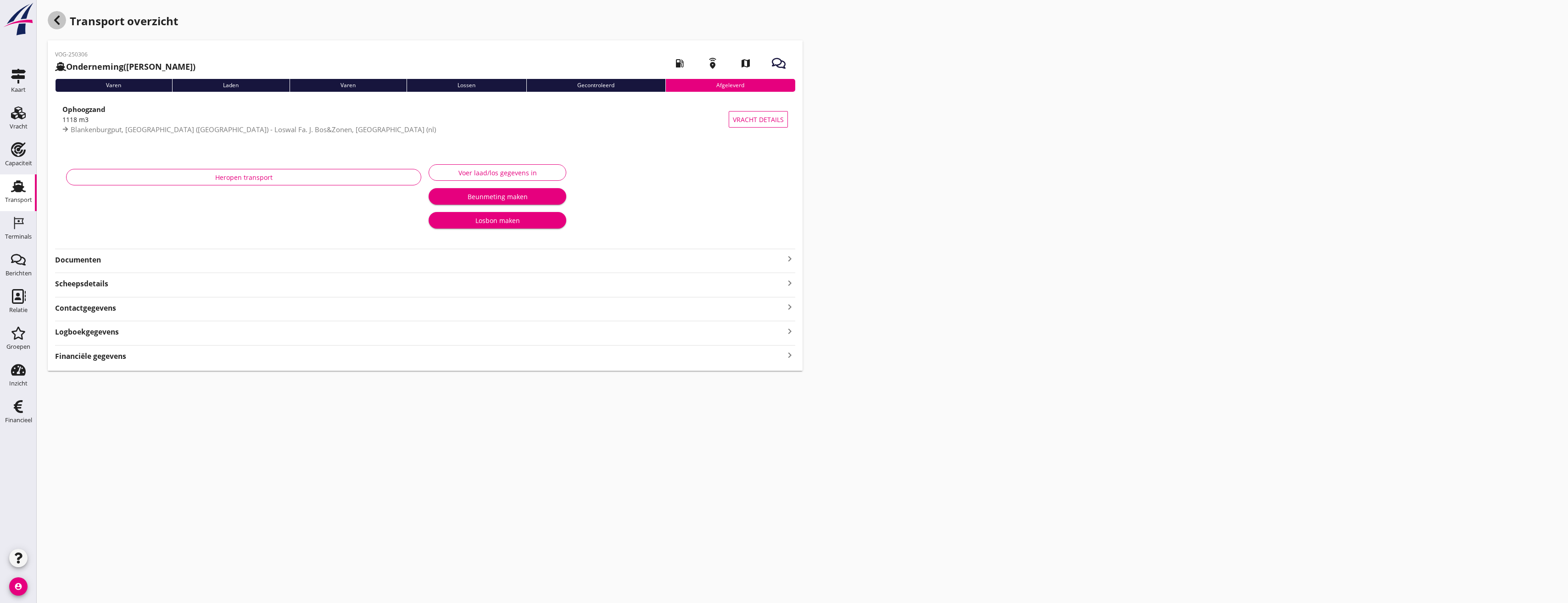
drag, startPoint x: 57, startPoint y: 20, endPoint x: 21, endPoint y: 20, distance: 36.0
click at [57, 20] on icon "button" at bounding box center [57, 20] width 11 height 11
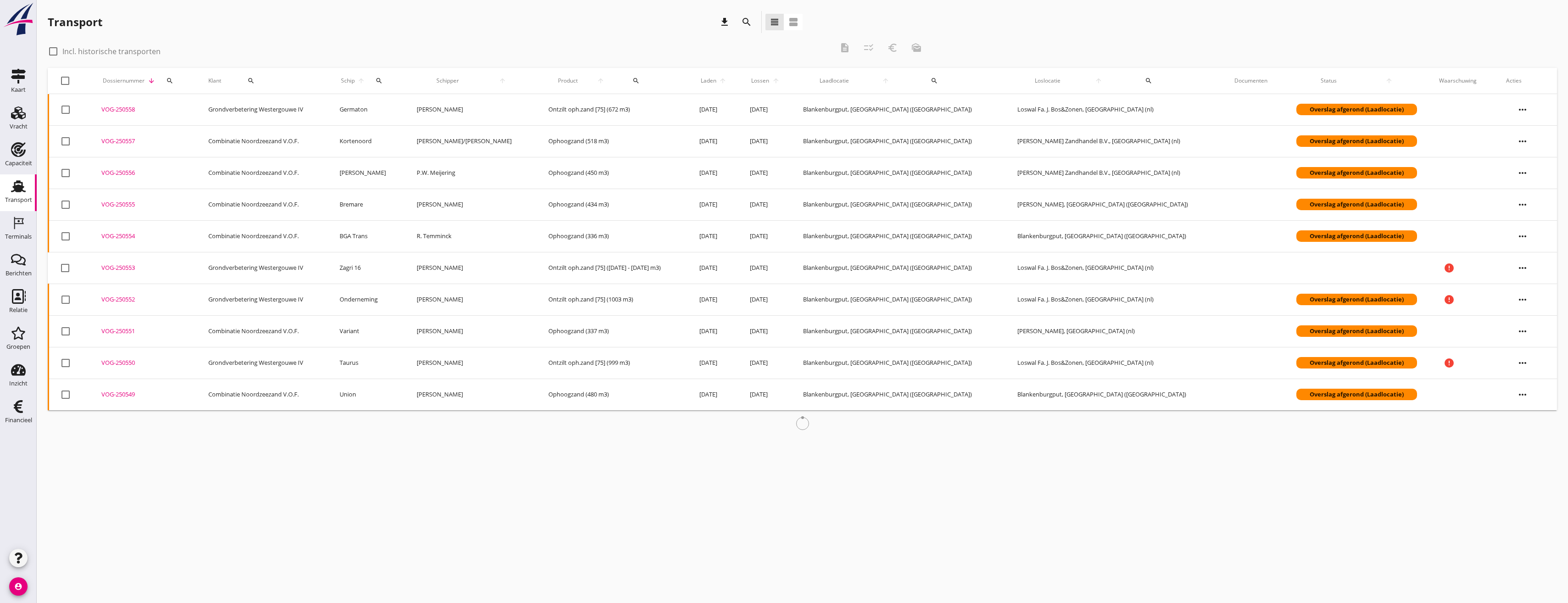
click at [184, 79] on div "Dossiernummer arrow_downward search" at bounding box center [144, 81] width 85 height 22
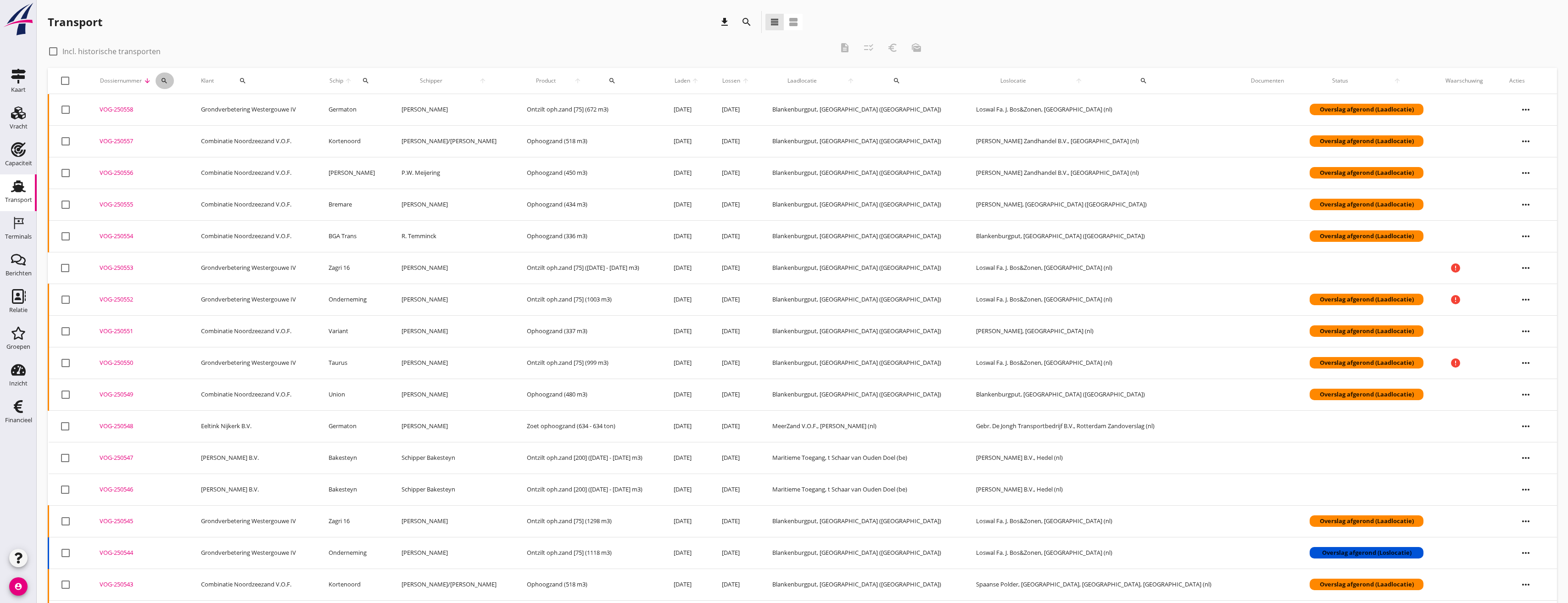
click at [174, 80] on div "search" at bounding box center [165, 81] width 18 height 7
click at [187, 103] on input "Zoeken op dossiernummer..." at bounding box center [214, 107] width 96 height 15
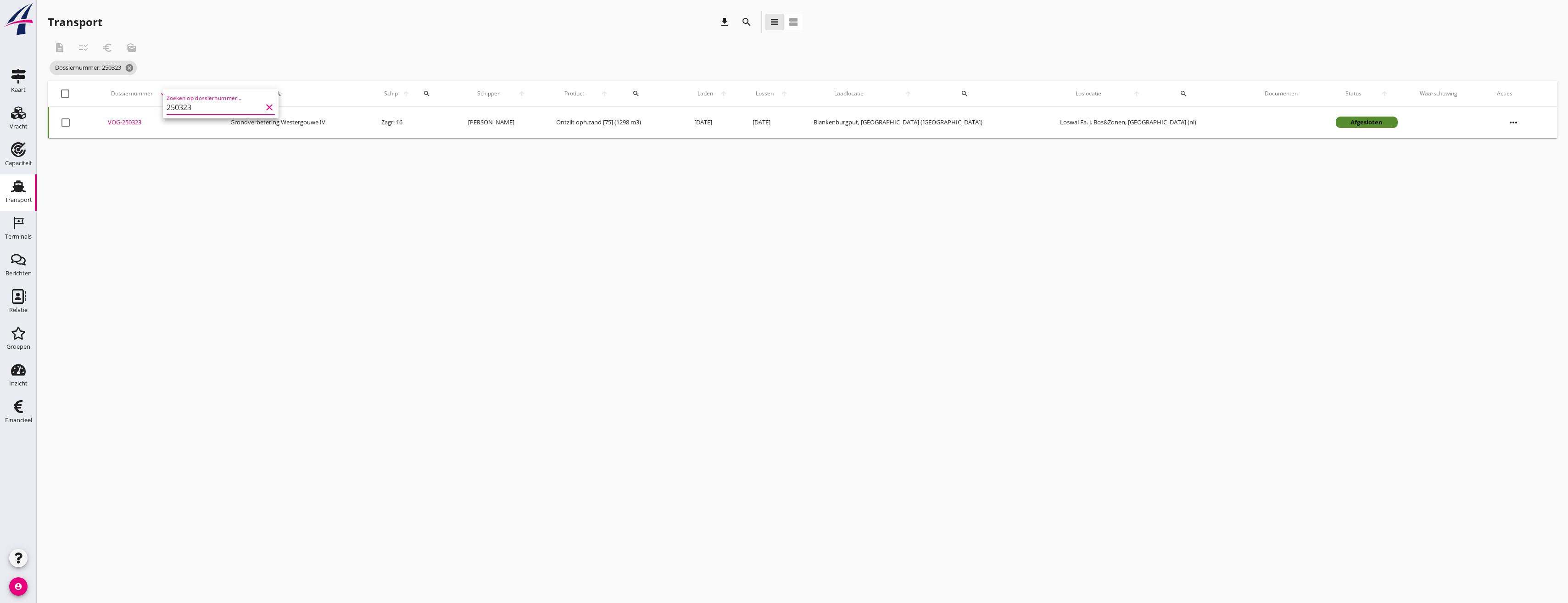
type input "250323"
click at [207, 237] on div "cancel You are impersonating another user. Transport download search view_headl…" at bounding box center [802, 301] width 1531 height 603
click at [131, 124] on div "VOG-250323" at bounding box center [158, 122] width 100 height 9
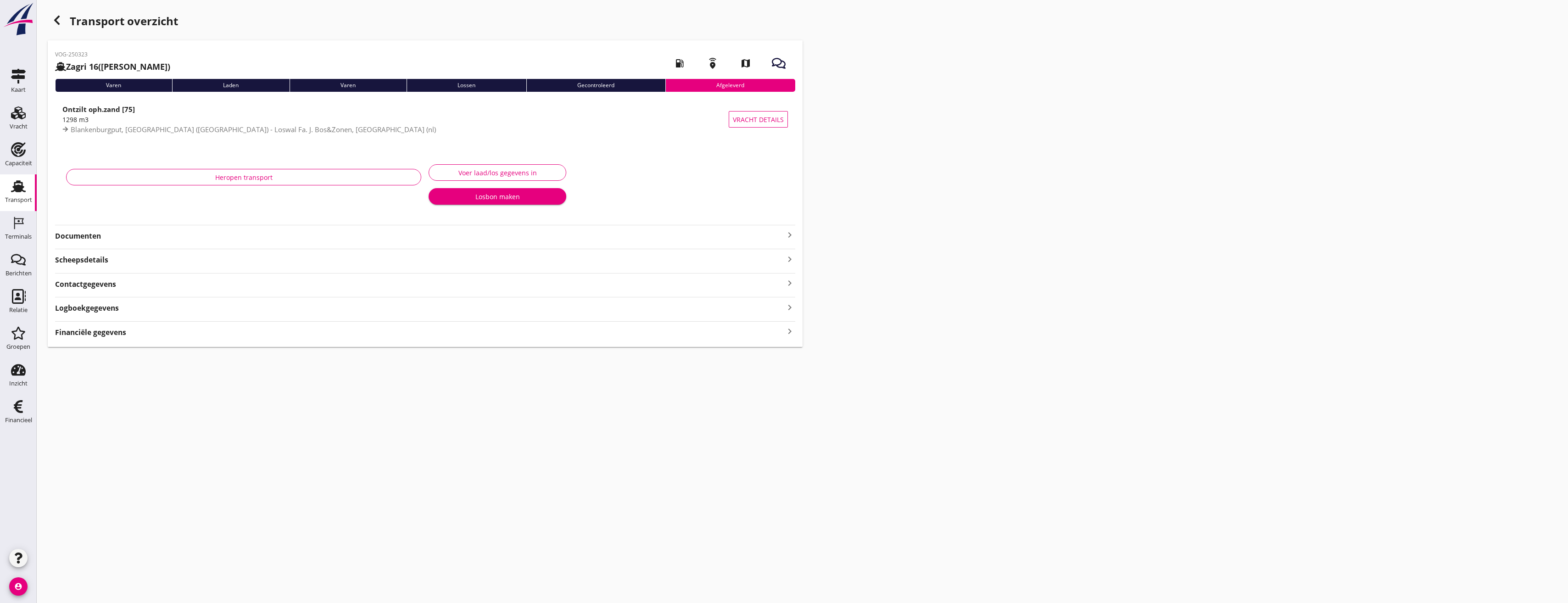
click at [93, 215] on div "Heropen transport" at bounding box center [244, 186] width 363 height 58
click at [90, 265] on strong "Documenten" at bounding box center [419, 259] width 729 height 10
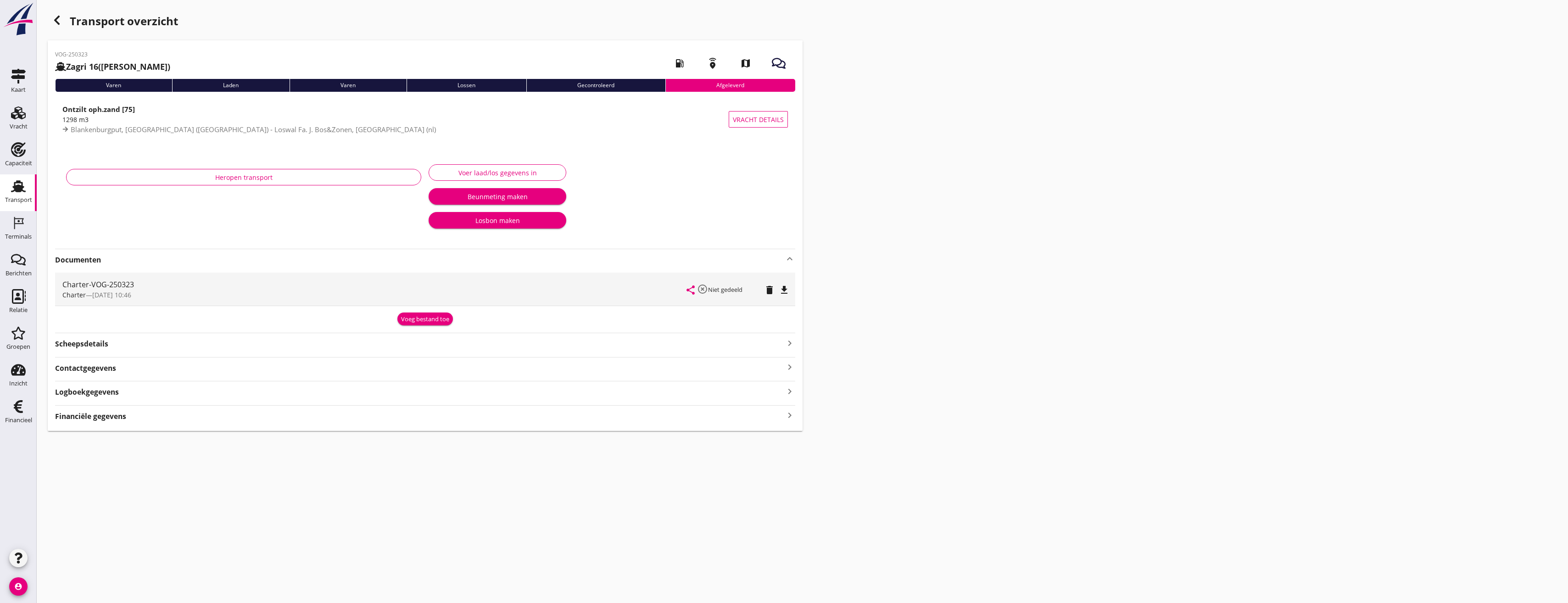
click at [124, 341] on div "Scheepsdetails keyboard_arrow_right" at bounding box center [425, 343] width 740 height 12
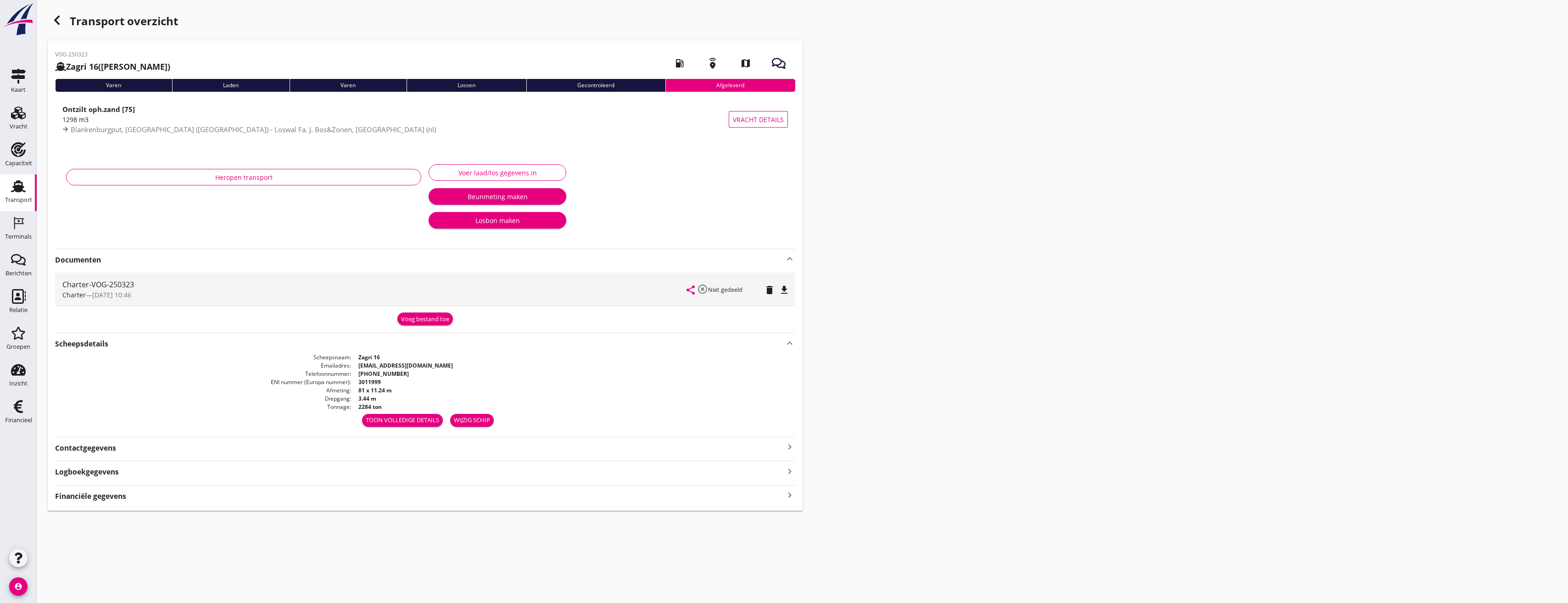
click at [110, 475] on strong "Logboekgegevens" at bounding box center [86, 472] width 64 height 10
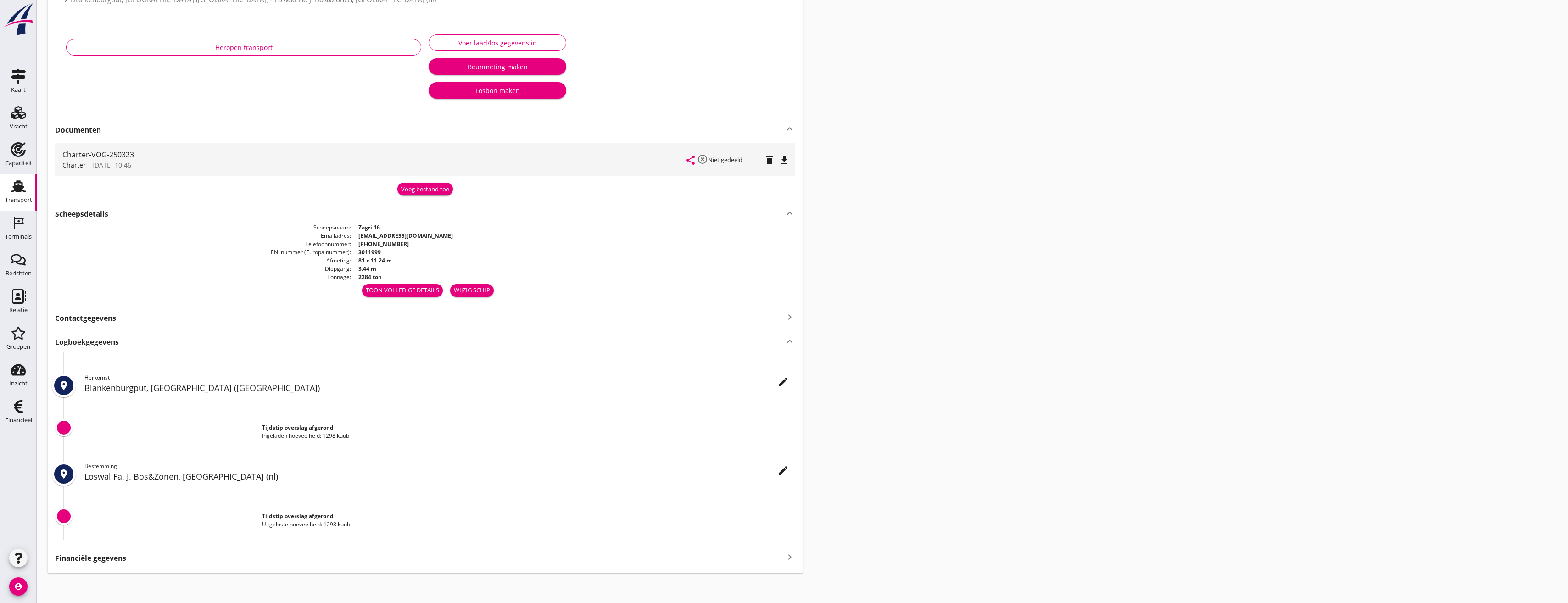
scroll to position [133, 0]
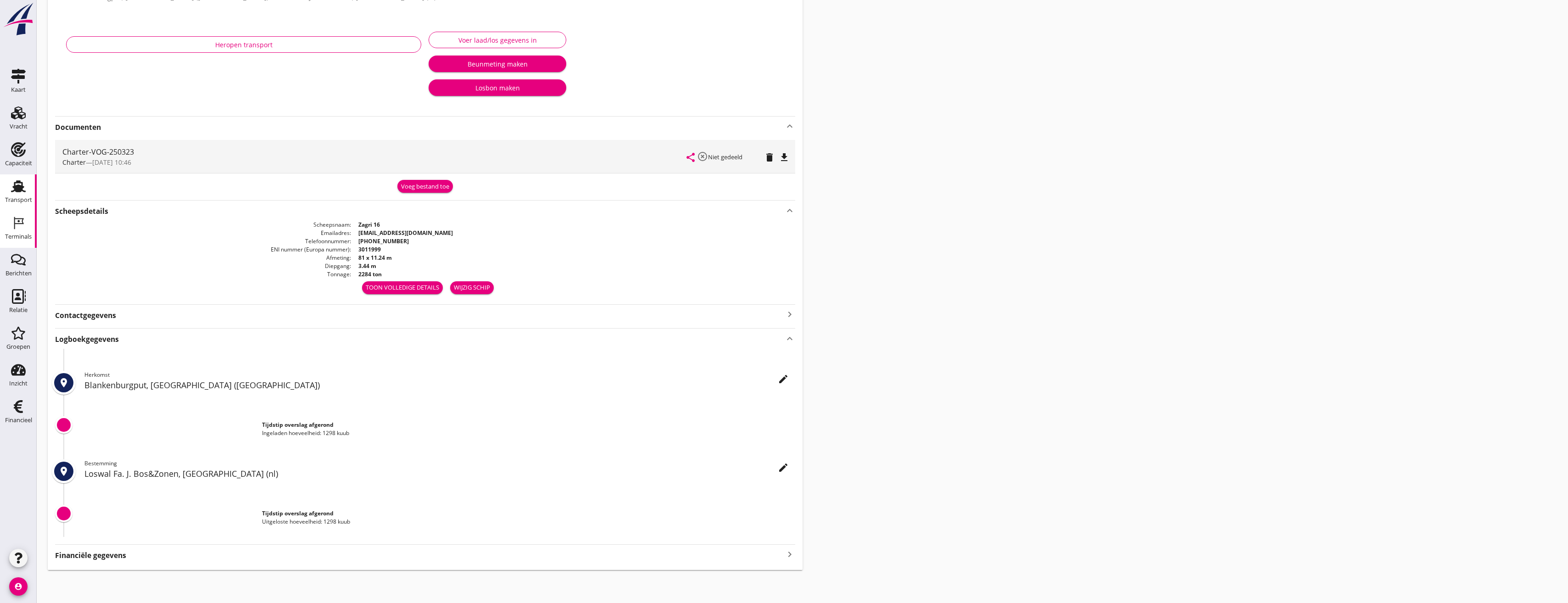
click at [18, 230] on div "Terminals" at bounding box center [18, 236] width 27 height 13
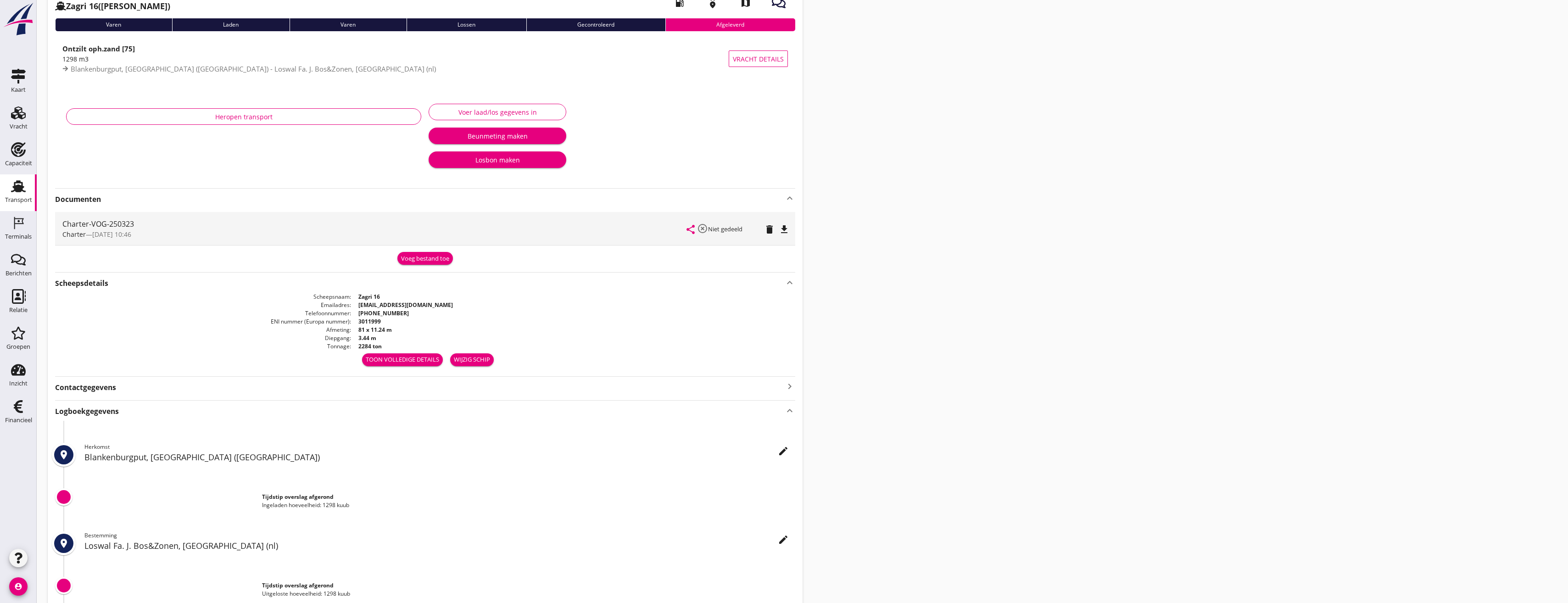
scroll to position [0, 0]
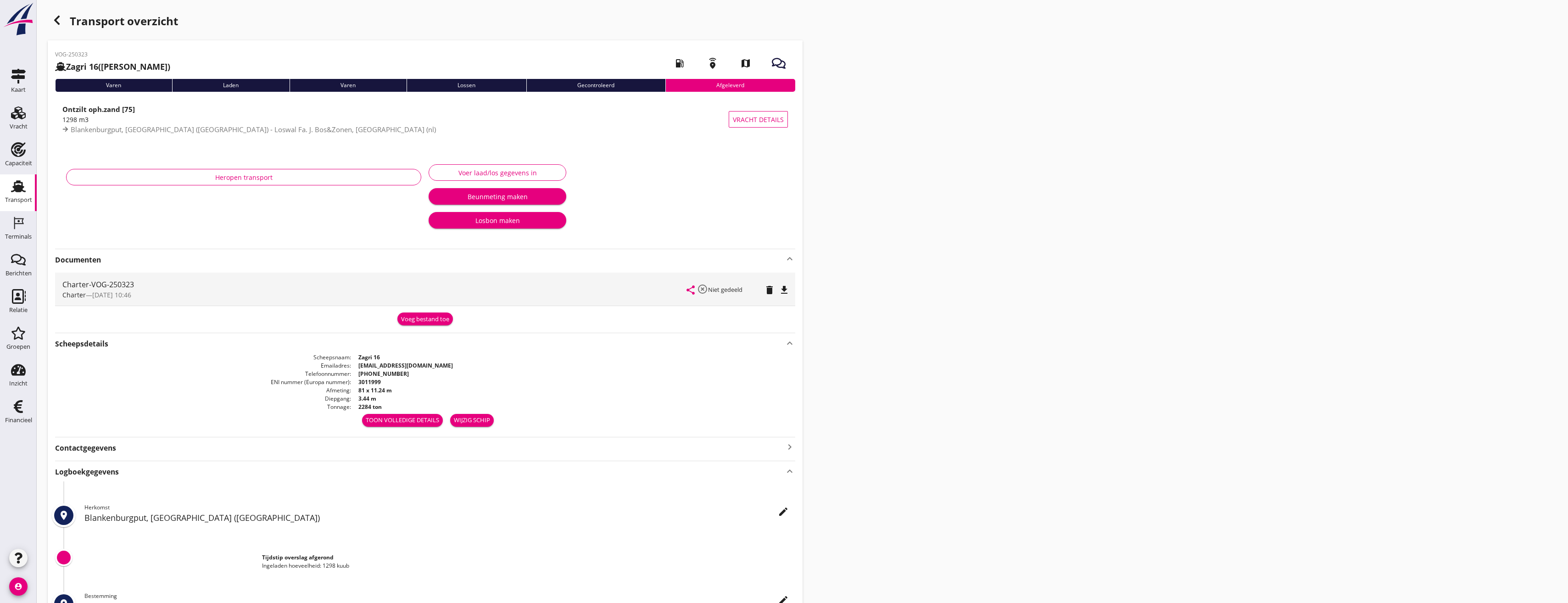
click at [64, 23] on div "button" at bounding box center [57, 20] width 18 height 18
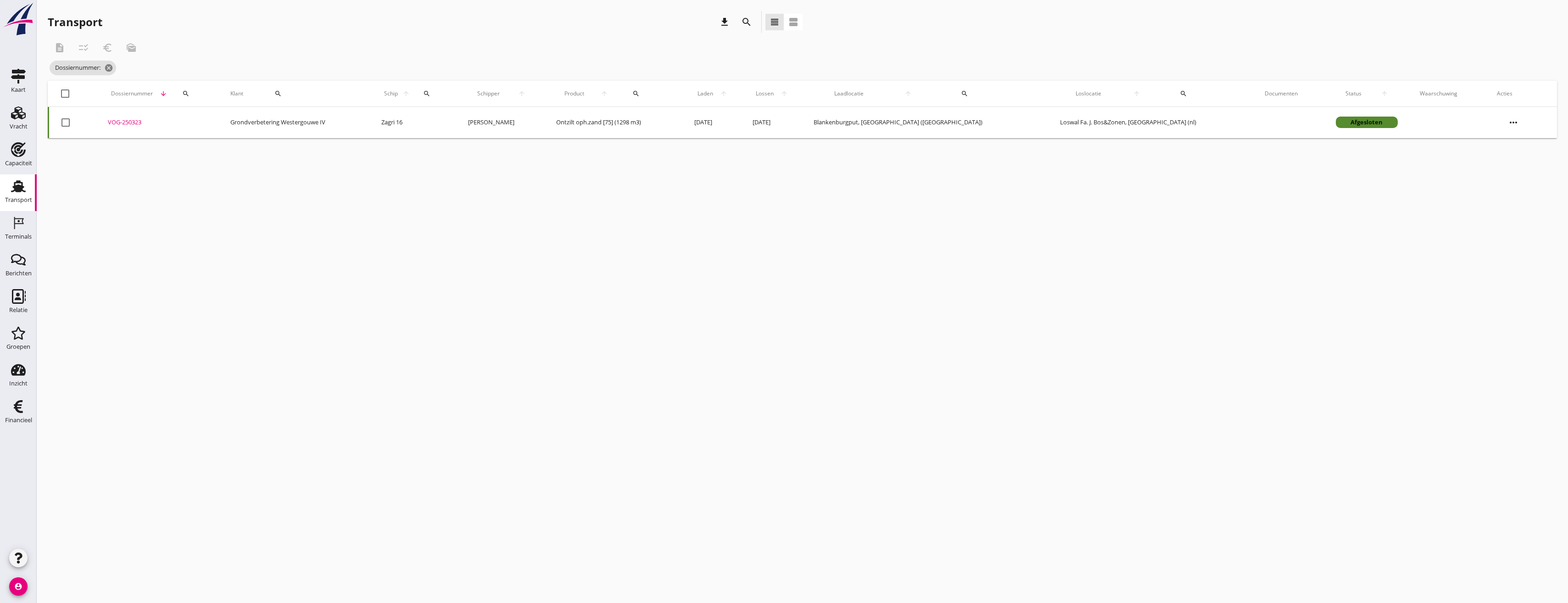
click at [145, 120] on div "VOG-250323" at bounding box center [158, 122] width 100 height 9
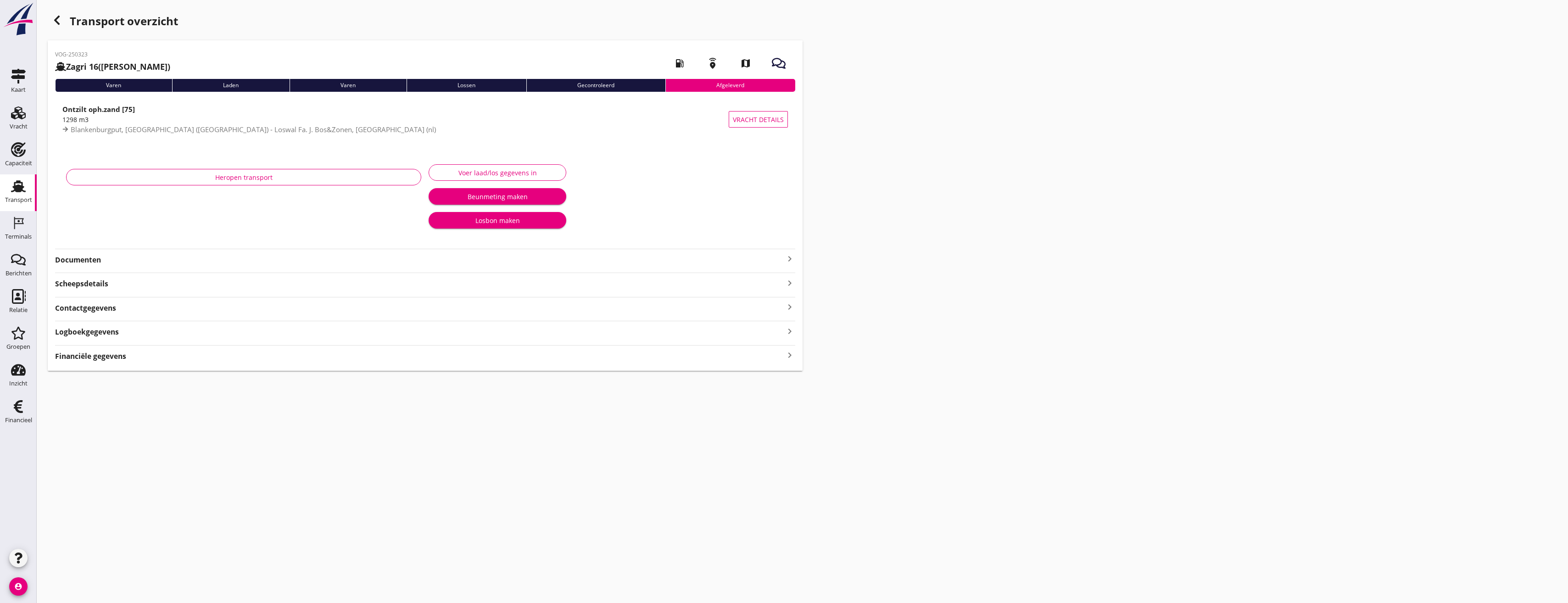
click at [52, 21] on icon "button" at bounding box center [57, 20] width 11 height 11
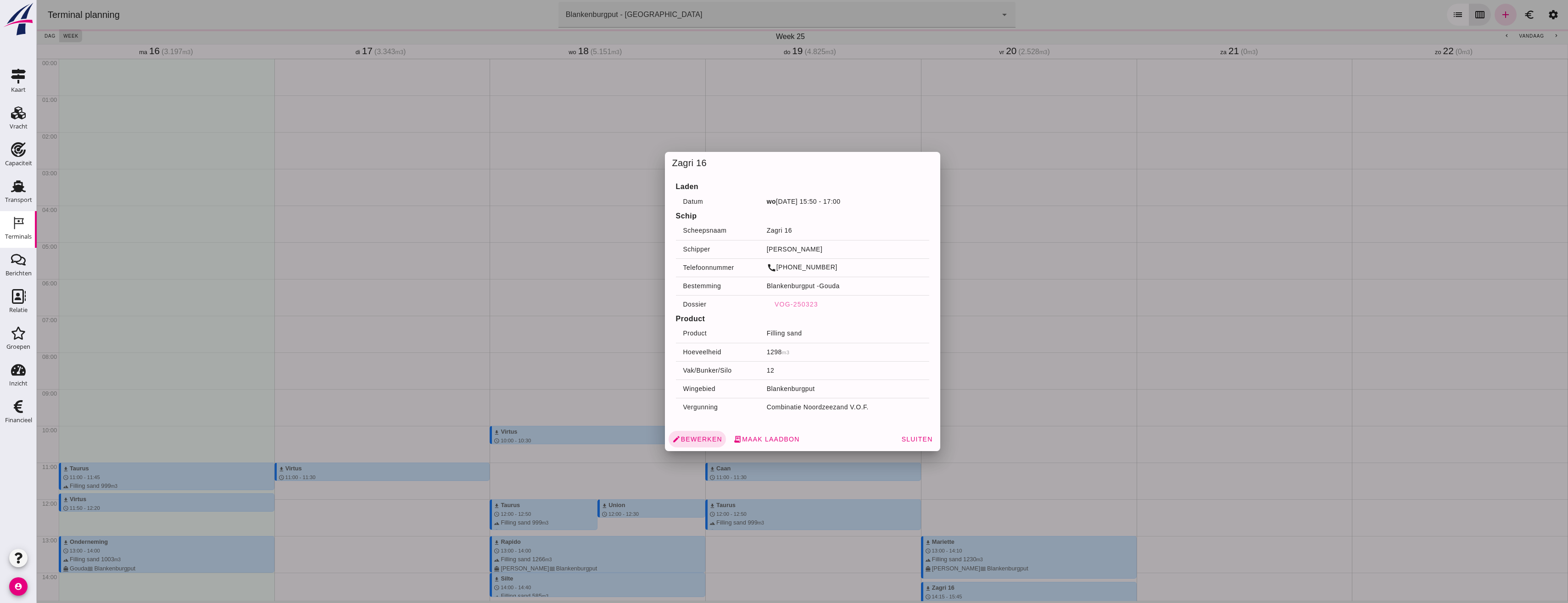
click at [764, 102] on div at bounding box center [802, 301] width 1531 height 603
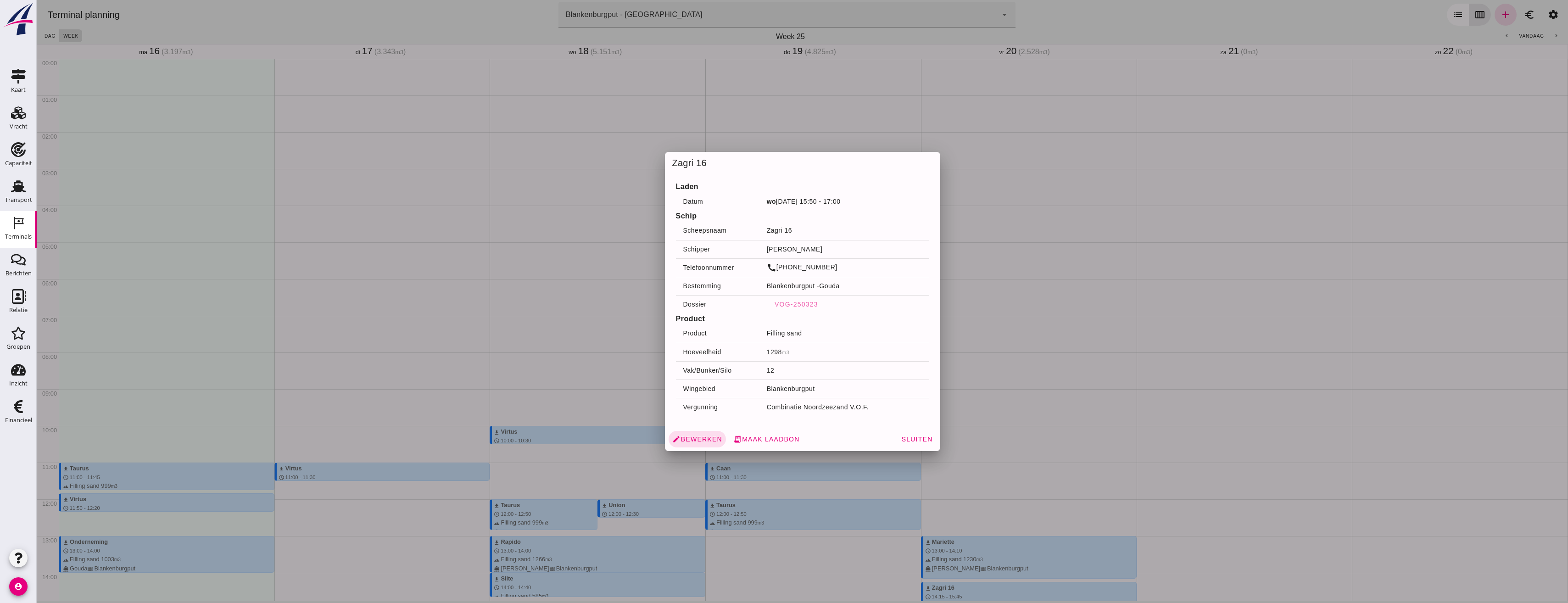
click at [1012, 333] on div at bounding box center [802, 301] width 1531 height 603
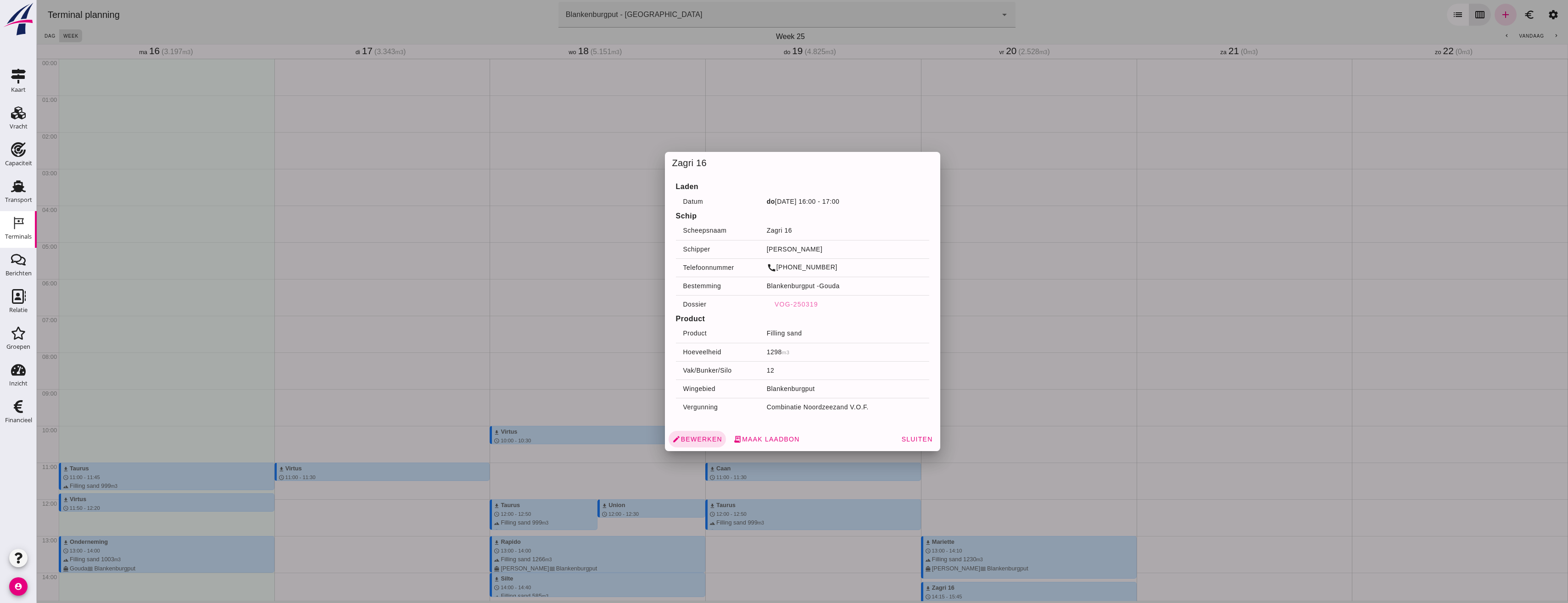
click at [522, 261] on div at bounding box center [802, 301] width 1531 height 603
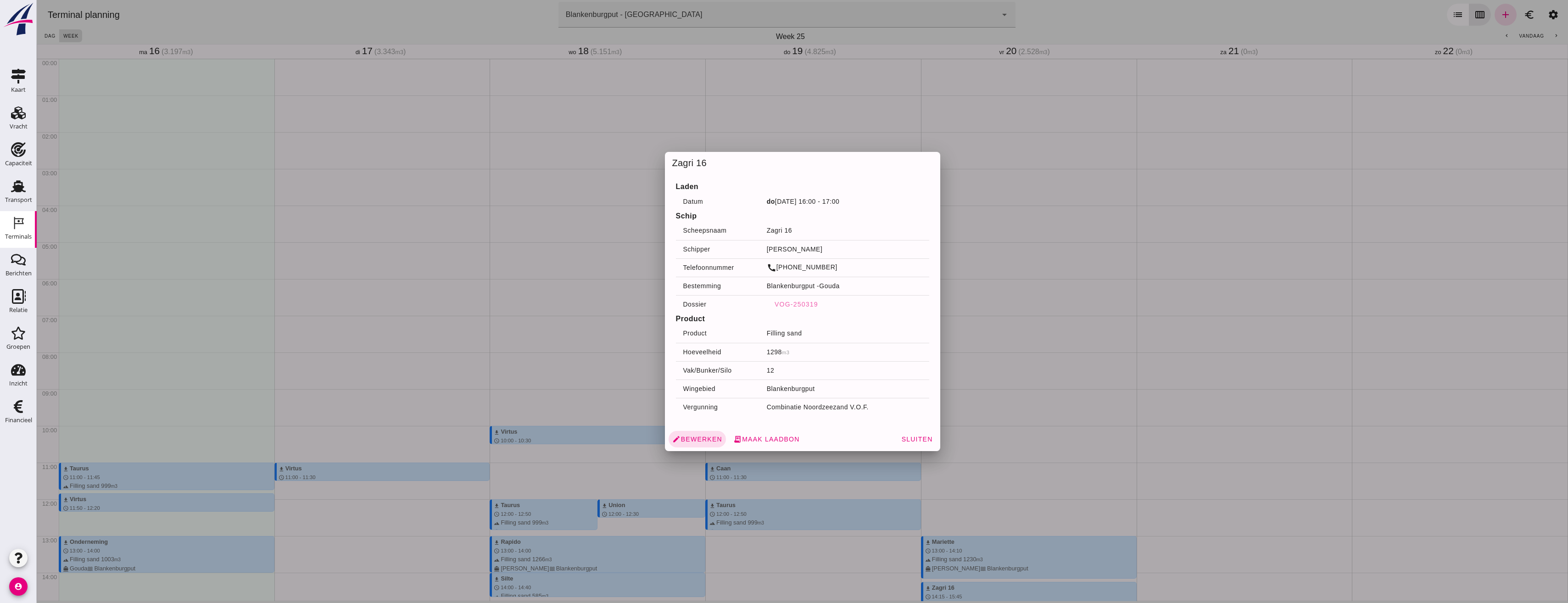
click at [1029, 279] on div at bounding box center [802, 301] width 1531 height 603
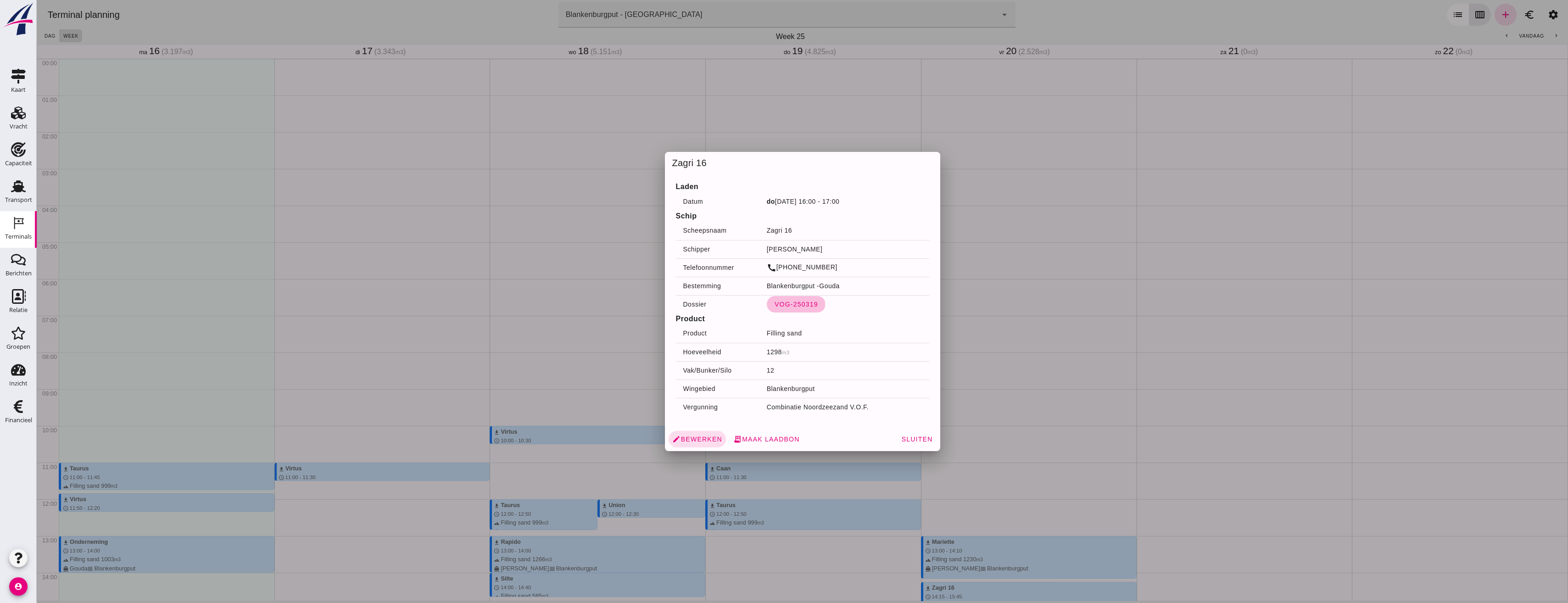
click at [787, 305] on span "VOG-250319" at bounding box center [796, 304] width 44 height 7
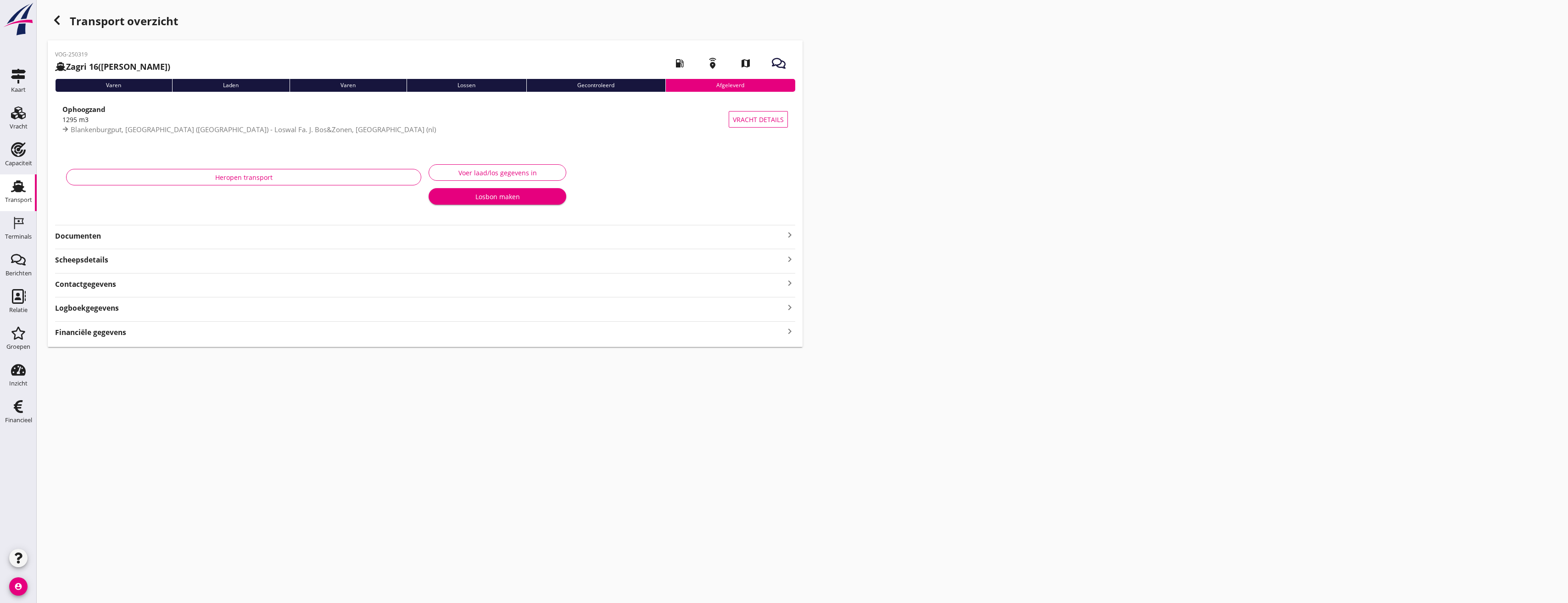
click at [79, 232] on strong "Documenten" at bounding box center [419, 235] width 729 height 10
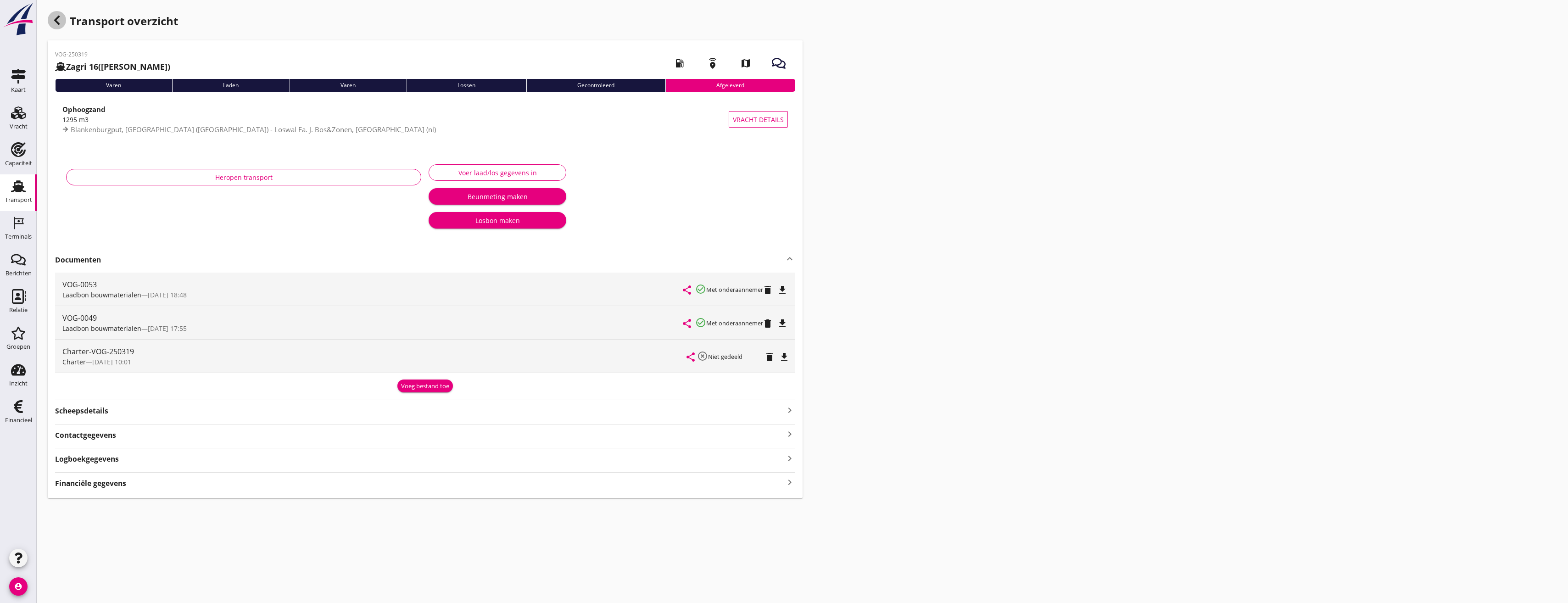
click at [60, 25] on icon "button" at bounding box center [57, 20] width 11 height 11
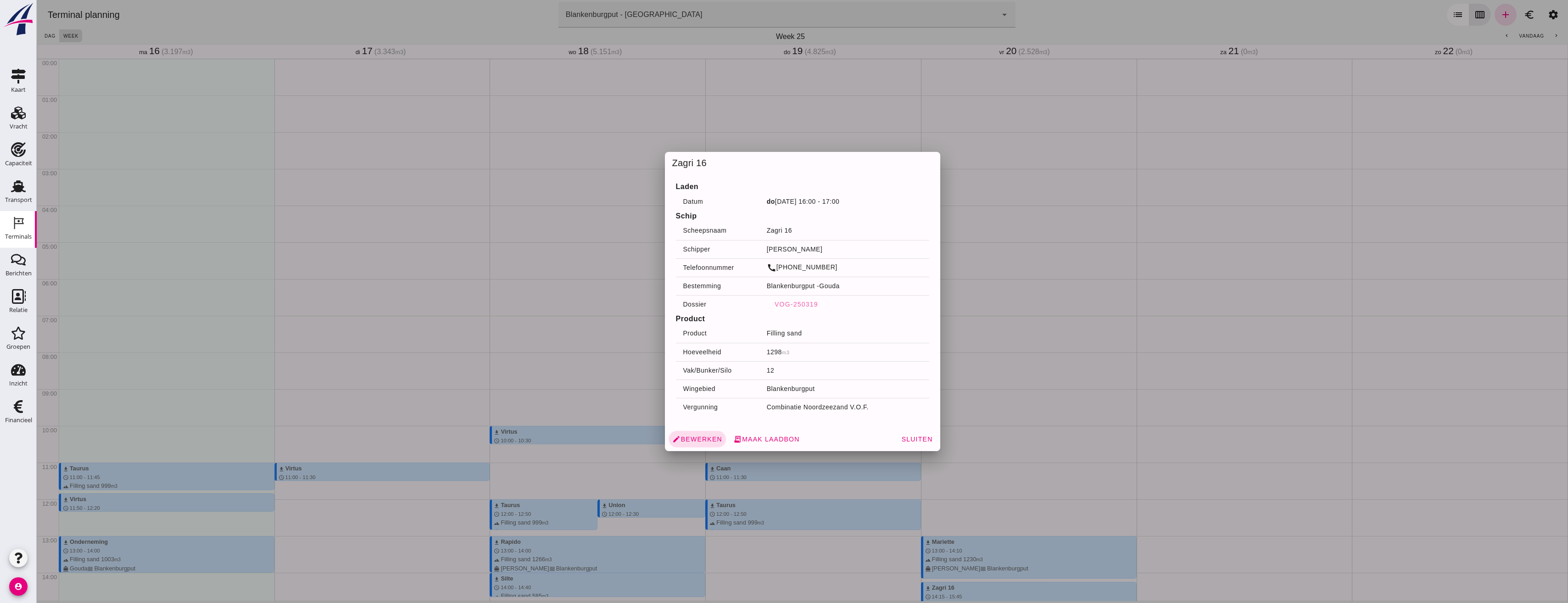
click at [617, 374] on div at bounding box center [802, 301] width 1531 height 603
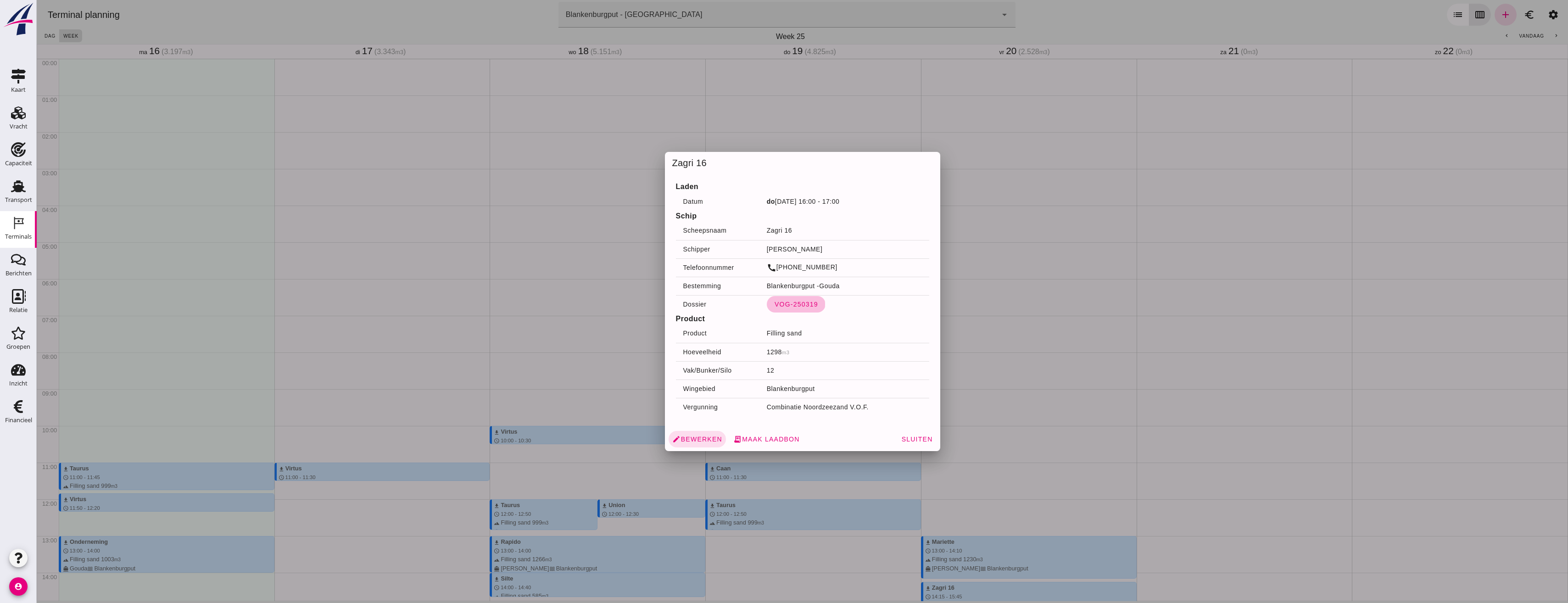
click at [784, 301] on span "VOG-250319" at bounding box center [796, 304] width 44 height 7
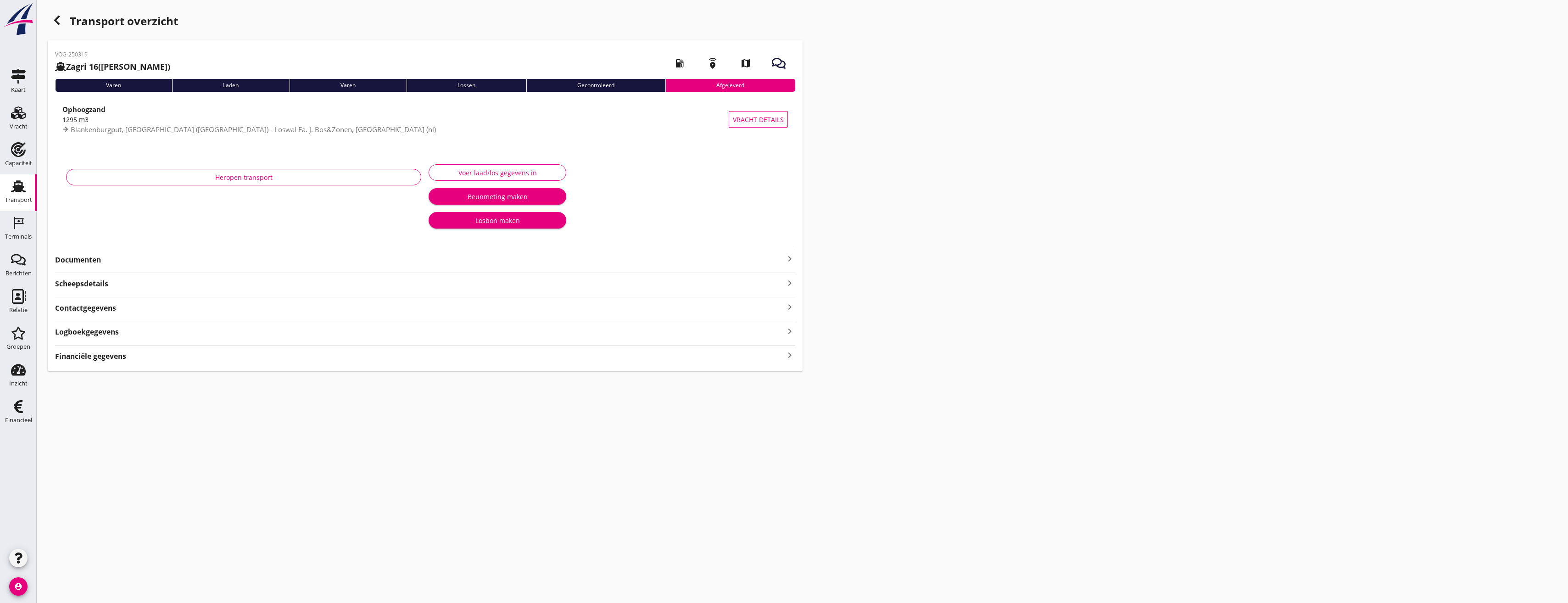
click at [109, 240] on div "Heropen transport Voer laad/los gegevens in Beunmeting maken Losbon maken" at bounding box center [425, 198] width 740 height 96
click at [103, 260] on strong "Documenten" at bounding box center [419, 259] width 729 height 10
